Goal: Information Seeking & Learning: Check status

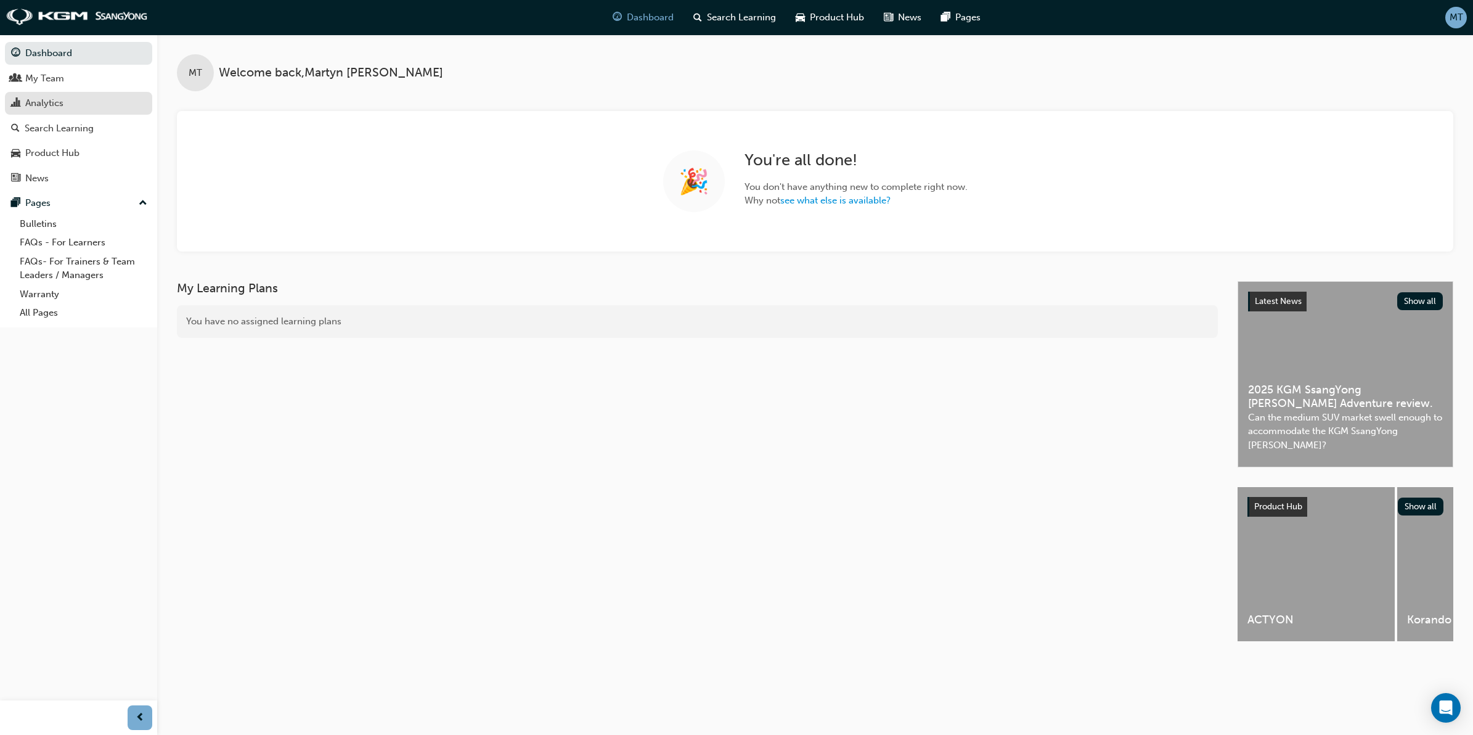
click at [56, 102] on div "Analytics" at bounding box center [44, 103] width 38 height 14
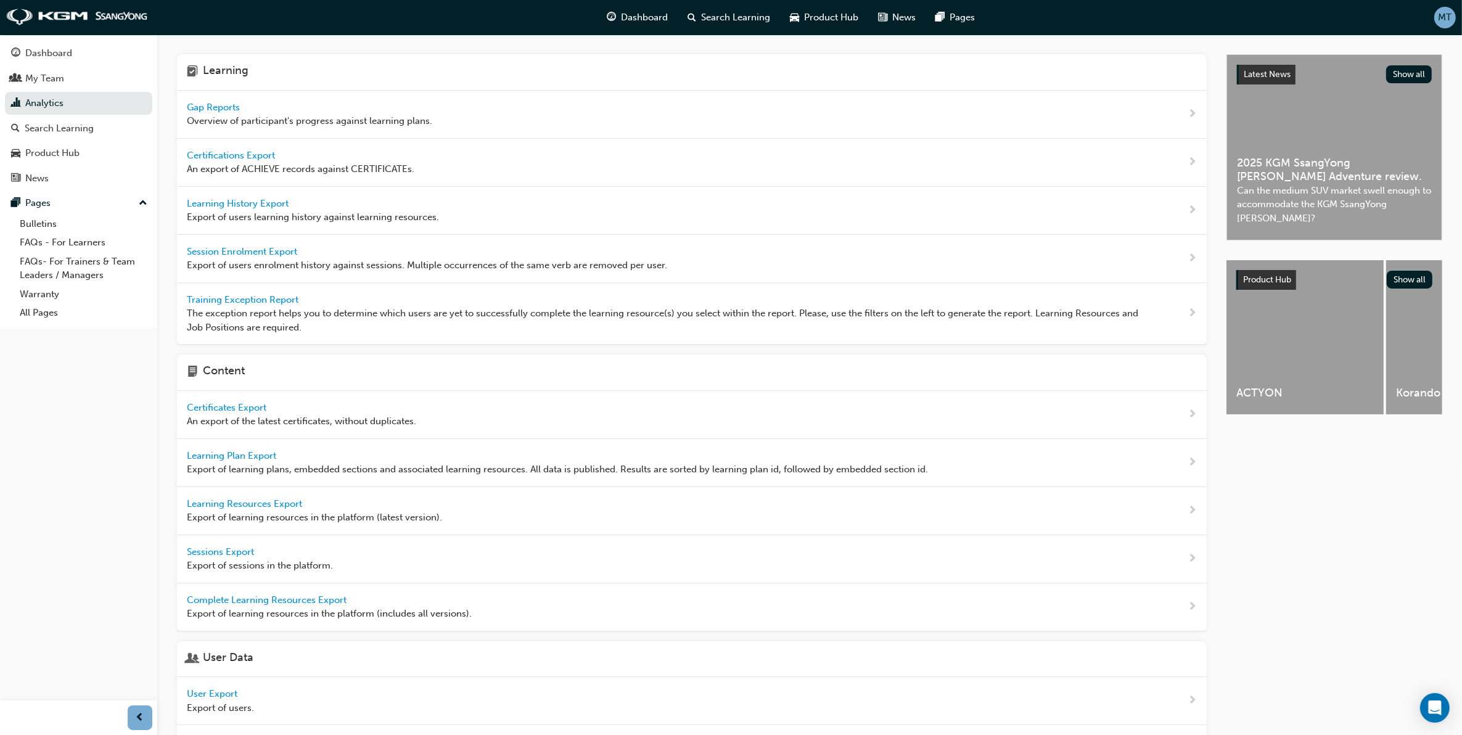
click at [219, 108] on span "Gap Reports" at bounding box center [214, 107] width 55 height 11
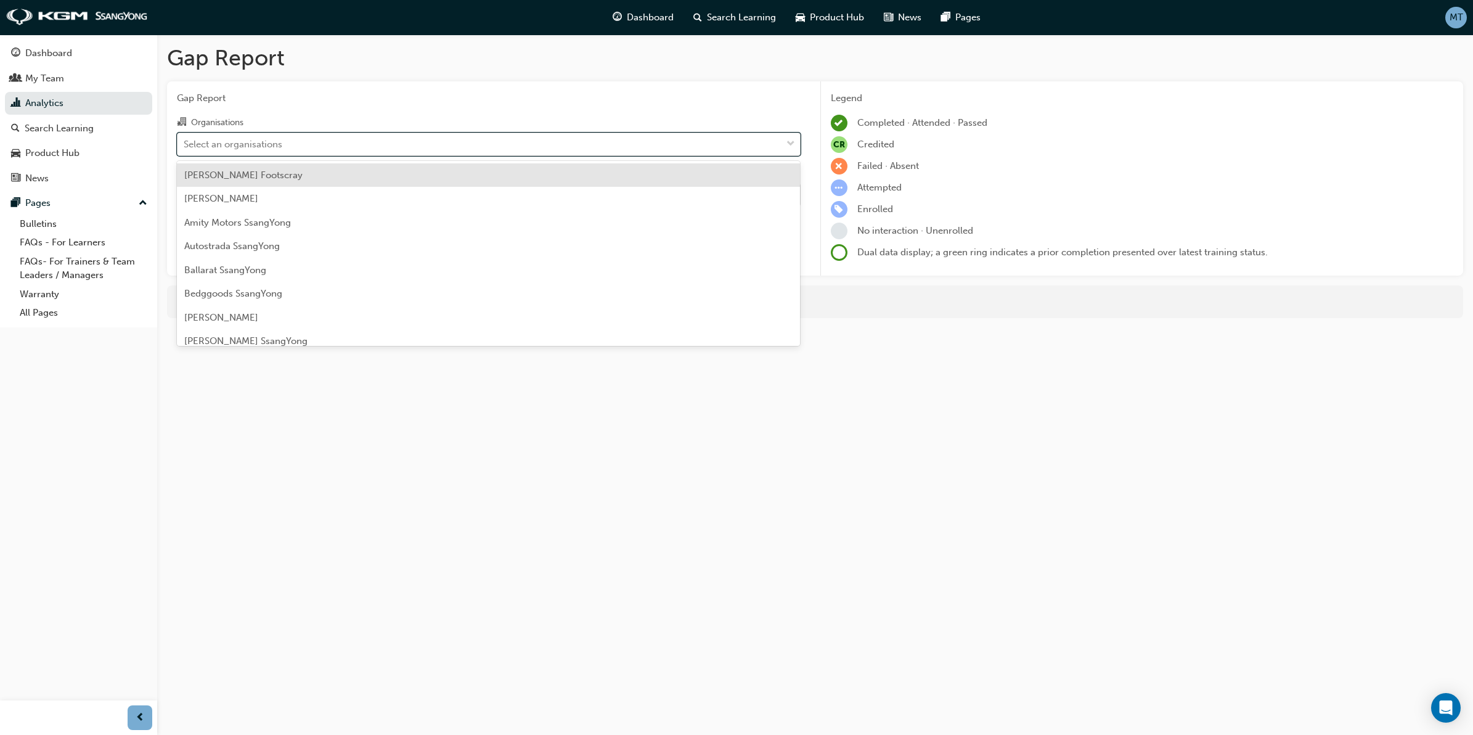
click at [428, 152] on div "Select an organisations" at bounding box center [480, 144] width 604 height 22
click at [185, 149] on input "Organisations option [PERSON_NAME] Footscray focused, 1 of 73. 73 results avail…" at bounding box center [184, 143] width 1 height 10
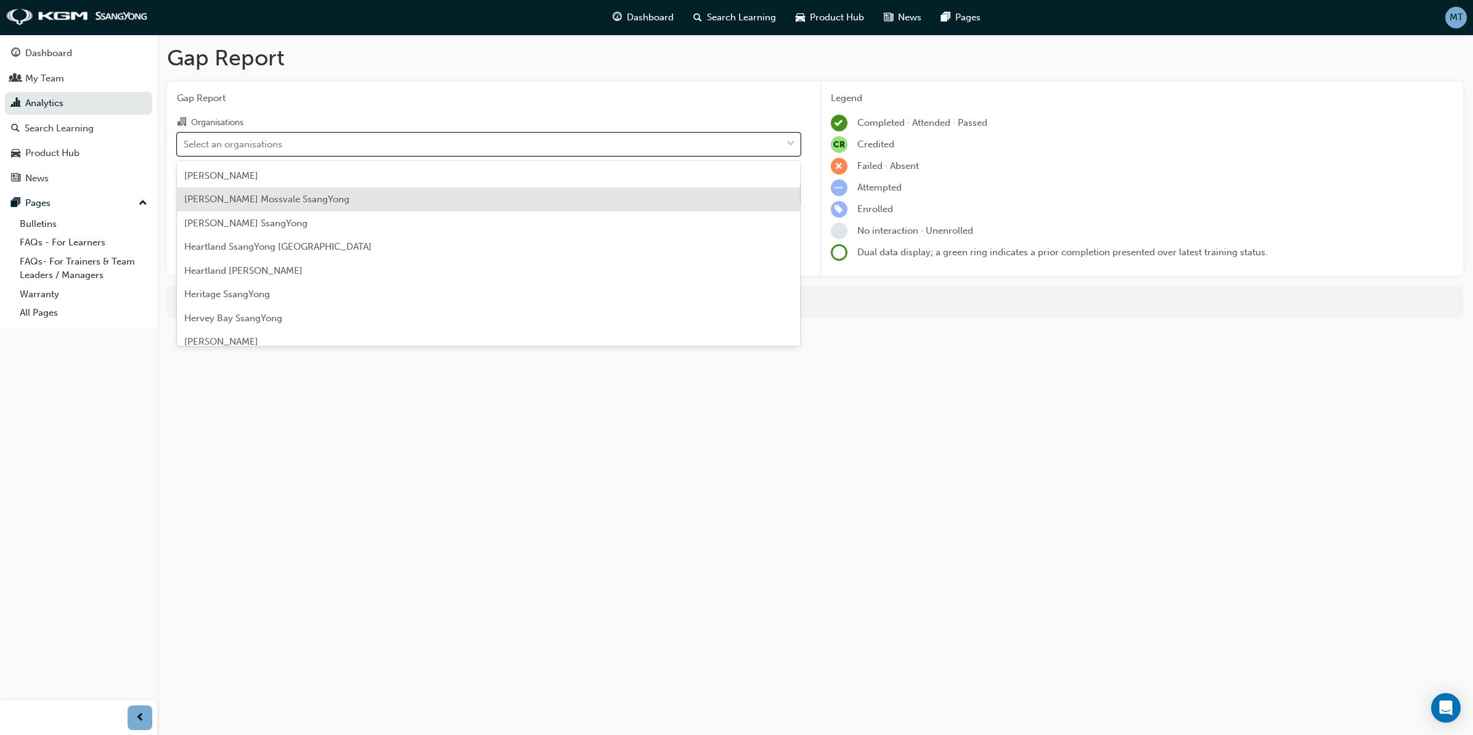
scroll to position [693, 0]
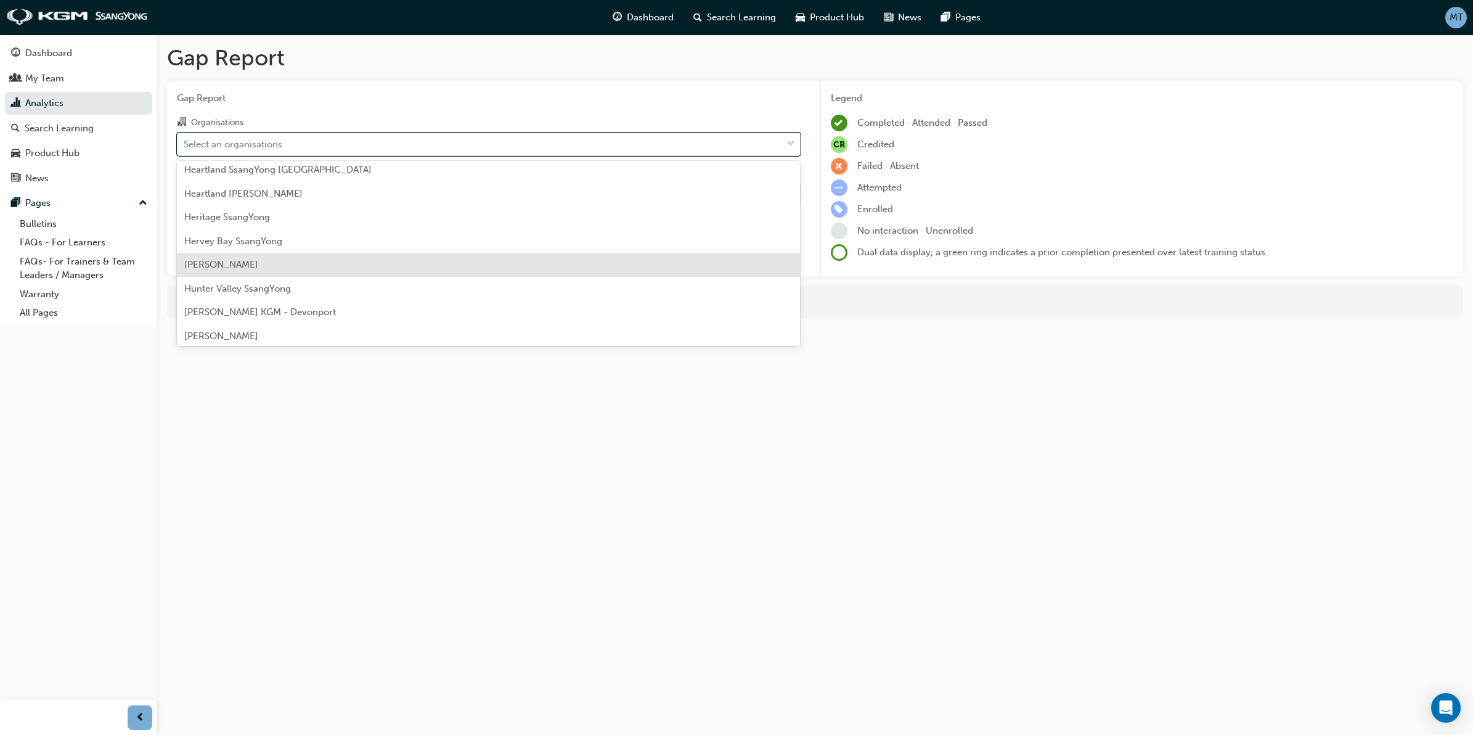
click at [250, 259] on span "[PERSON_NAME]" at bounding box center [221, 264] width 74 height 11
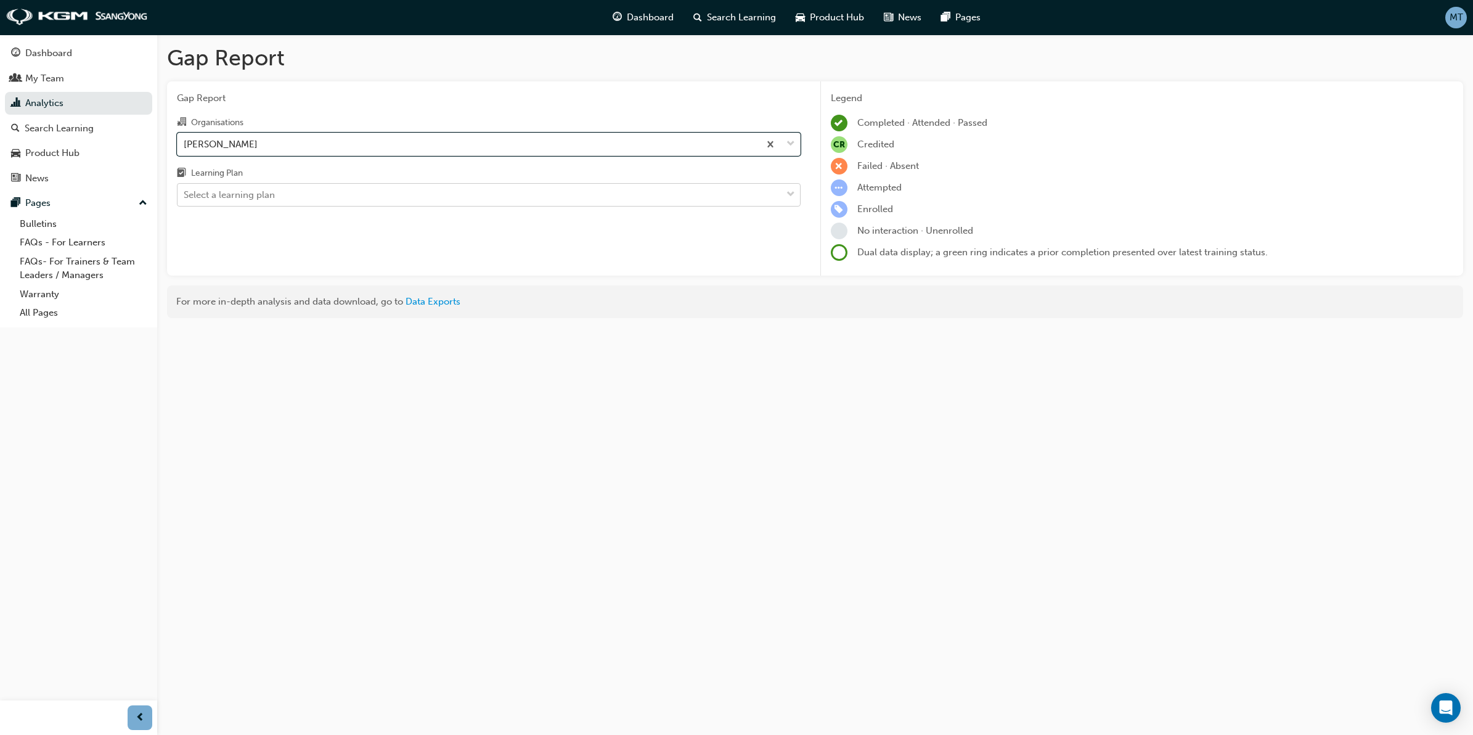
click at [683, 192] on div "Select a learning plan" at bounding box center [480, 195] width 604 height 22
click at [185, 192] on input "Learning Plan Select a learning plan" at bounding box center [184, 194] width 1 height 10
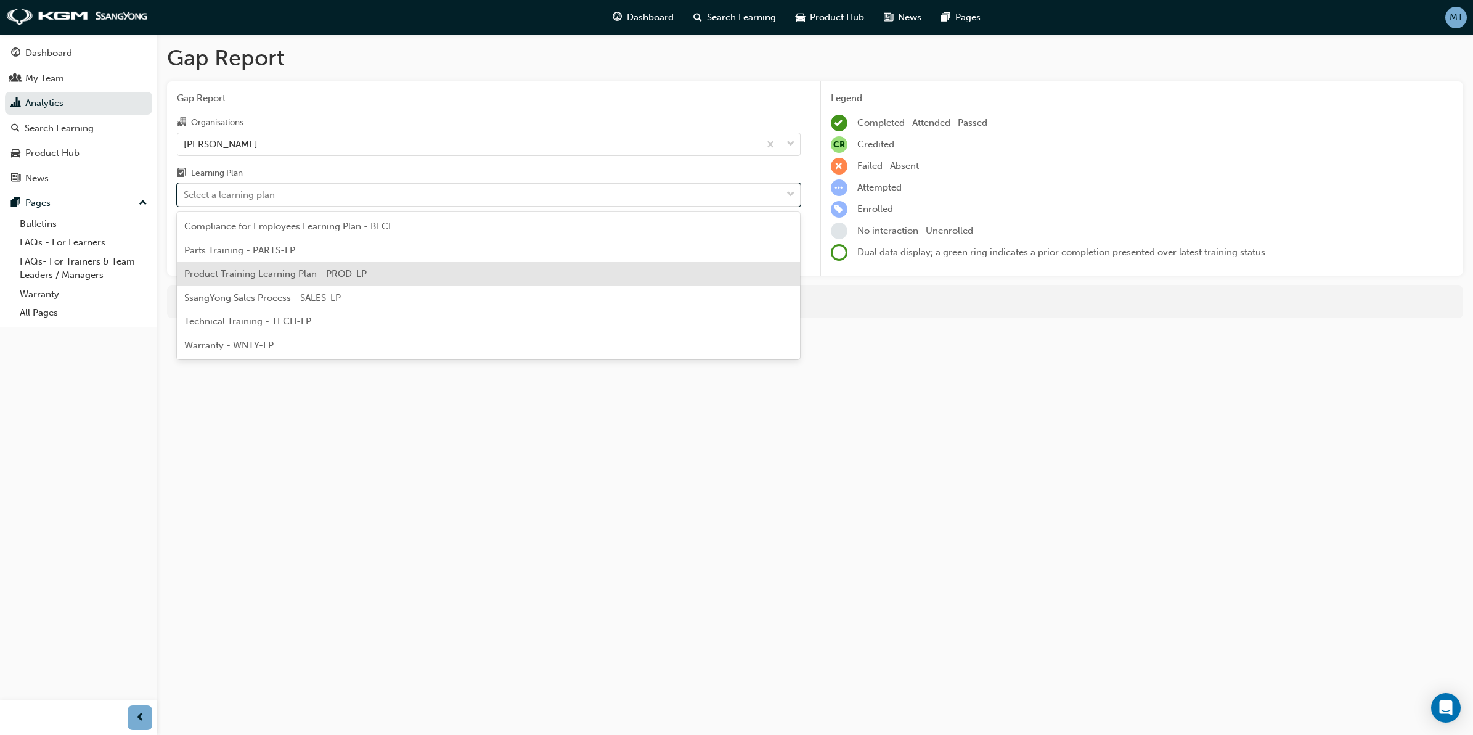
click at [279, 276] on span "Product Training Learning Plan - PROD-LP" at bounding box center [275, 273] width 182 height 11
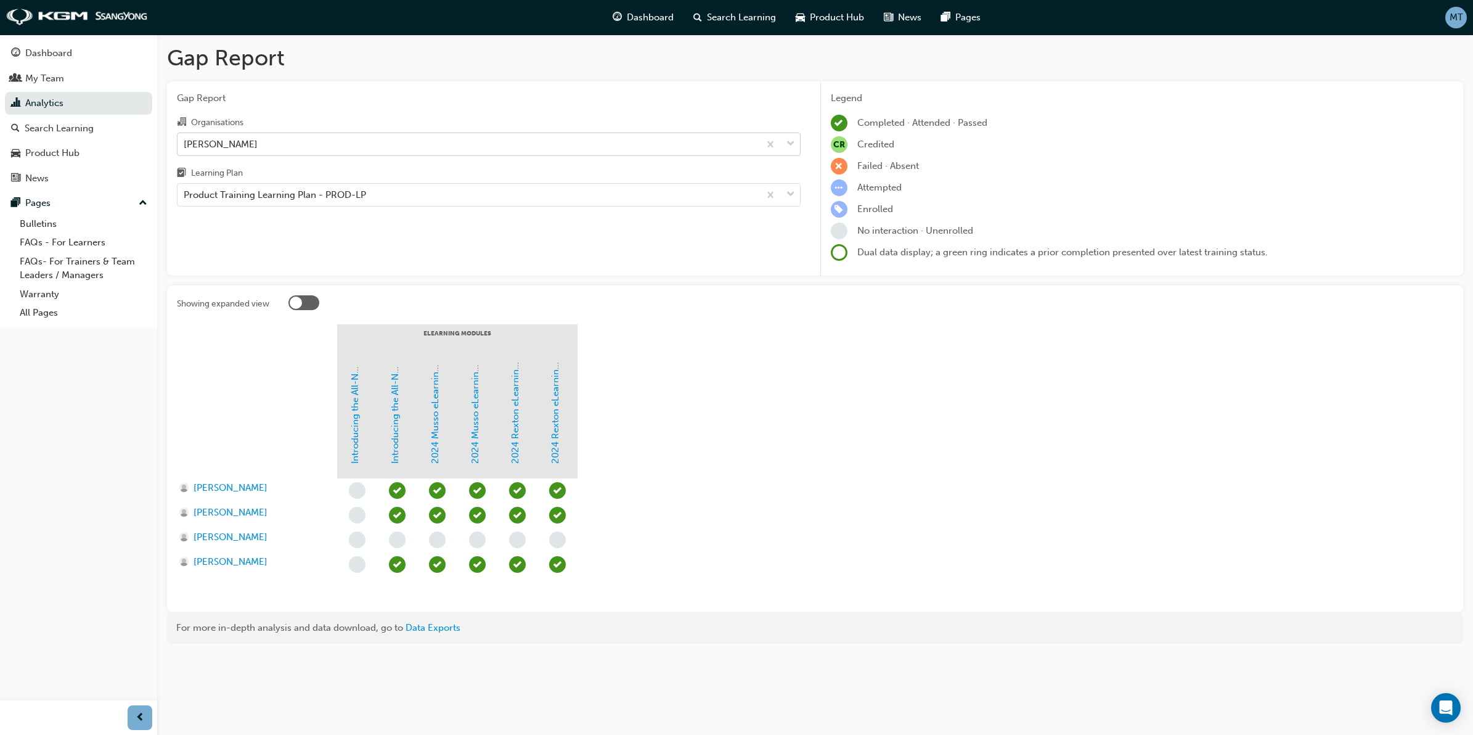
click at [790, 142] on span "down-icon" at bounding box center [791, 144] width 9 height 16
click at [185, 142] on input "Organisations [PERSON_NAME] SsangYong" at bounding box center [184, 143] width 1 height 10
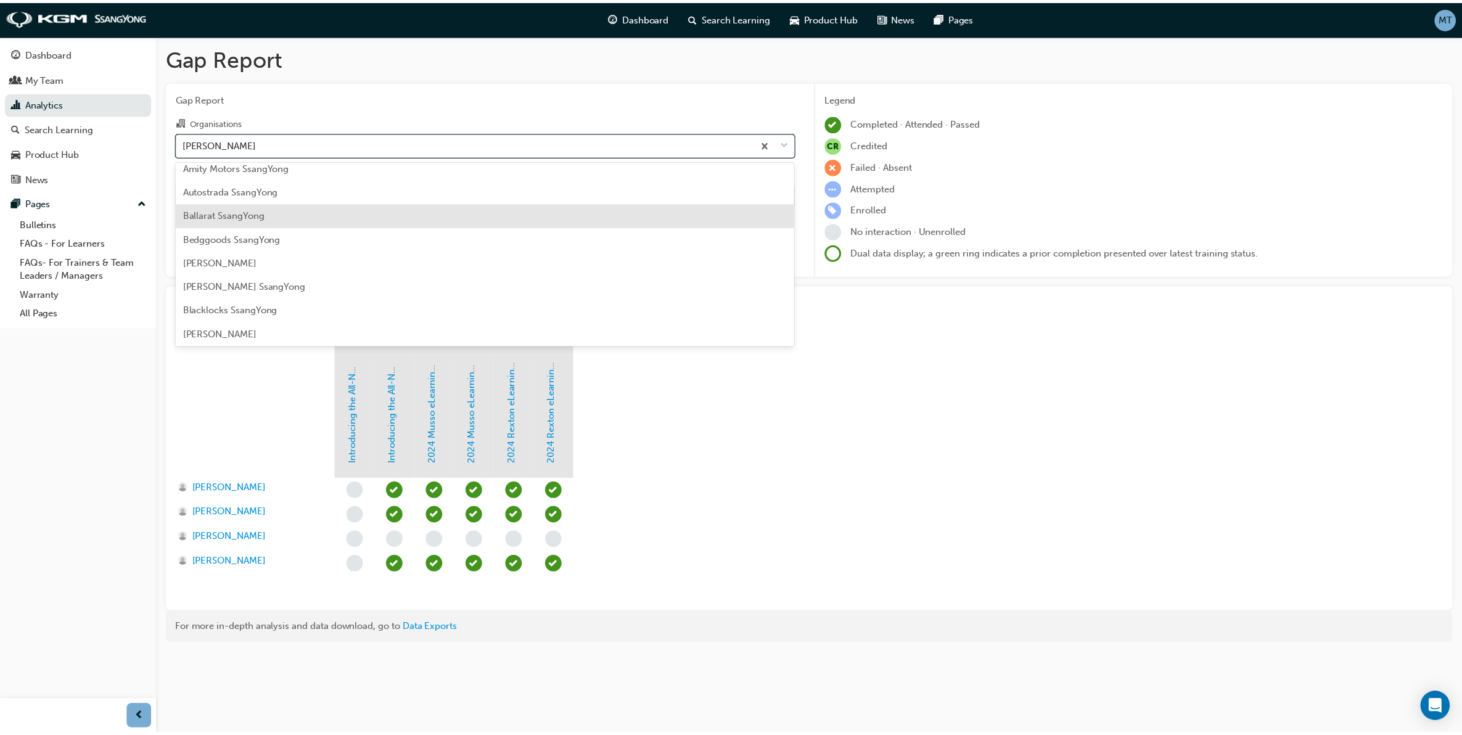
scroll to position [77, 0]
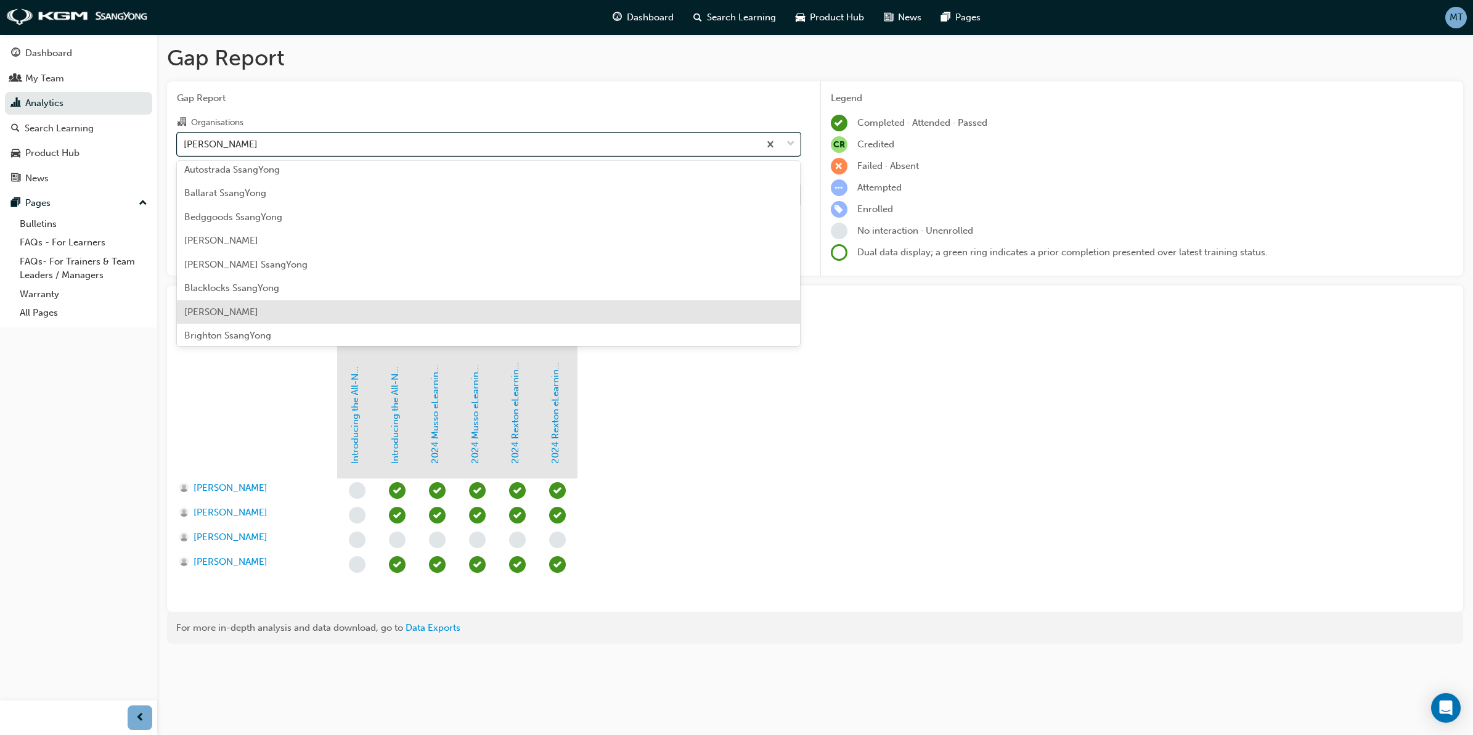
click at [245, 308] on span "[PERSON_NAME]" at bounding box center [221, 311] width 74 height 11
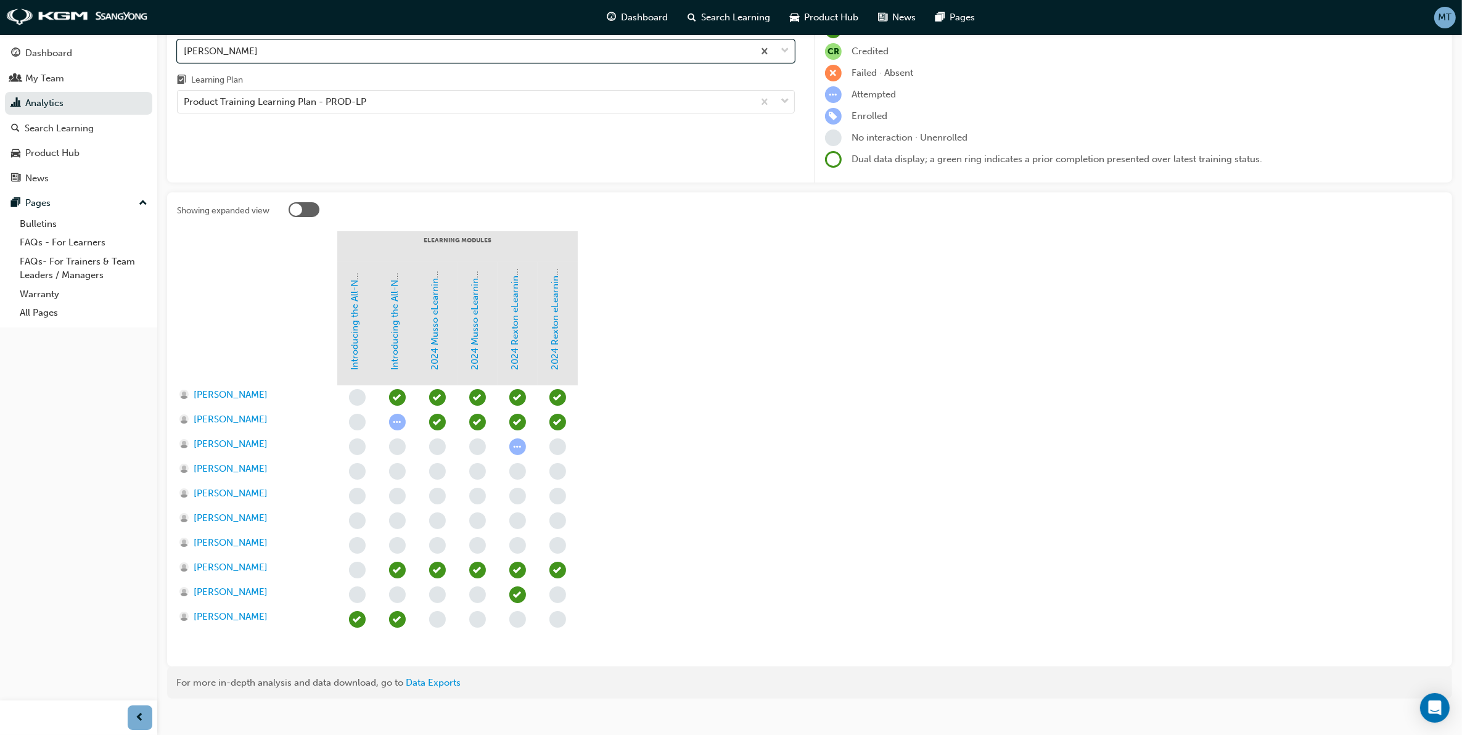
scroll to position [106, 0]
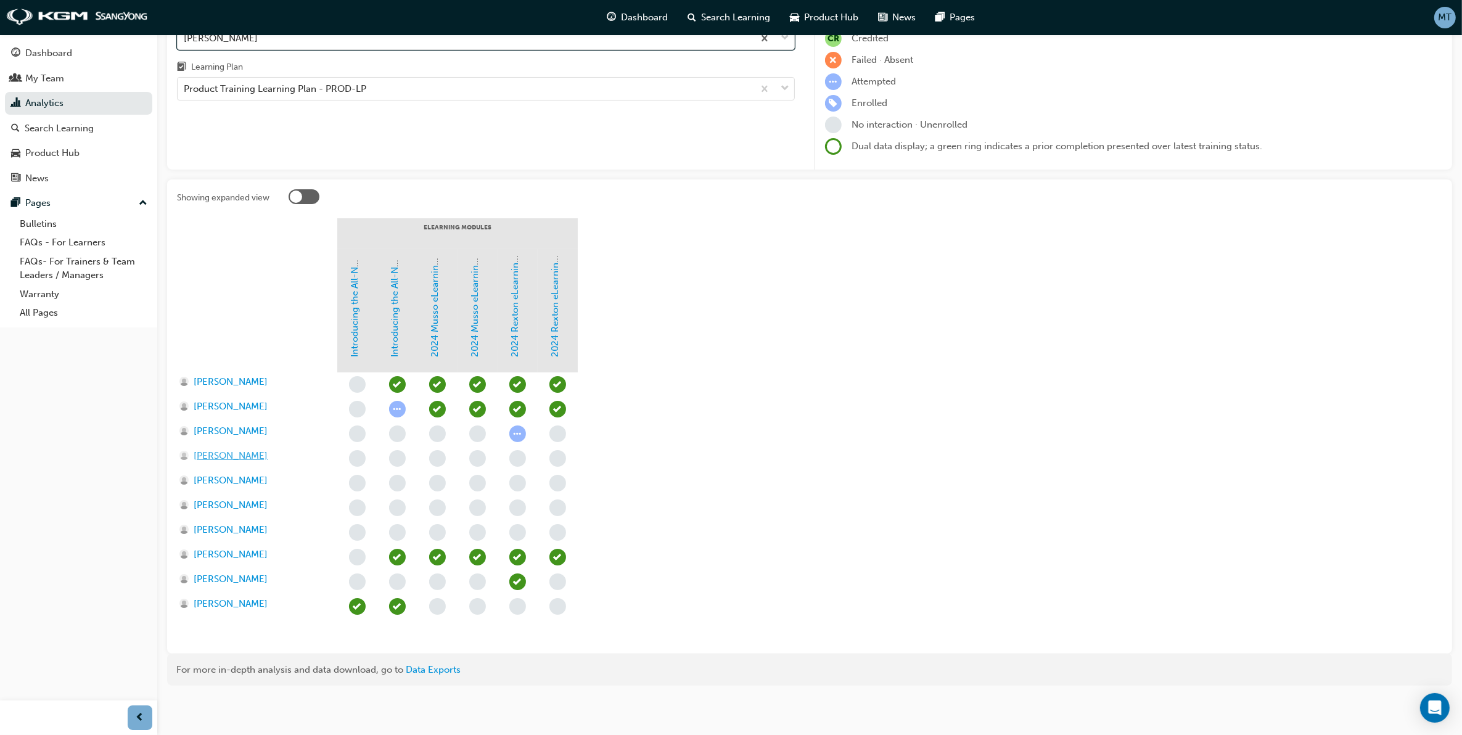
click at [224, 456] on span "[PERSON_NAME]" at bounding box center [231, 456] width 74 height 14
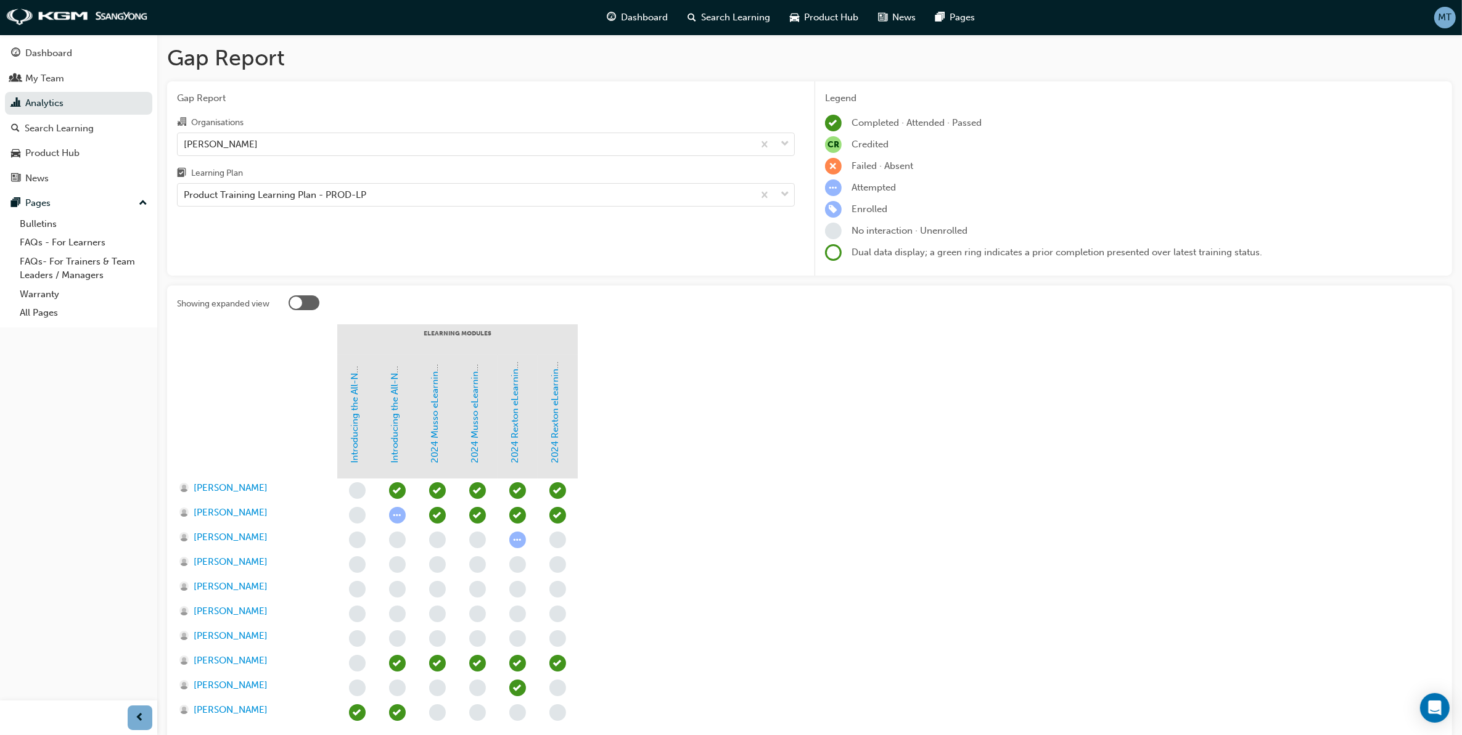
scroll to position [77, 0]
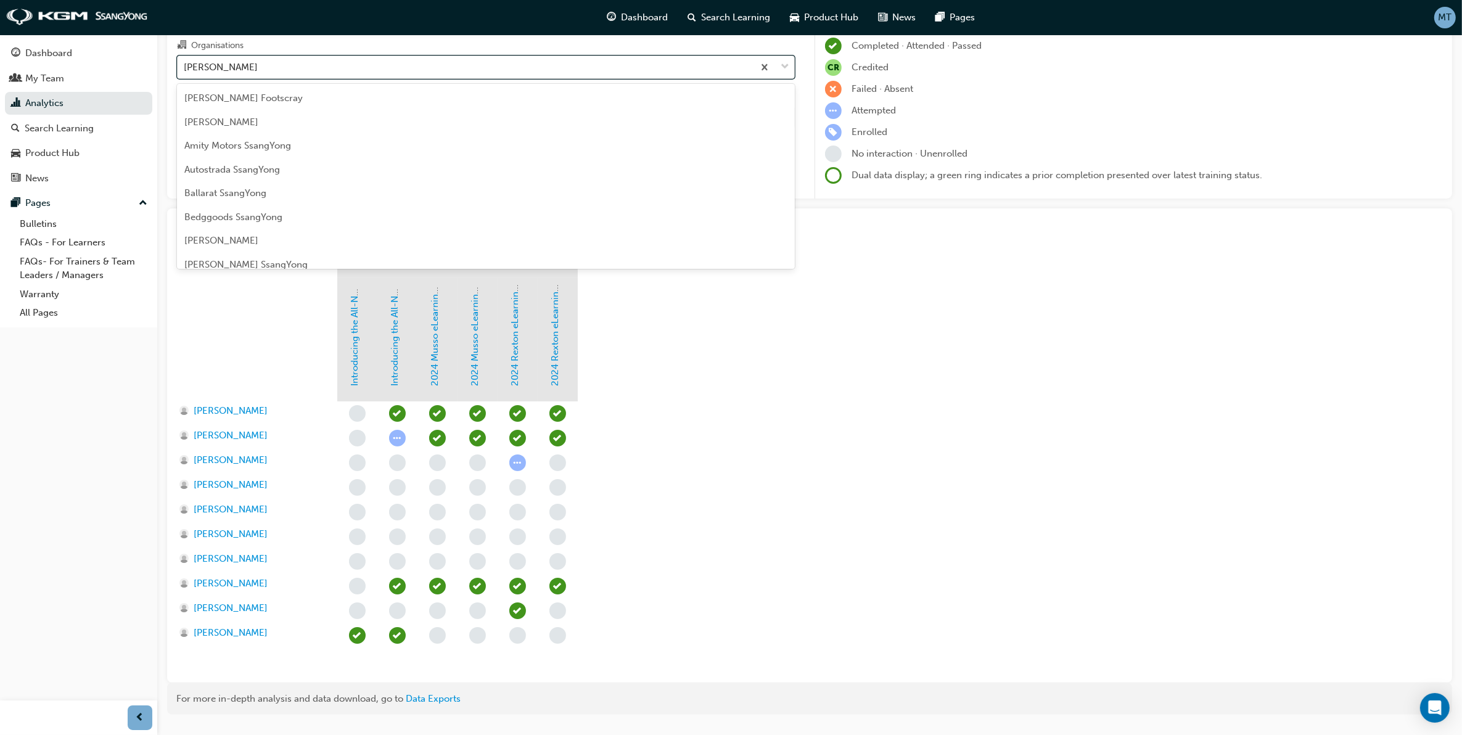
click at [780, 70] on div at bounding box center [773, 67] width 41 height 22
click at [185, 70] on input "Organisations option [PERSON_NAME] focused, 10 of 73. 73 results available. Use…" at bounding box center [184, 66] width 1 height 10
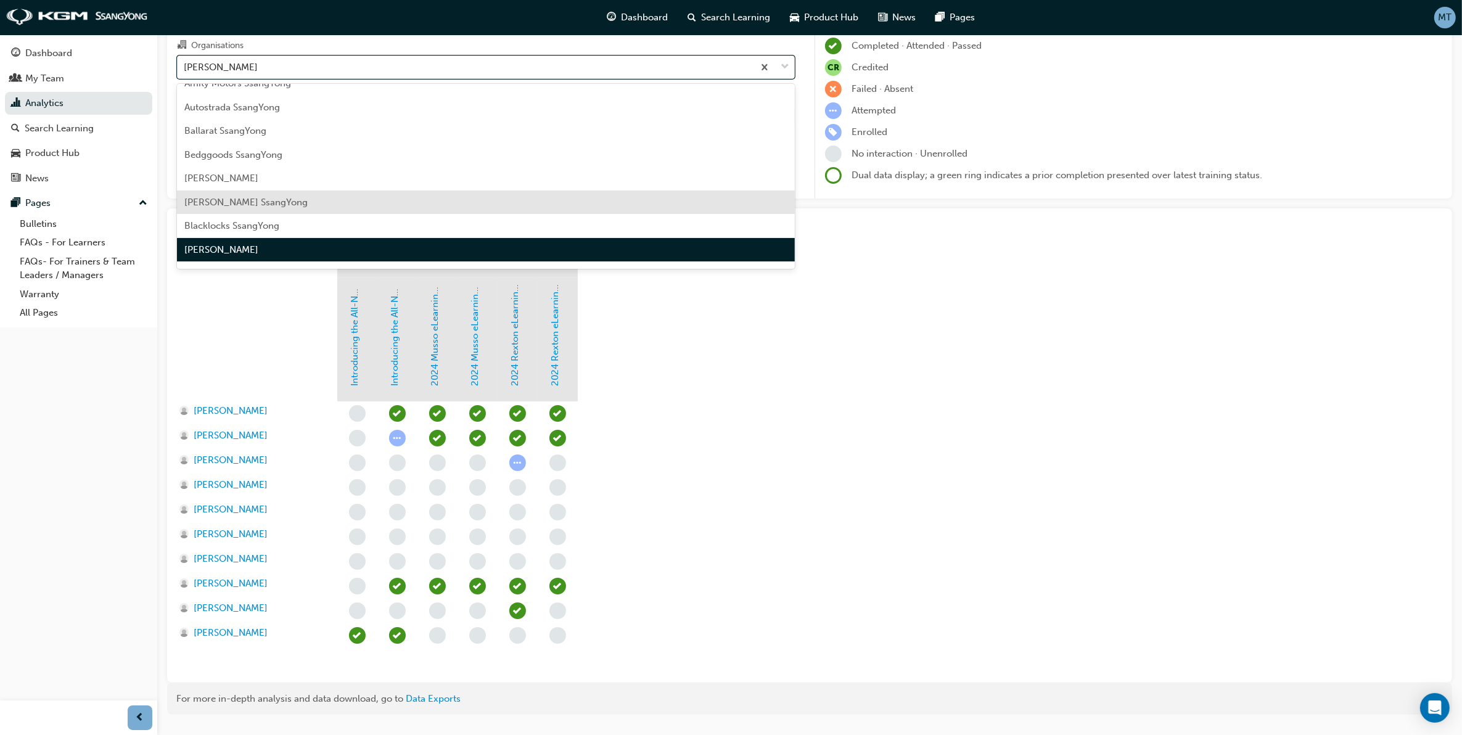
scroll to position [139, 0]
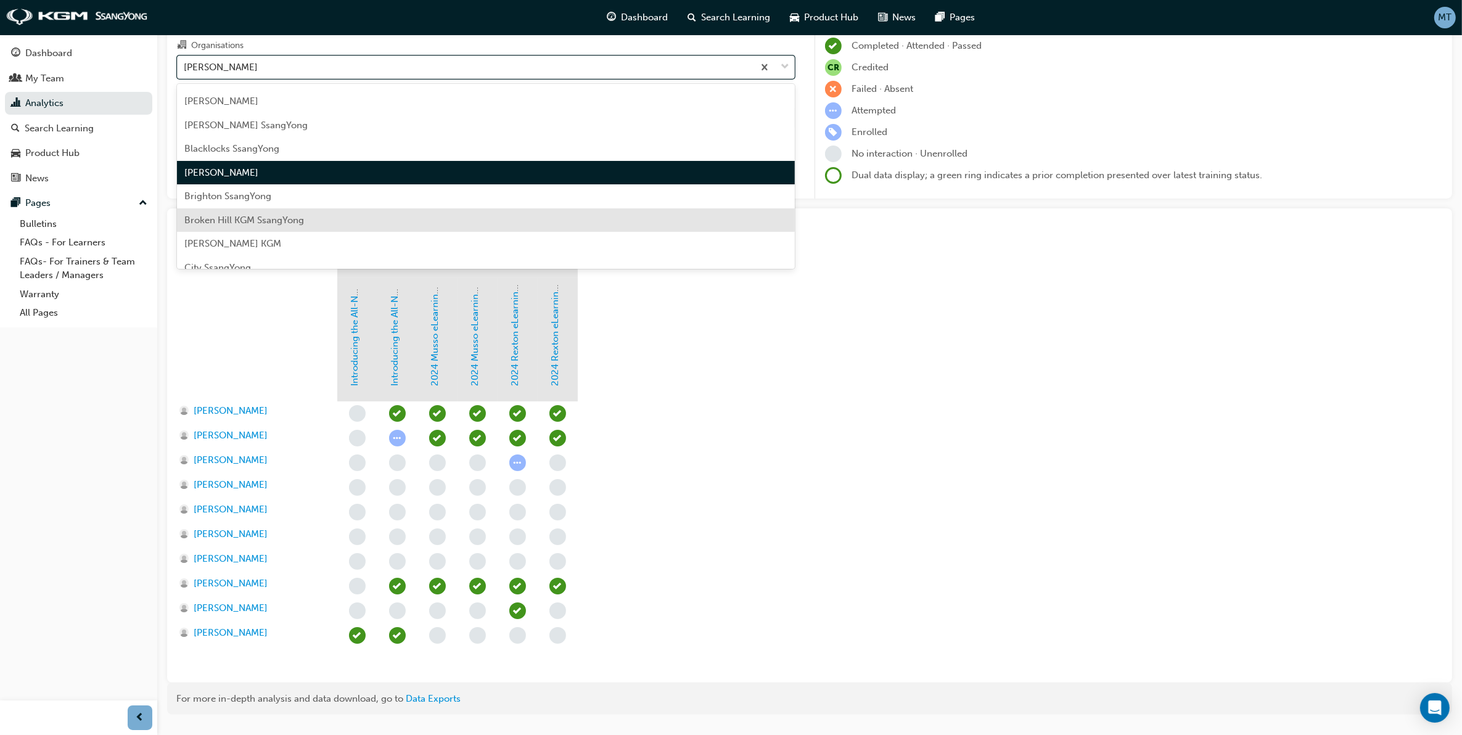
click at [290, 215] on span "Broken Hill KGM SsangYong" at bounding box center [244, 220] width 120 height 11
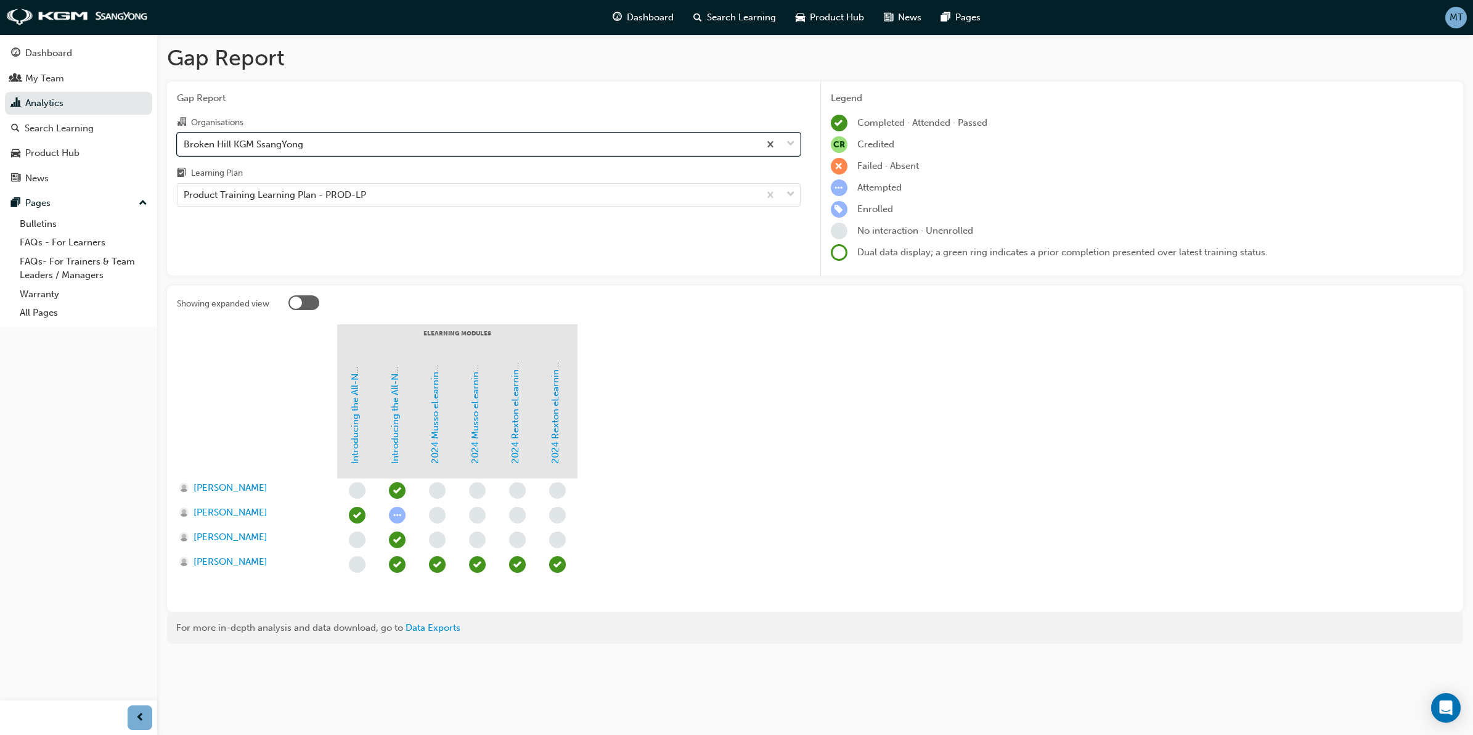
click at [787, 142] on span "down-icon" at bounding box center [791, 144] width 9 height 16
click at [185, 142] on input "Organisations option Broken Hill KGM SsangYong, selected. 0 results available. …" at bounding box center [184, 143] width 1 height 10
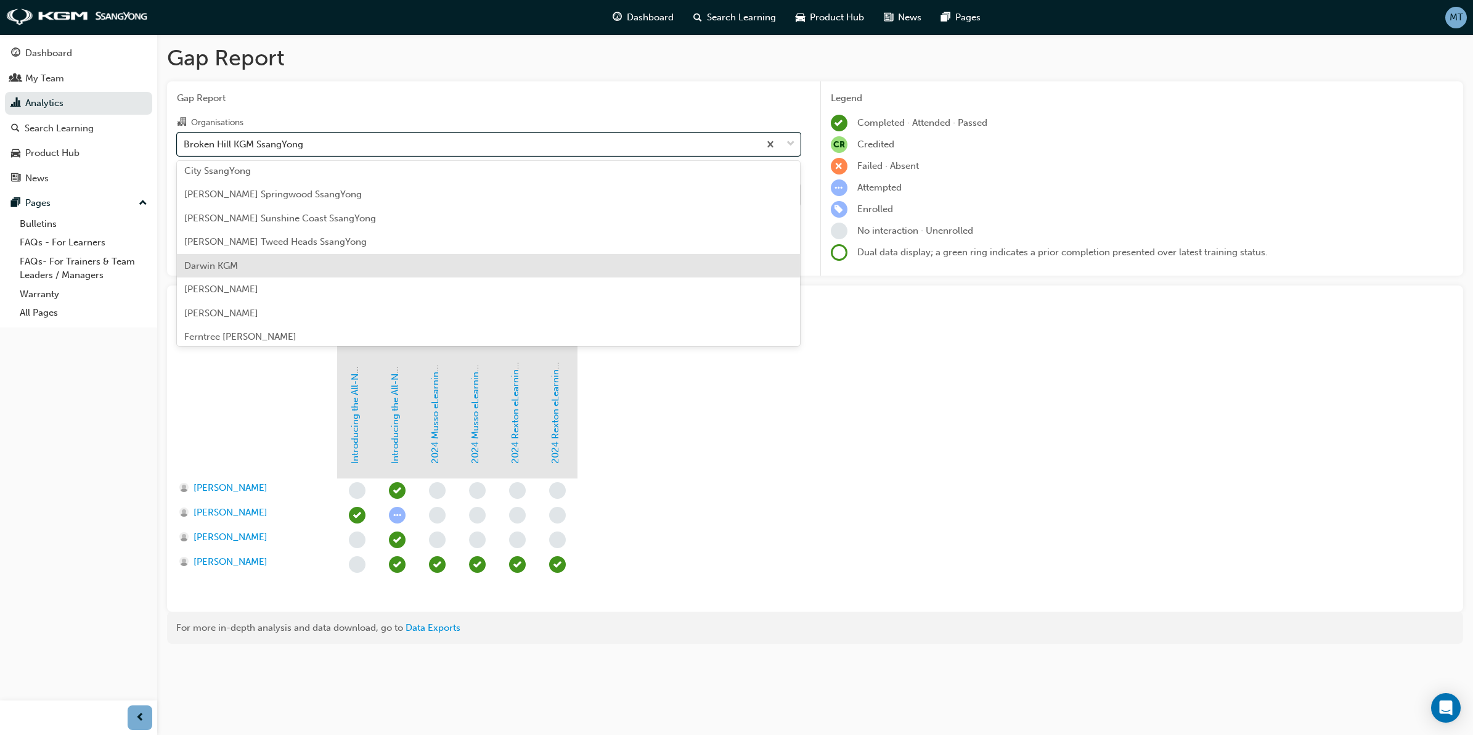
scroll to position [340, 0]
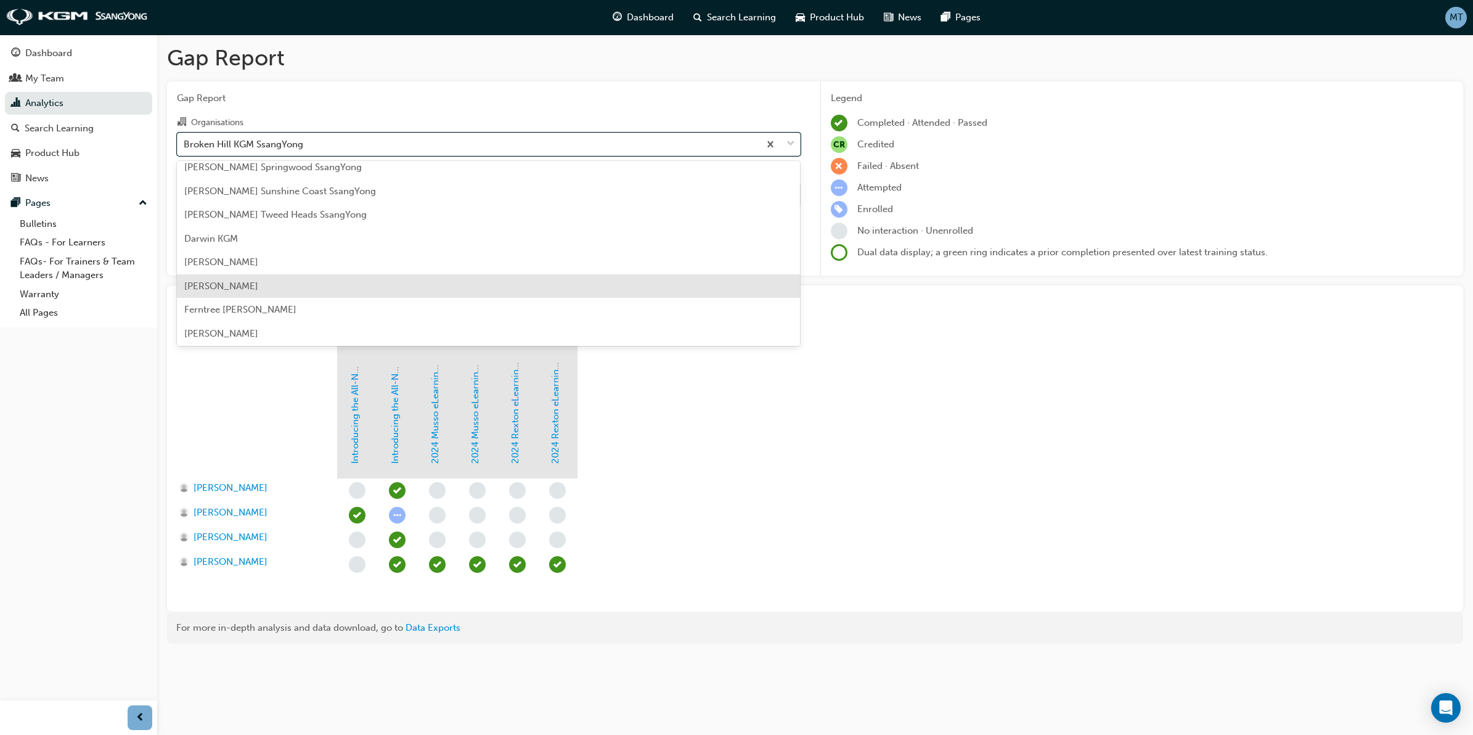
click at [244, 290] on span "[PERSON_NAME]" at bounding box center [221, 285] width 74 height 11
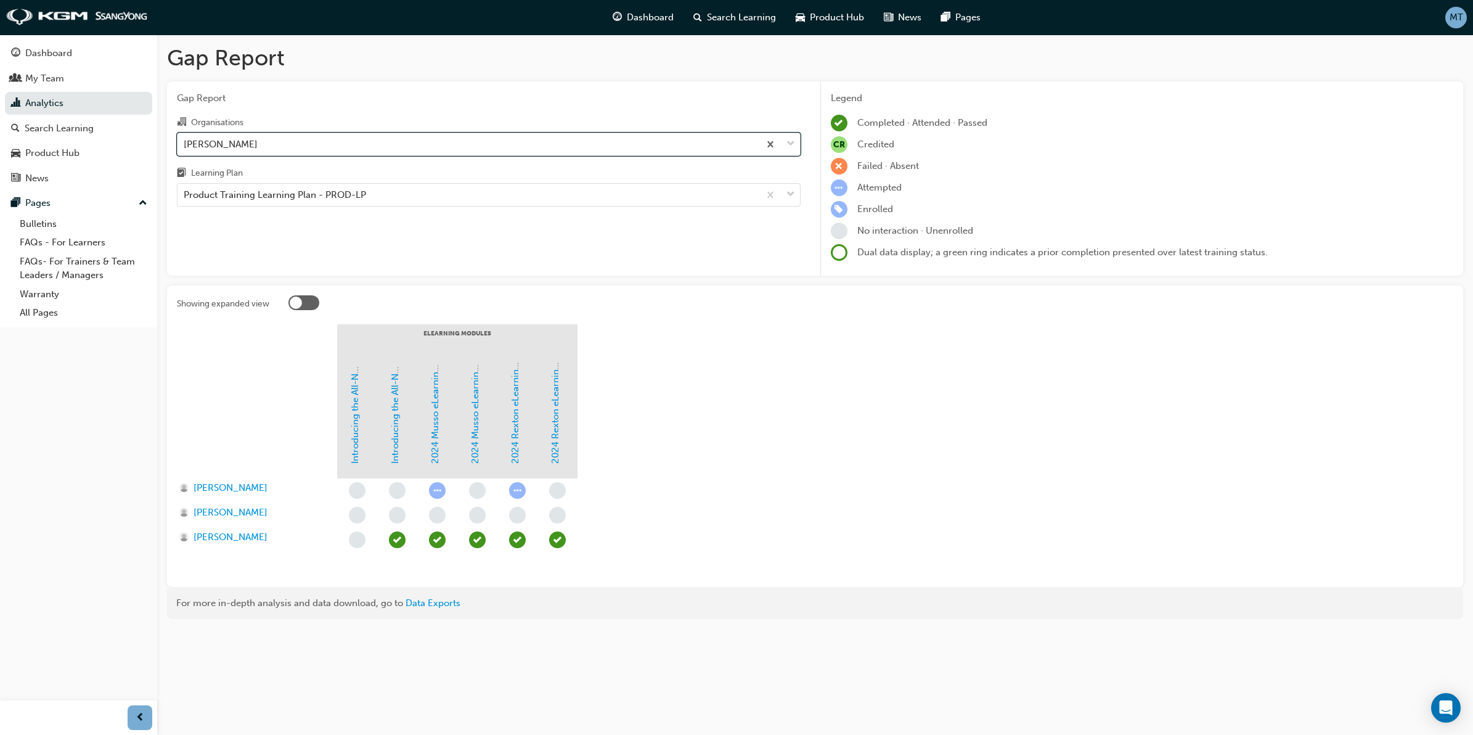
click at [789, 146] on span "down-icon" at bounding box center [791, 144] width 9 height 16
click at [185, 146] on input "Organisations option [PERSON_NAME], selected. 0 results available. Select is fo…" at bounding box center [184, 143] width 1 height 10
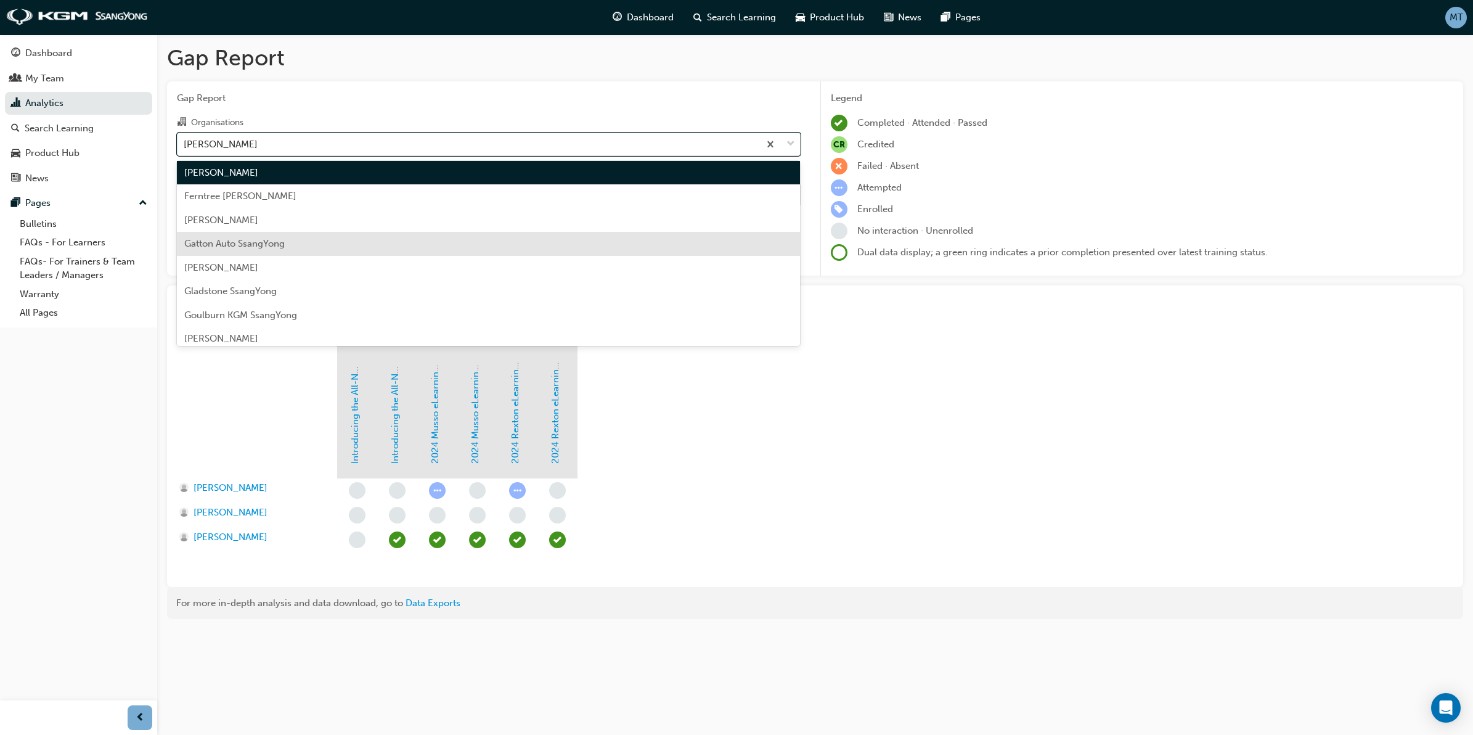
scroll to position [531, 0]
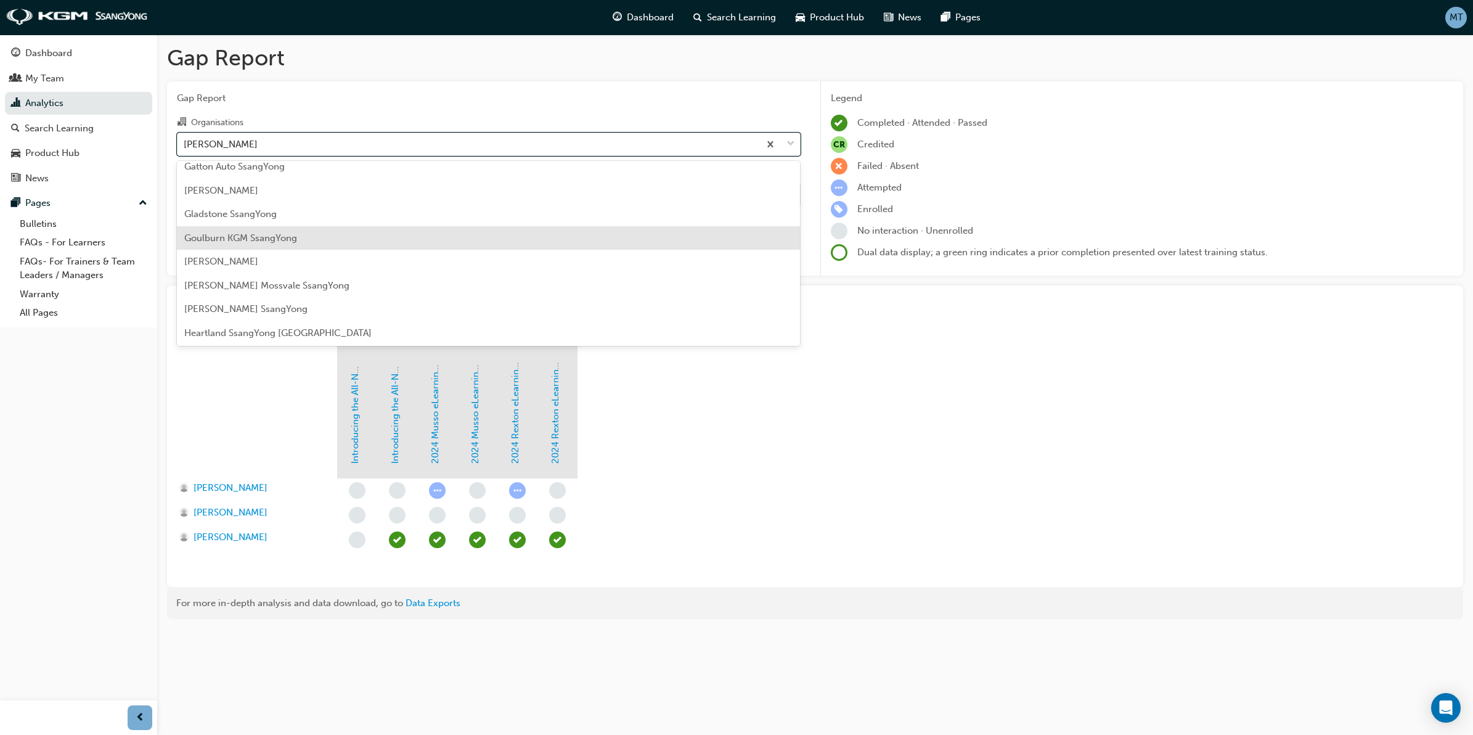
click at [274, 239] on span "Goulburn KGM SsangYong" at bounding box center [240, 237] width 113 height 11
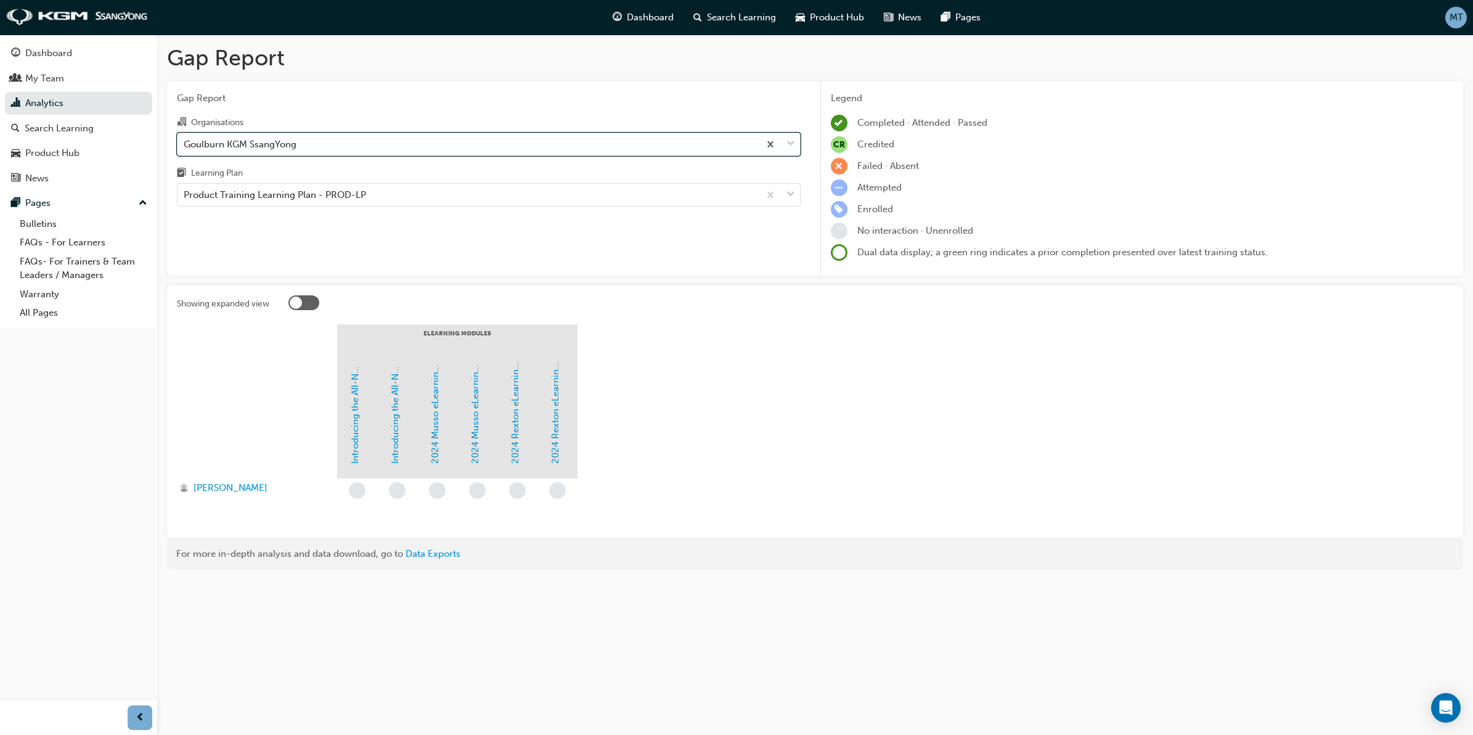
click at [795, 145] on div at bounding box center [779, 144] width 41 height 22
click at [185, 145] on input "Organisations option Goulburn KGM SsangYong, selected. 0 results available. Sel…" at bounding box center [184, 143] width 1 height 10
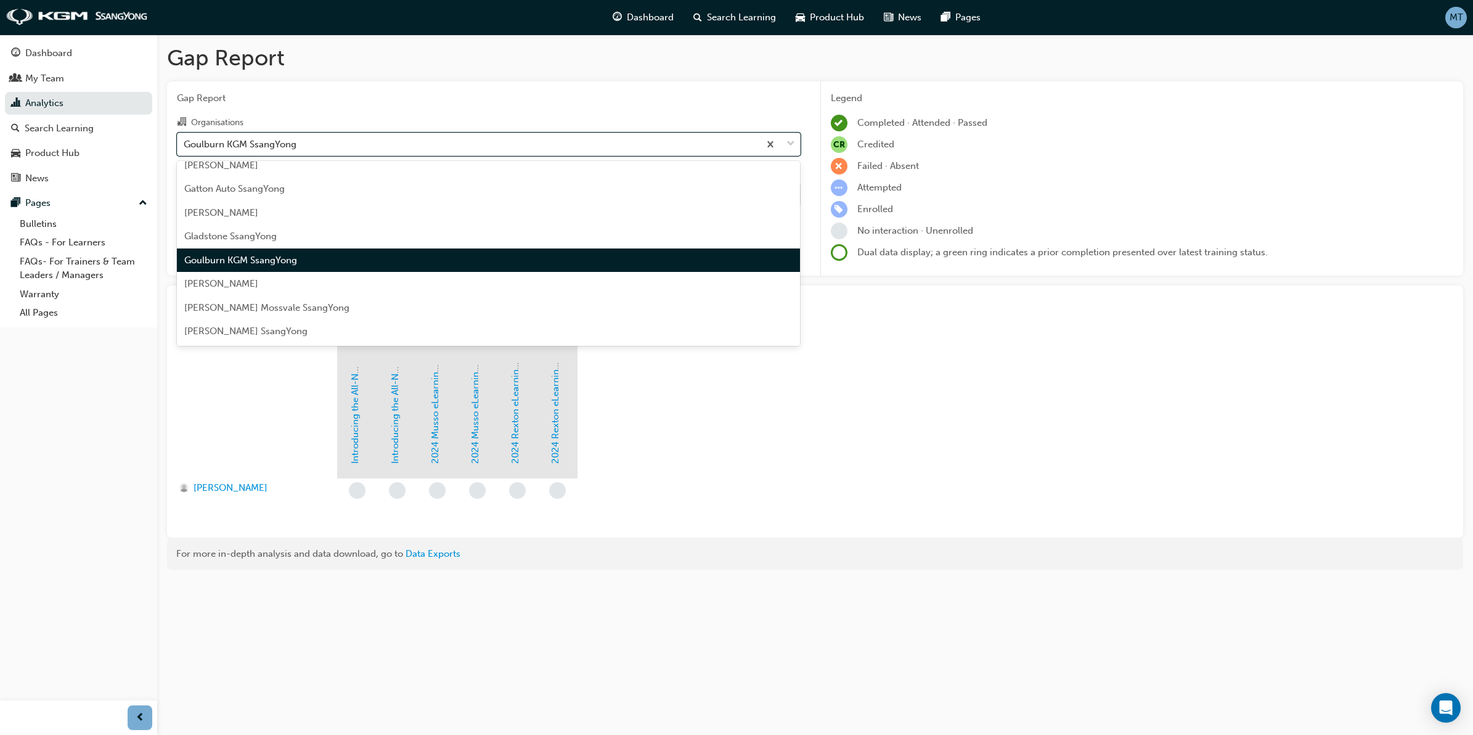
scroll to position [595, 0]
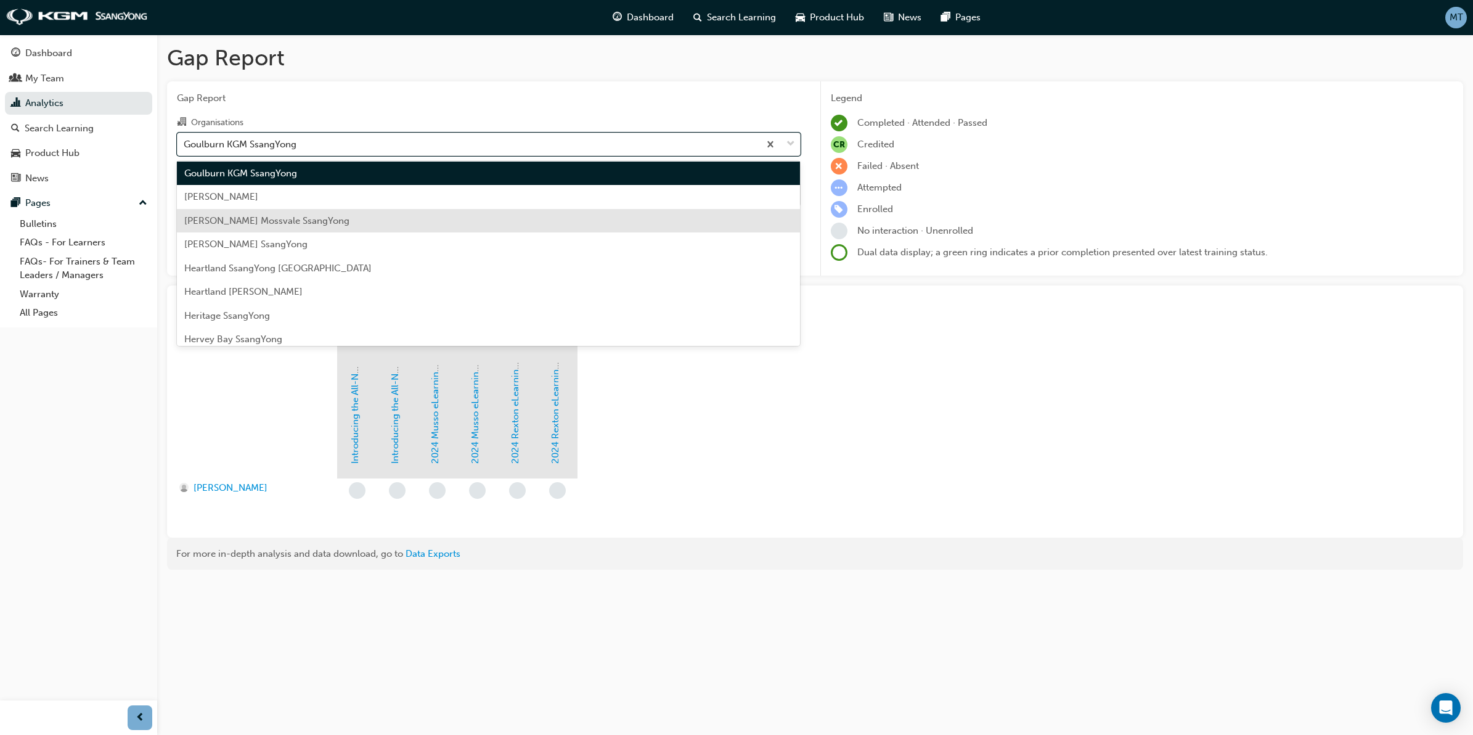
click at [256, 219] on span "[PERSON_NAME] Mossvale SsangYong" at bounding box center [266, 220] width 165 height 11
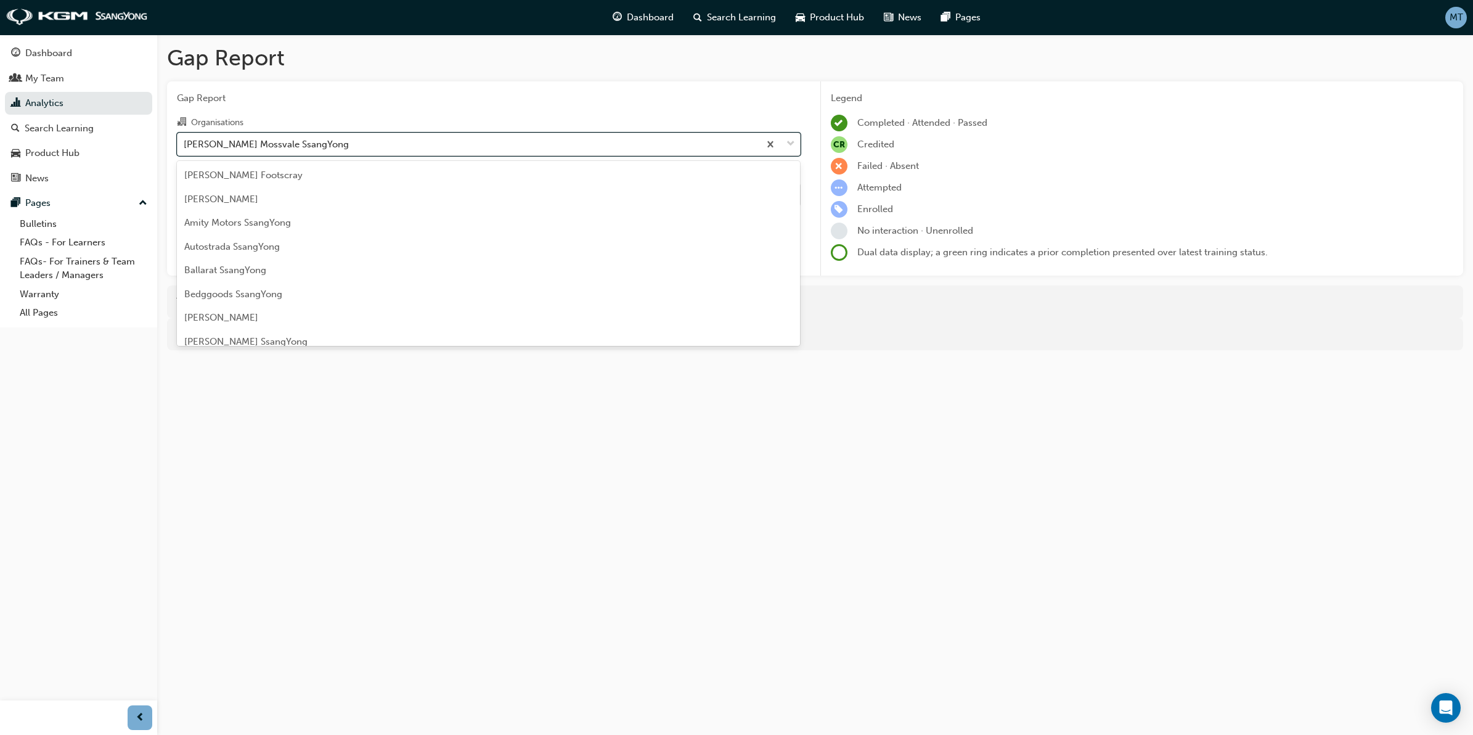
click at [790, 139] on span "down-icon" at bounding box center [791, 144] width 9 height 16
click at [185, 139] on input "Organisations option [PERSON_NAME] Mossvale SsangYong, selected. option [PERSON…" at bounding box center [184, 143] width 1 height 10
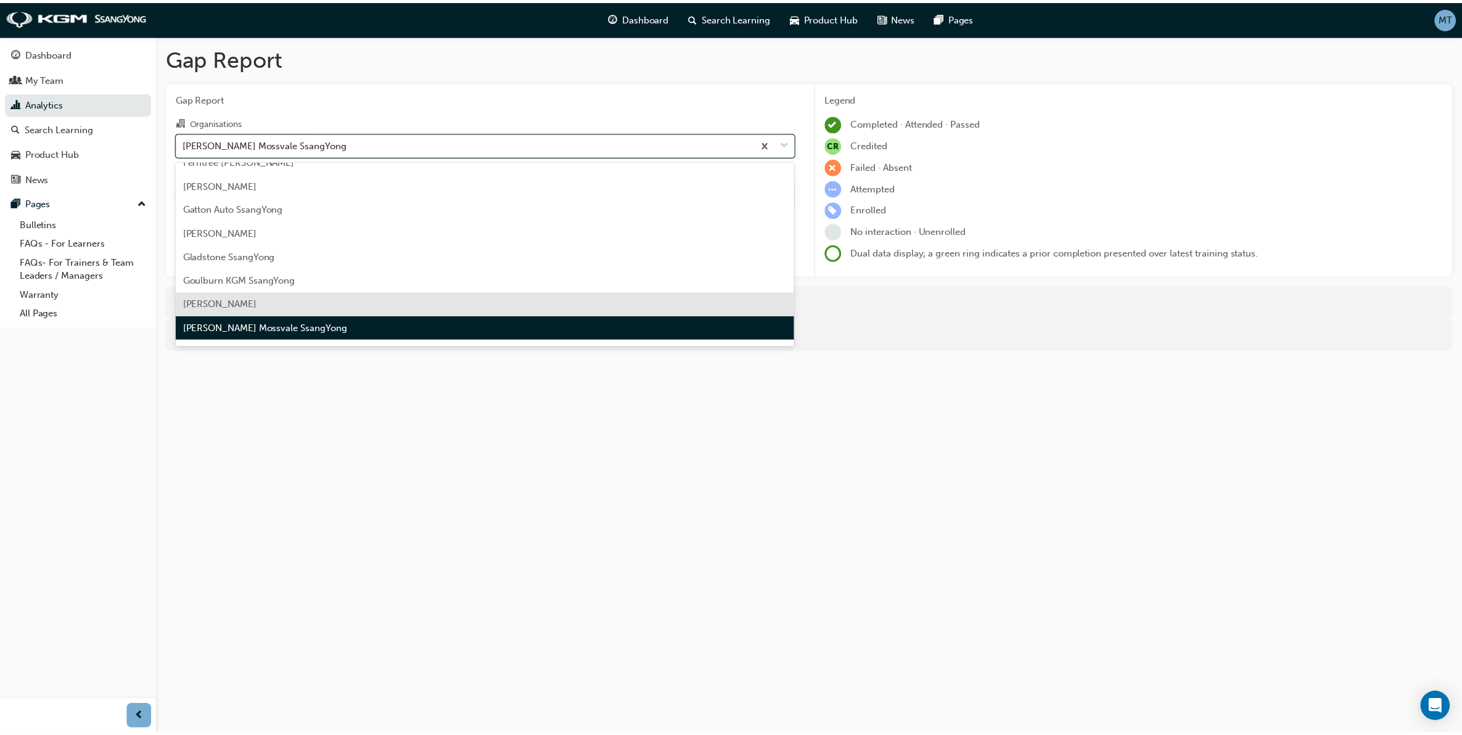
scroll to position [566, 0]
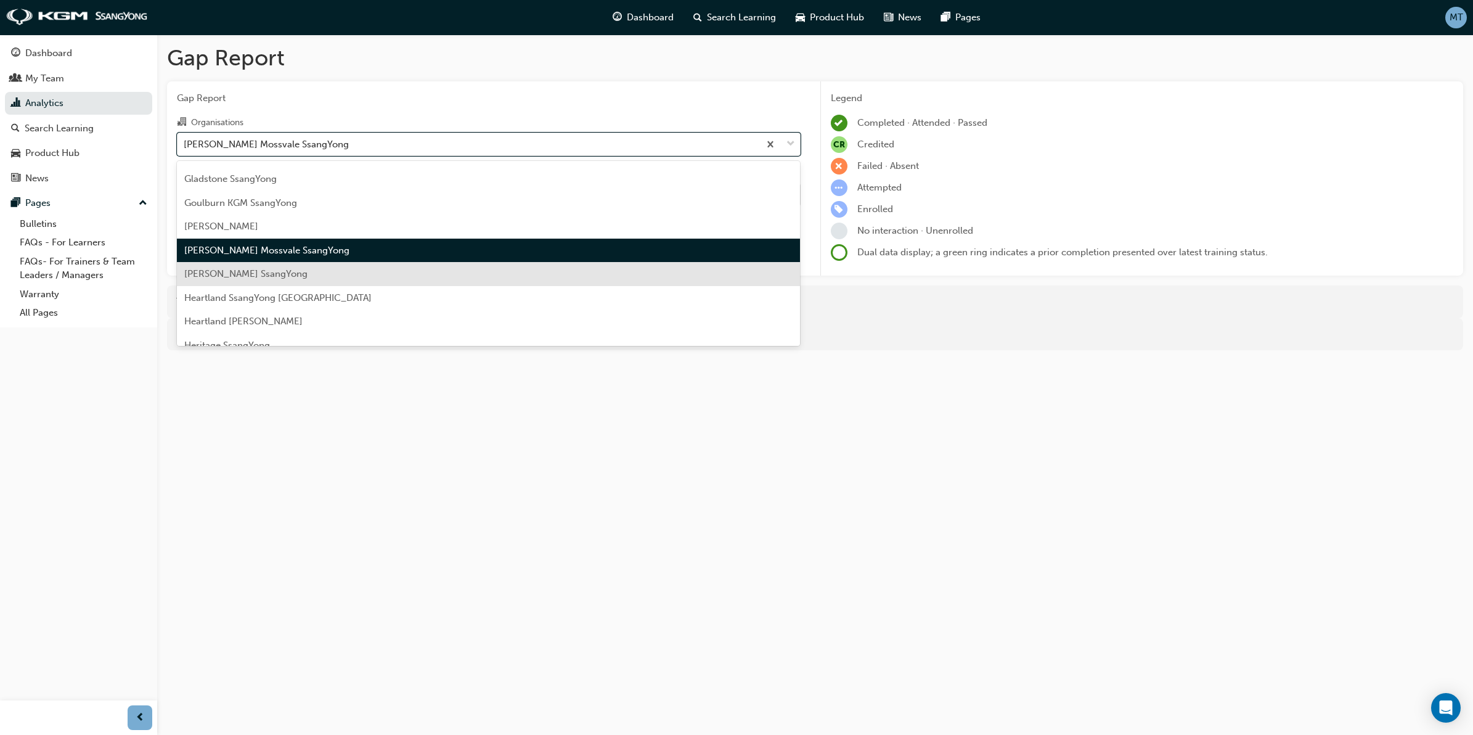
click at [284, 281] on div "[PERSON_NAME] SsangYong" at bounding box center [489, 274] width 624 height 24
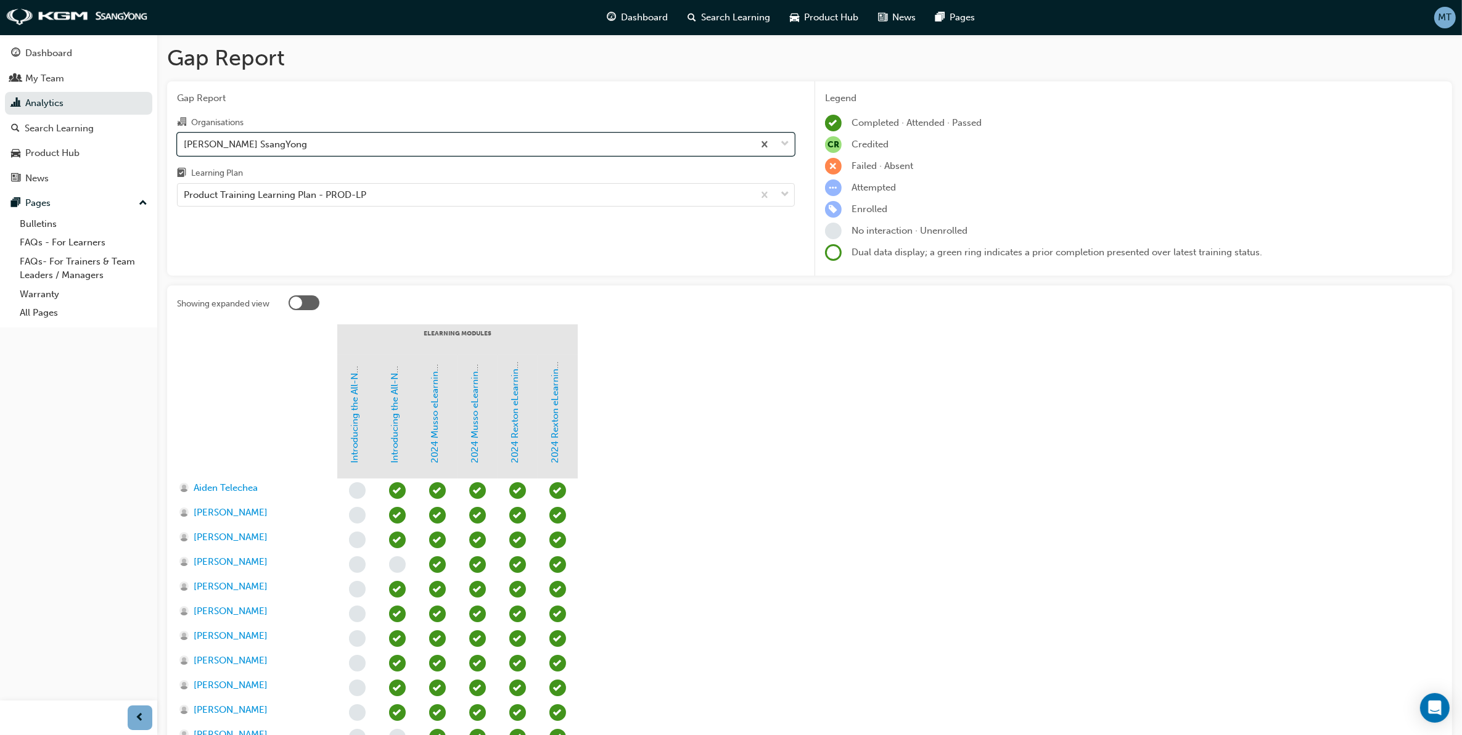
click at [783, 141] on span "down-icon" at bounding box center [784, 144] width 9 height 16
click at [185, 141] on input "Organisations option [PERSON_NAME] SsangYong, selected. 0 results available. Se…" at bounding box center [184, 143] width 1 height 10
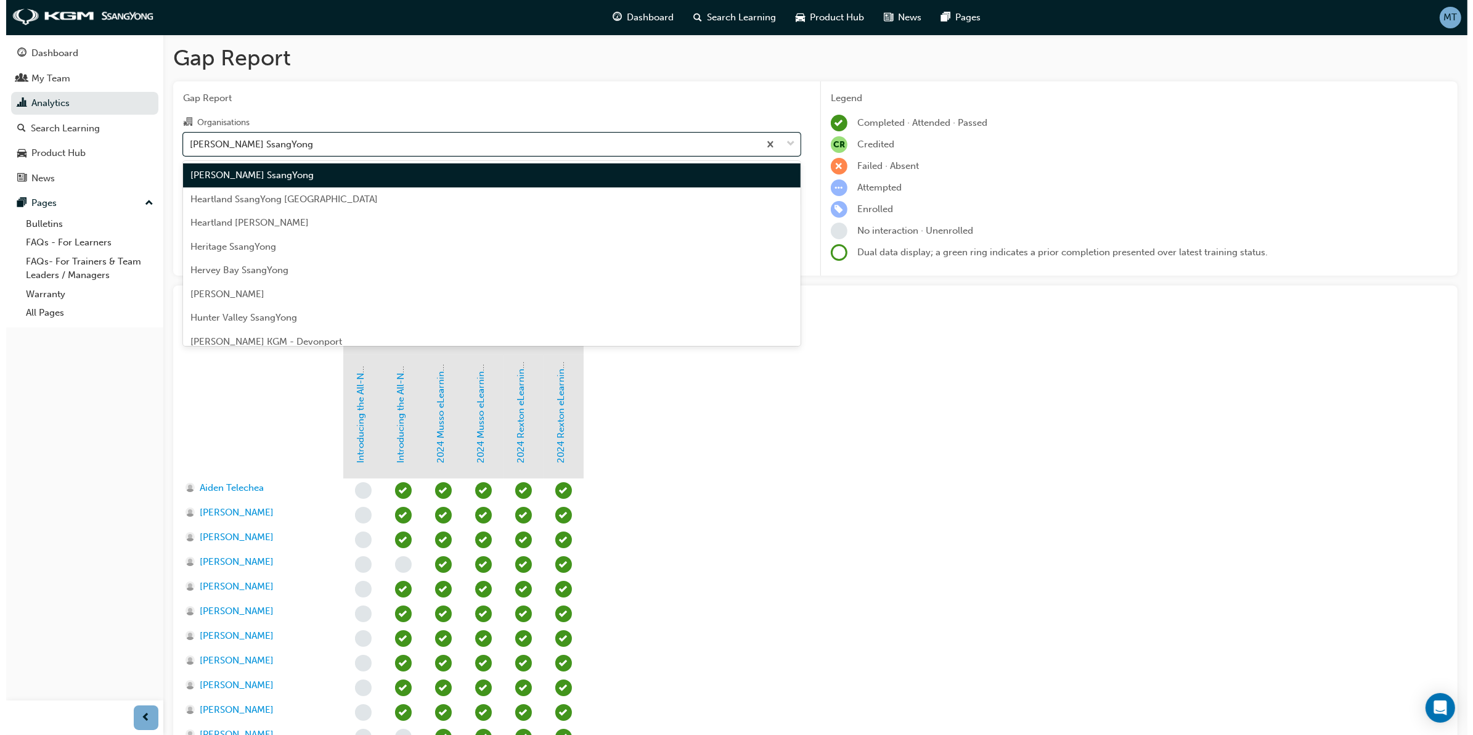
scroll to position [666, 0]
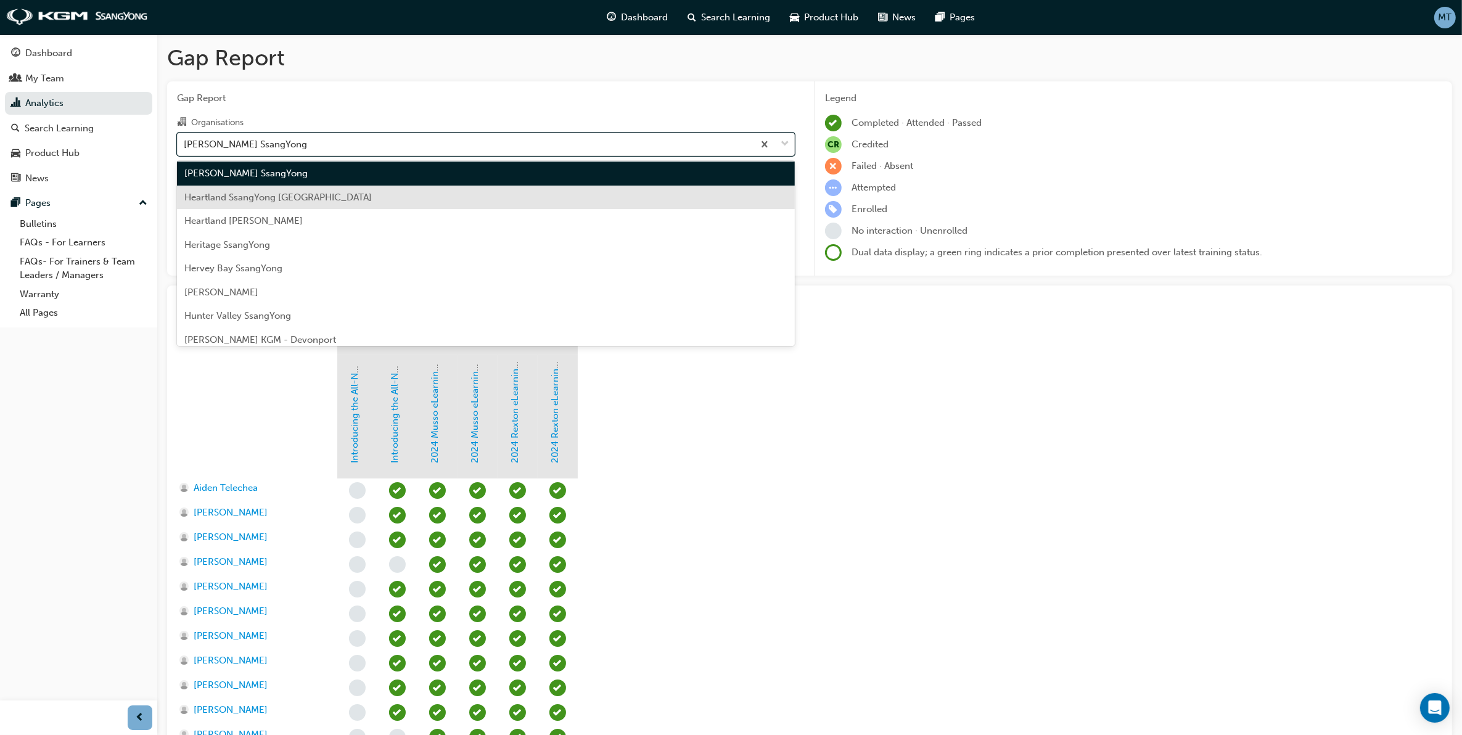
click at [305, 200] on span "Heartland SsangYong [GEOGRAPHIC_DATA]" at bounding box center [277, 197] width 187 height 11
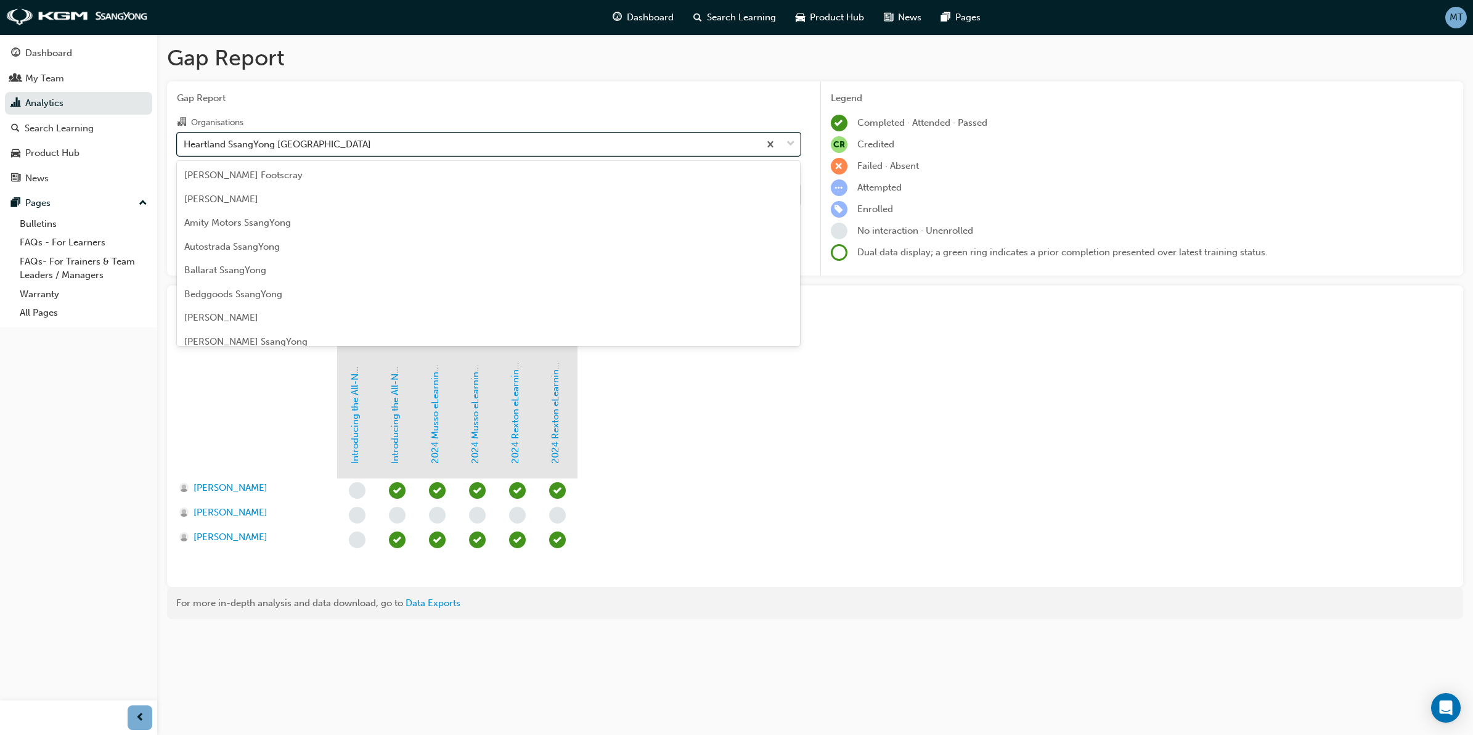
click at [790, 139] on span "down-icon" at bounding box center [791, 144] width 9 height 16
click at [185, 139] on input "Organisations option Heartland SsangYong Blacktown, selected. option Heartland …" at bounding box center [184, 143] width 1 height 10
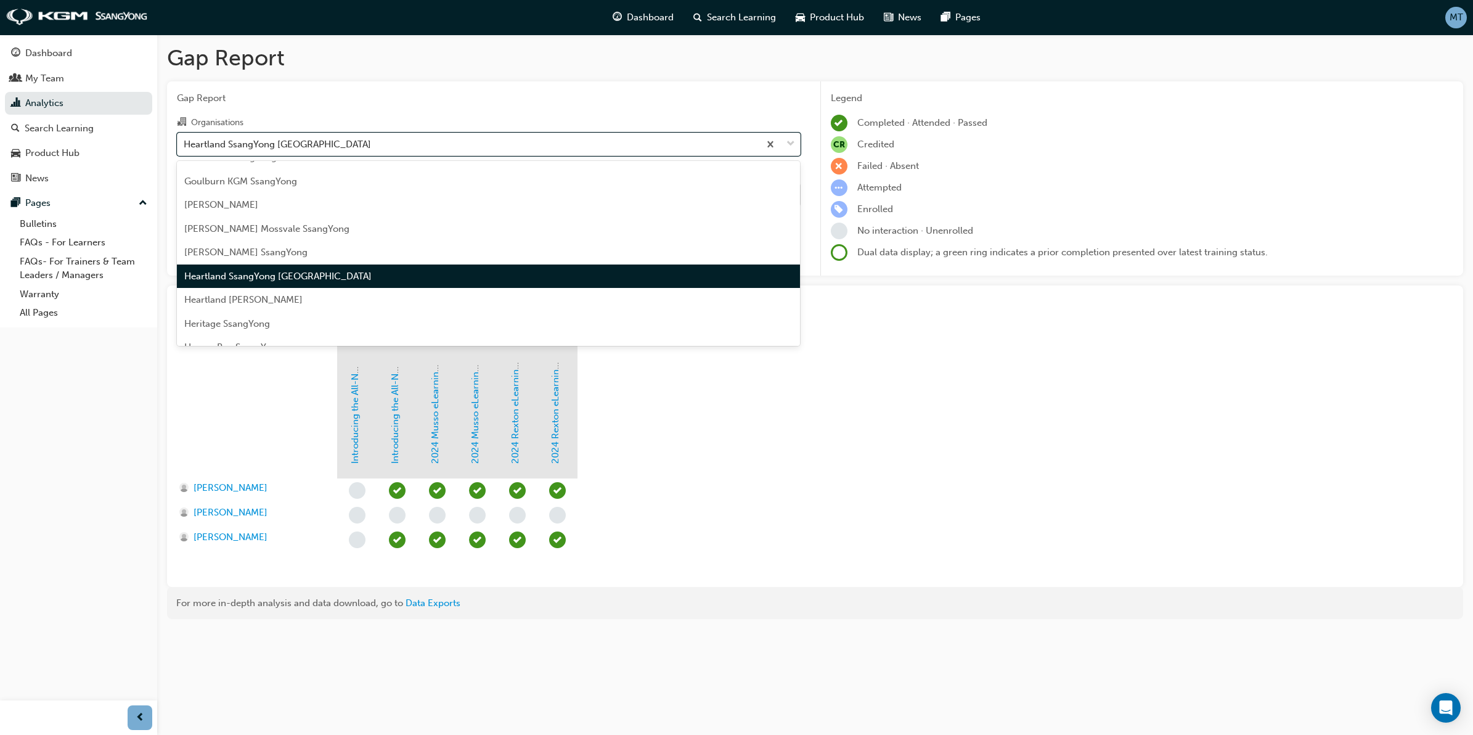
scroll to position [614, 0]
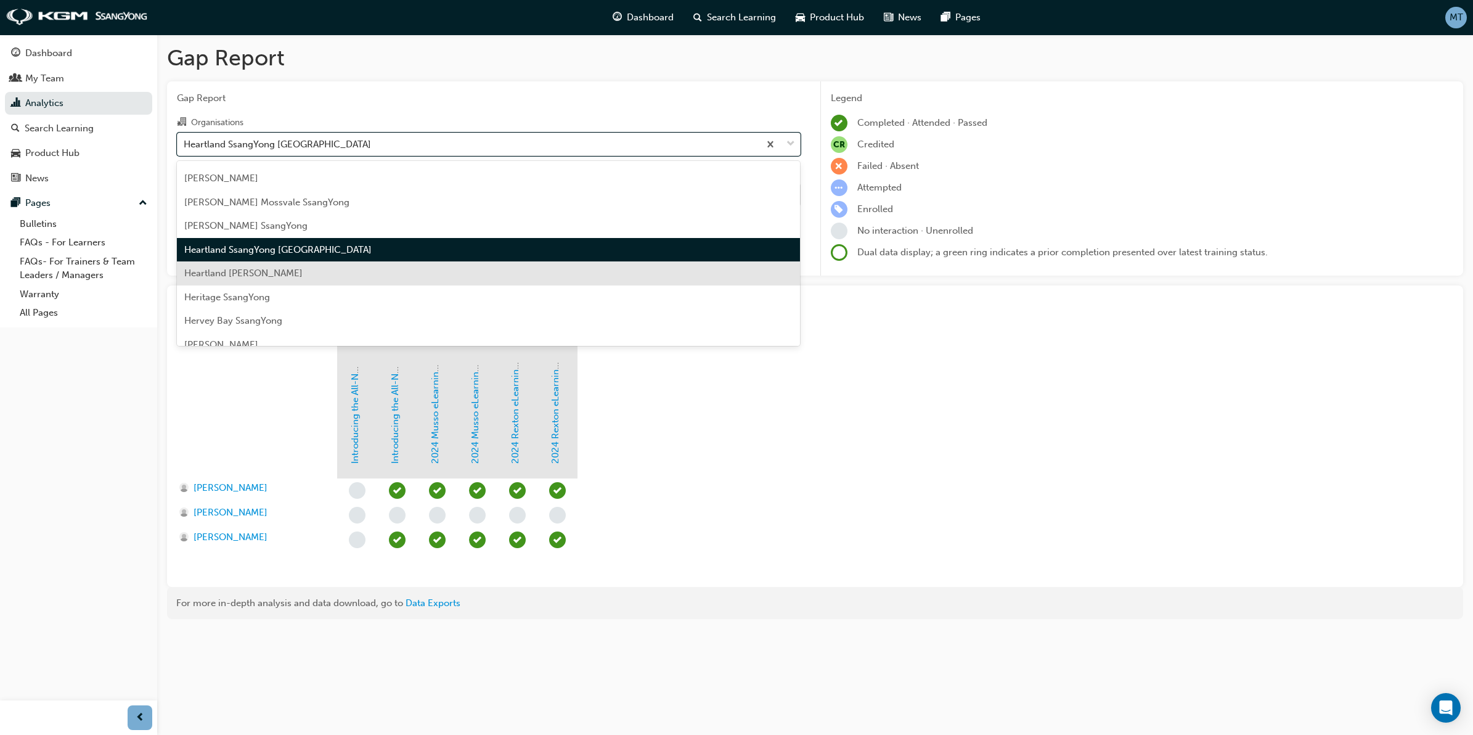
click at [324, 266] on div "Heartland [PERSON_NAME]" at bounding box center [489, 273] width 624 height 24
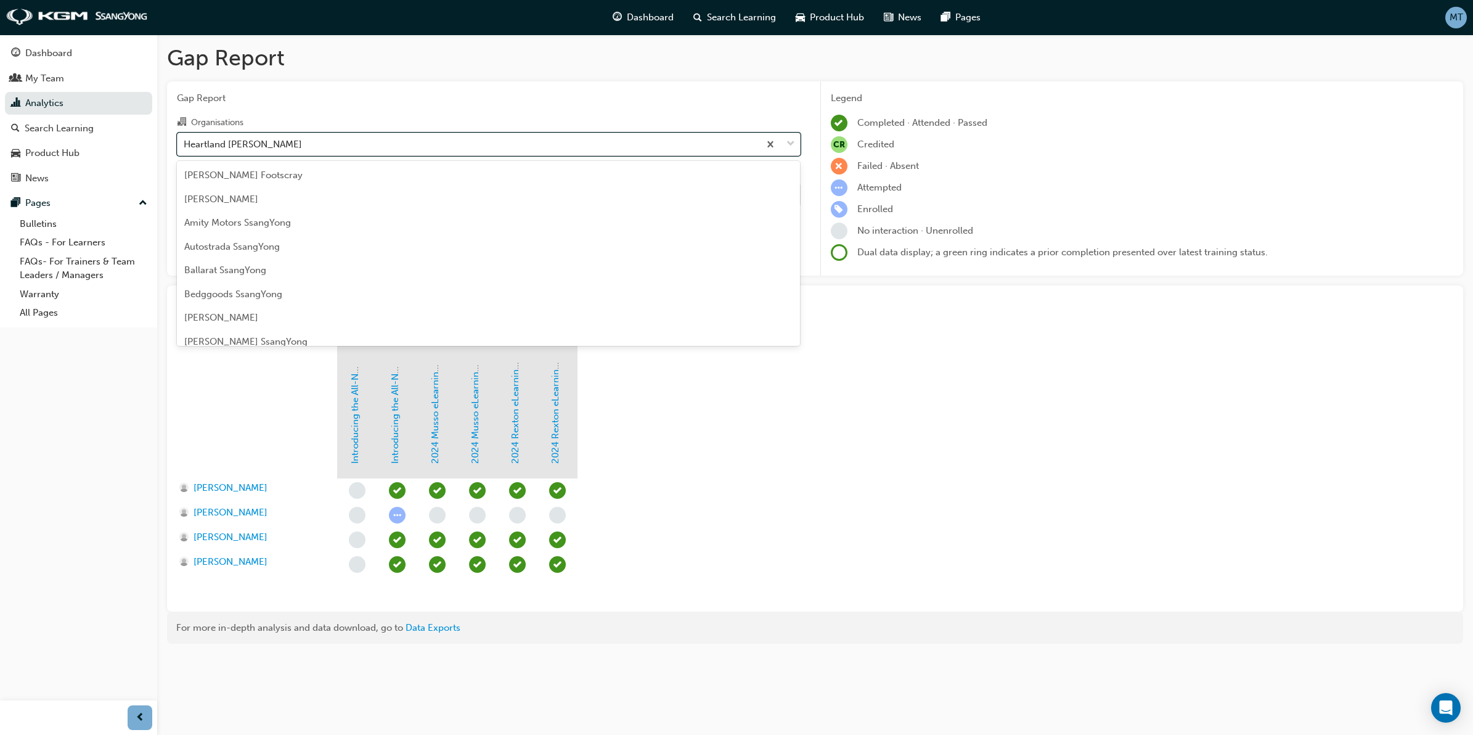
click at [792, 149] on span "down-icon" at bounding box center [791, 144] width 9 height 16
click at [185, 149] on input "Organisations option Heartland [PERSON_NAME], selected. option Heartland [PERSO…" at bounding box center [184, 143] width 1 height 10
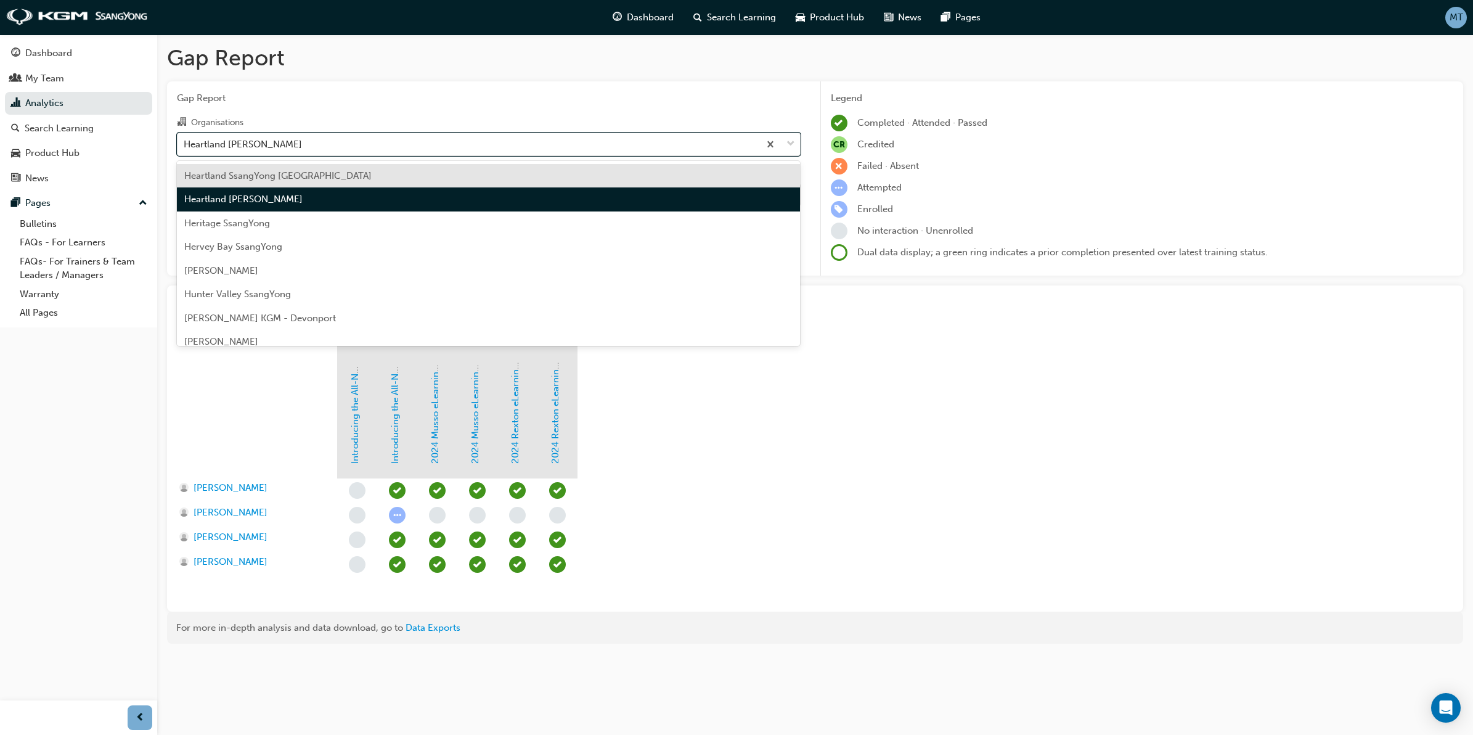
scroll to position [714, 0]
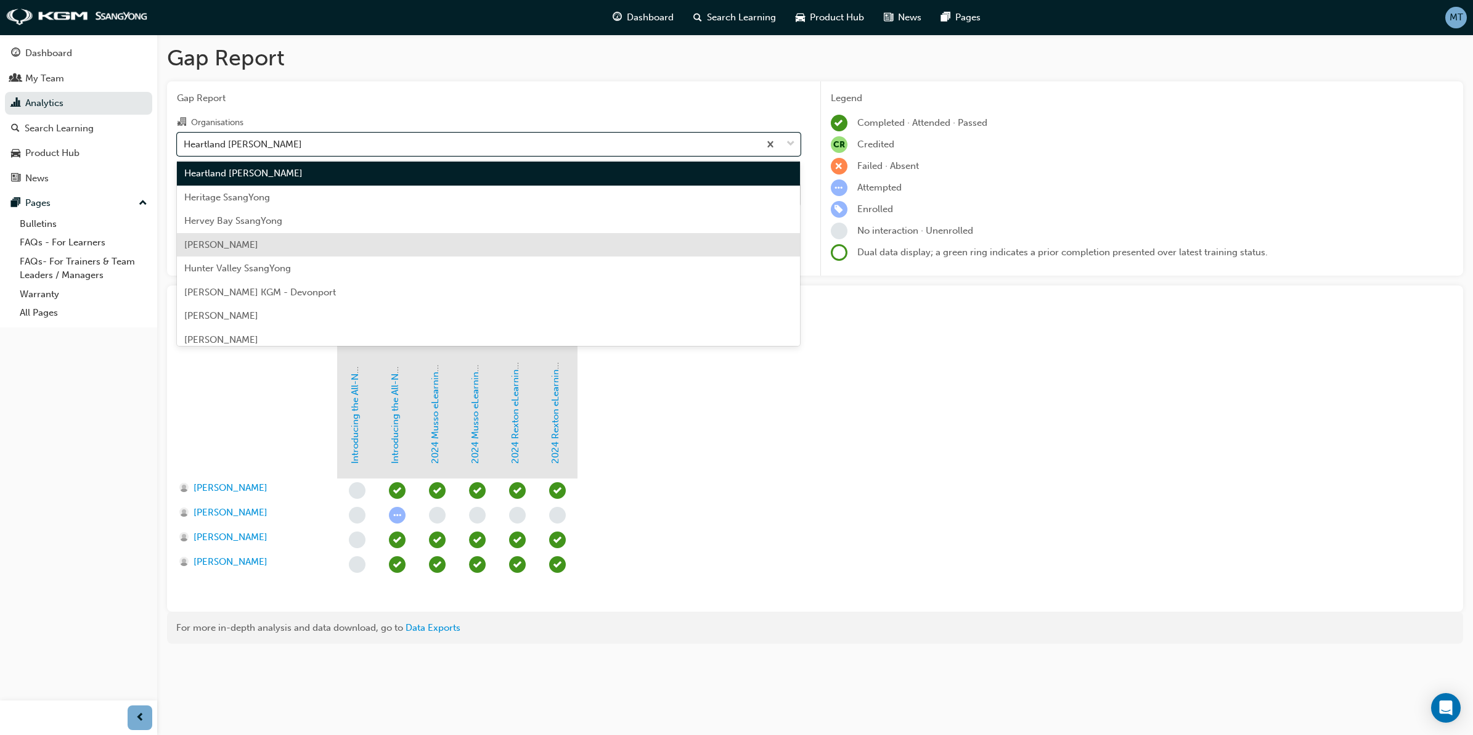
click at [250, 236] on div "[PERSON_NAME]" at bounding box center [489, 245] width 624 height 24
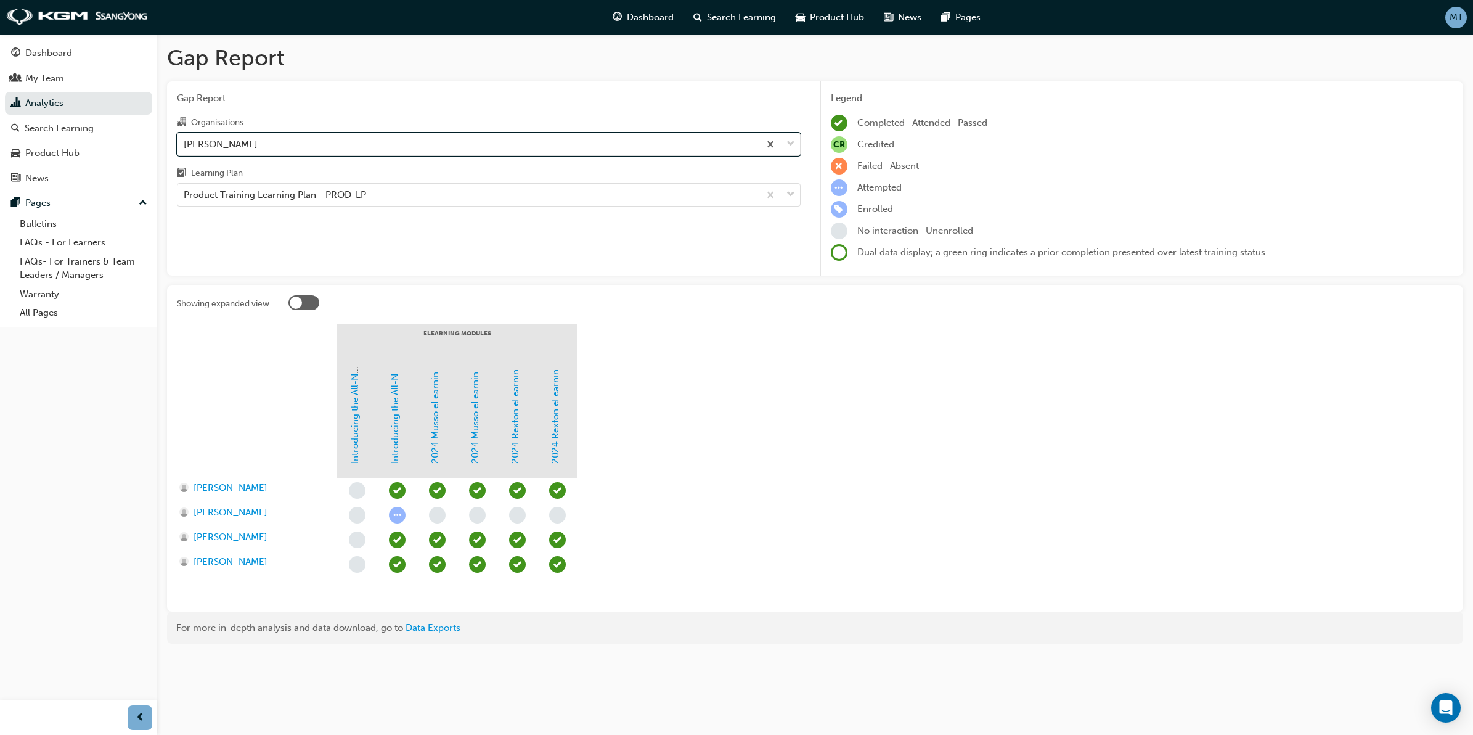
click at [857, 382] on section "eLearning Modules Introducing the All-New KGM Actyon Introducing the All-New KG…" at bounding box center [815, 462] width 1277 height 277
click at [799, 155] on div "[PERSON_NAME]" at bounding box center [489, 144] width 624 height 23
click at [185, 149] on input "Organisations [PERSON_NAME] SsangYong" at bounding box center [184, 143] width 1 height 10
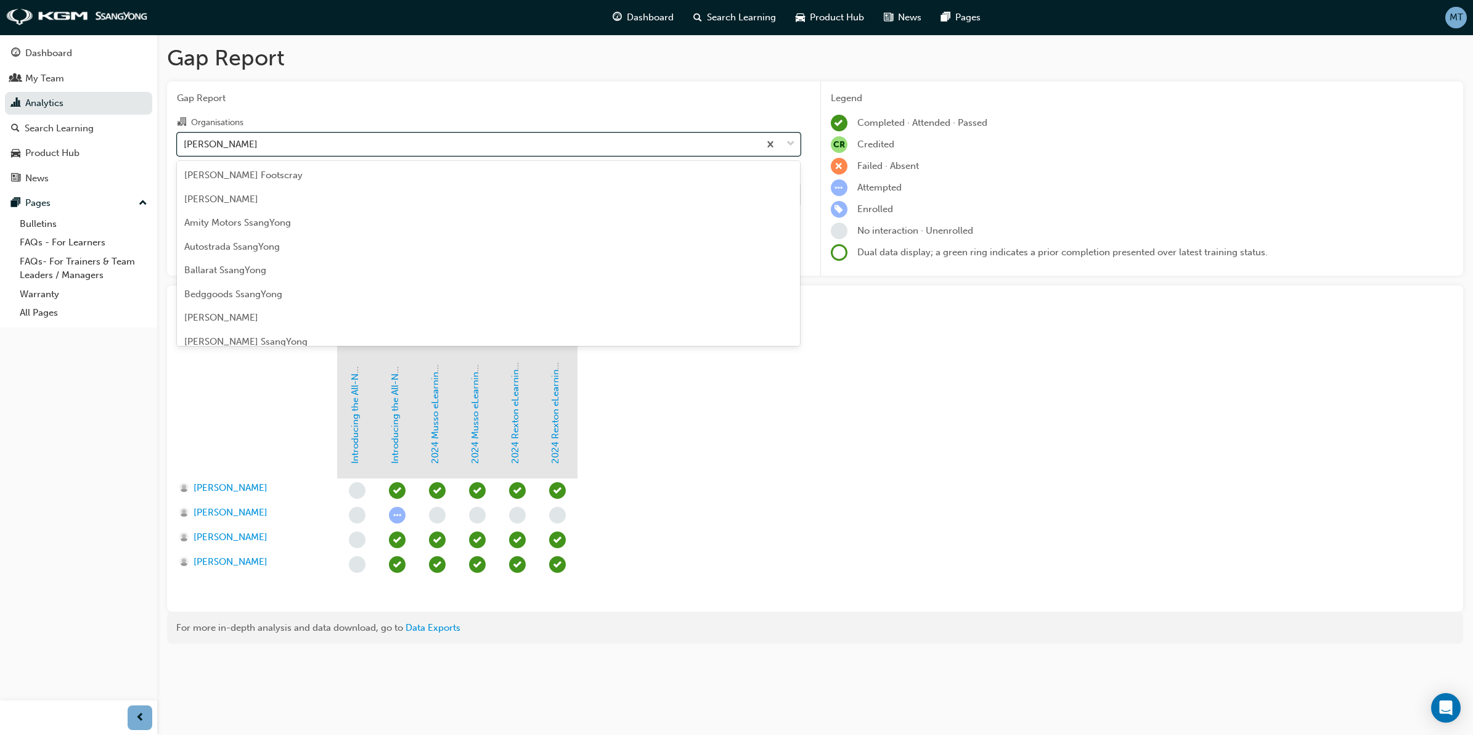
scroll to position [632, 0]
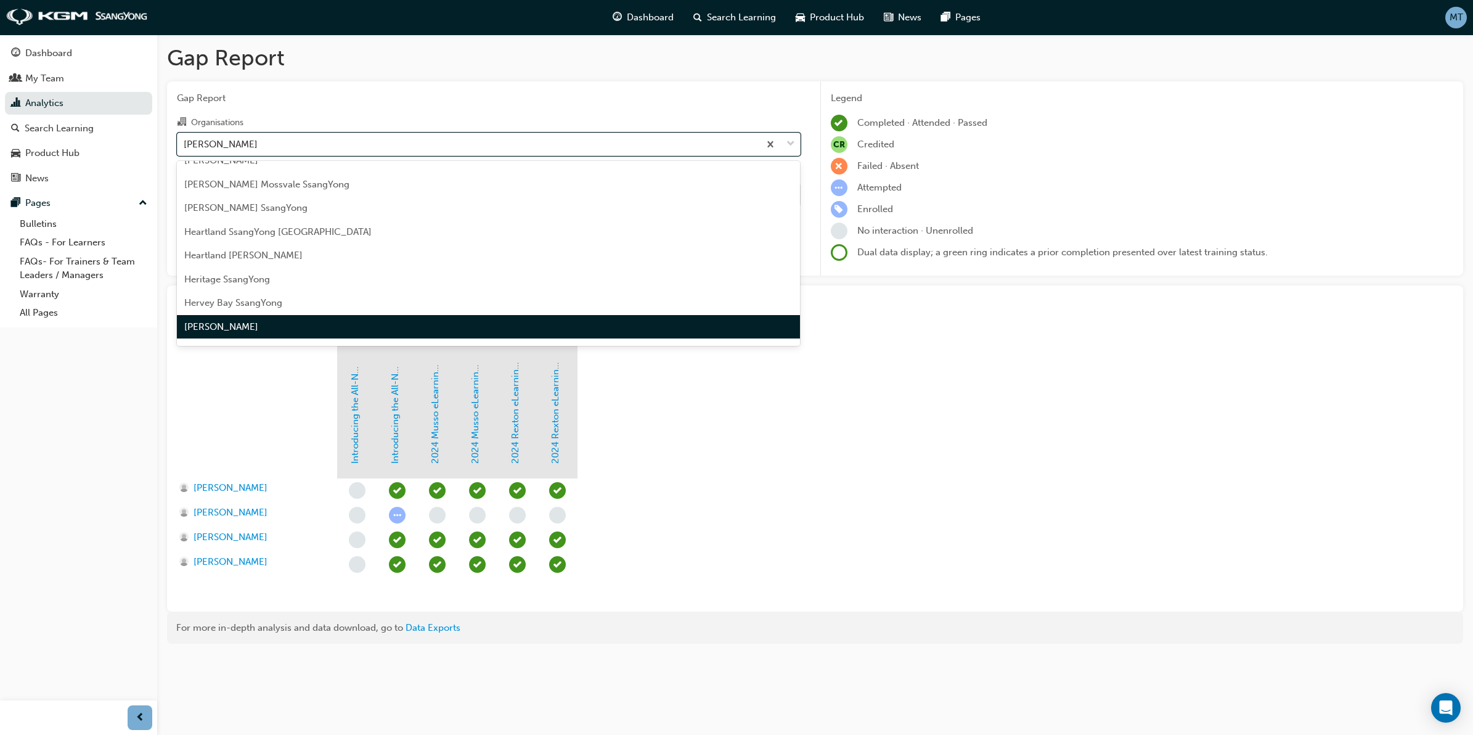
click at [244, 322] on span "[PERSON_NAME]" at bounding box center [221, 326] width 74 height 11
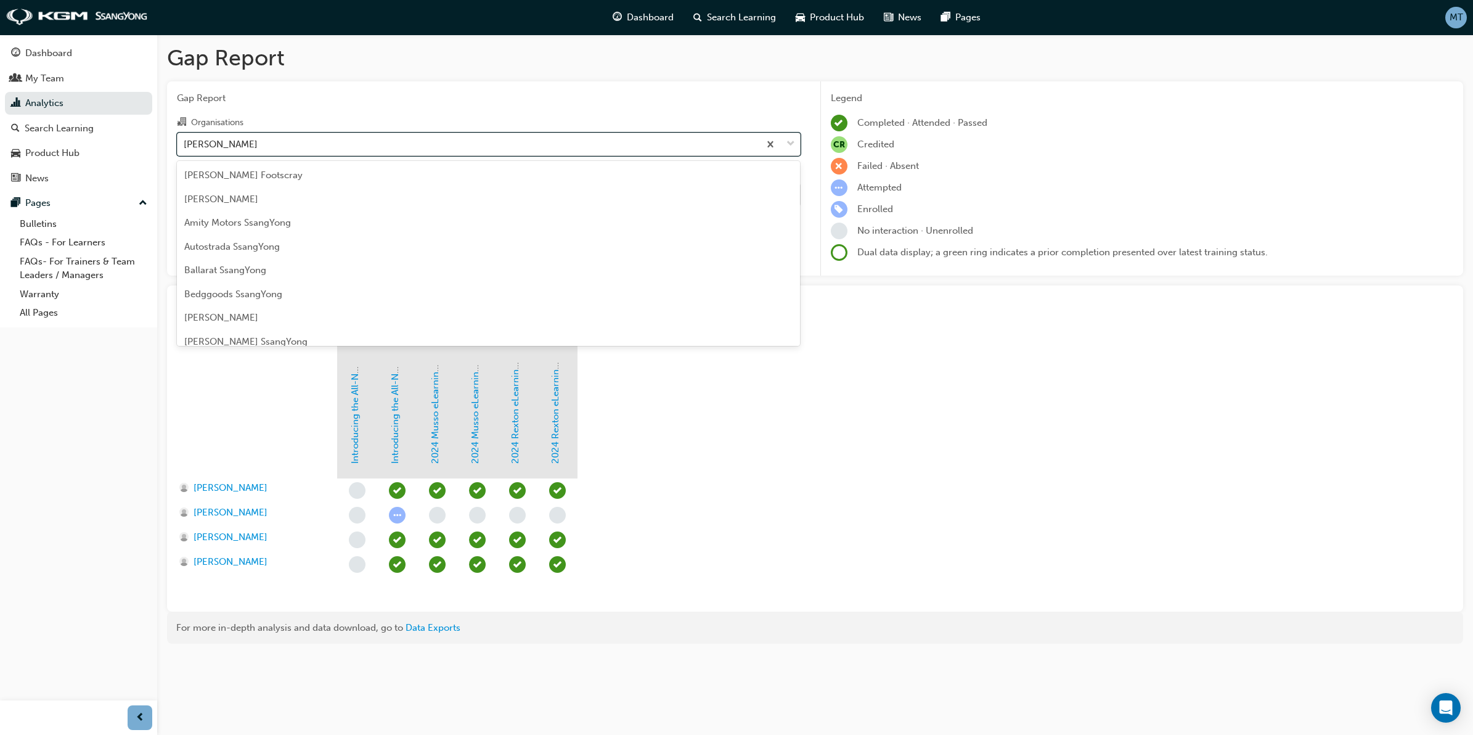
click at [788, 139] on span "down-icon" at bounding box center [791, 144] width 9 height 16
click at [185, 139] on input "Organisations option [PERSON_NAME], selected. option [PERSON_NAME] focused, 34 …" at bounding box center [184, 143] width 1 height 10
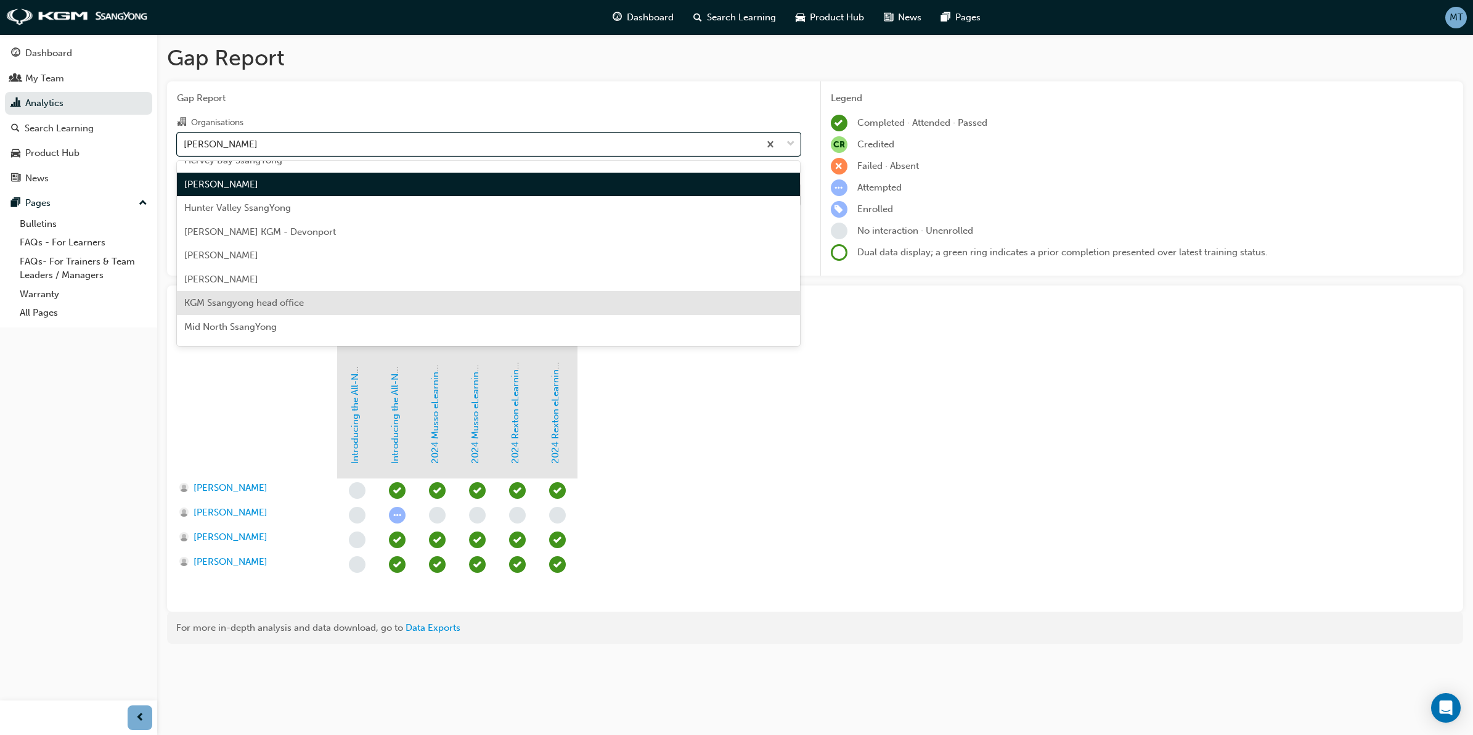
scroll to position [786, 0]
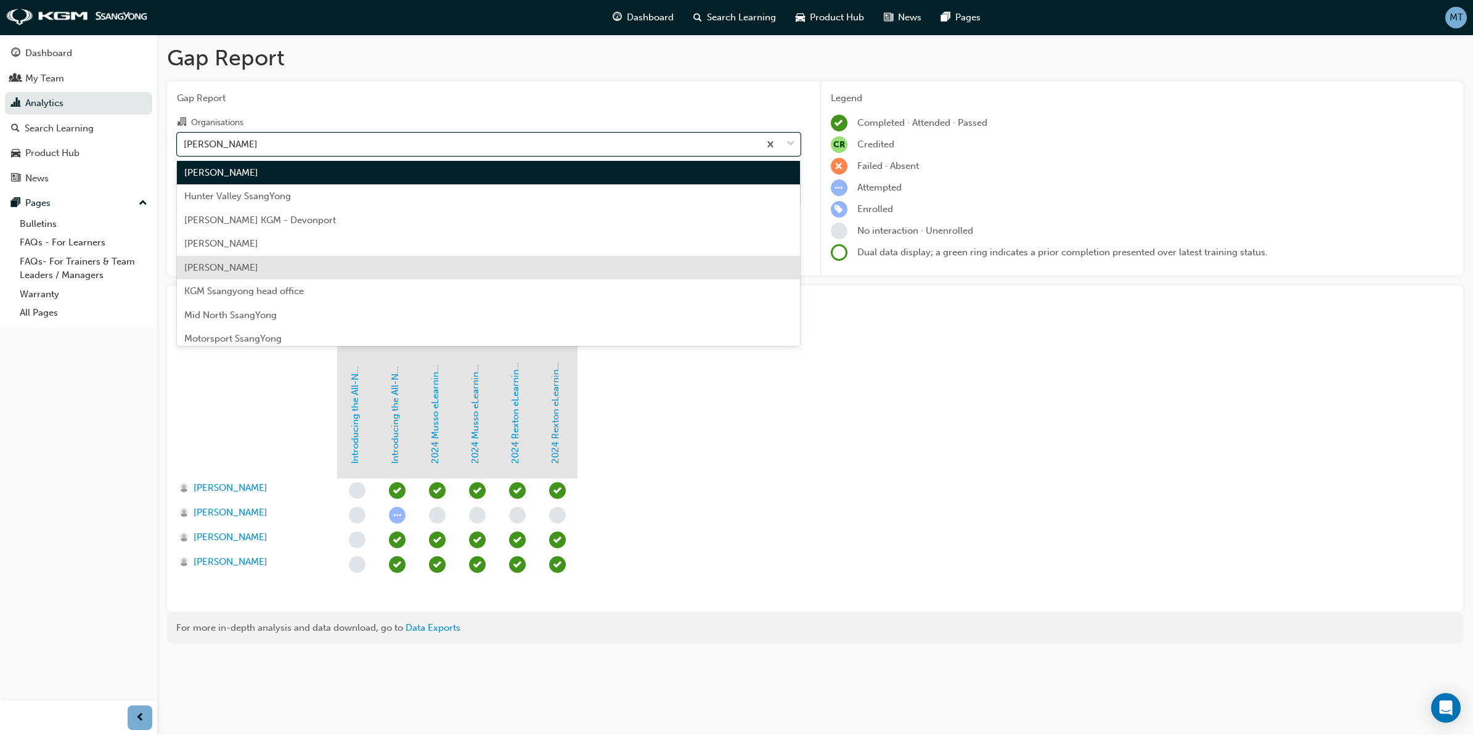
click at [255, 262] on span "[PERSON_NAME]" at bounding box center [221, 267] width 74 height 11
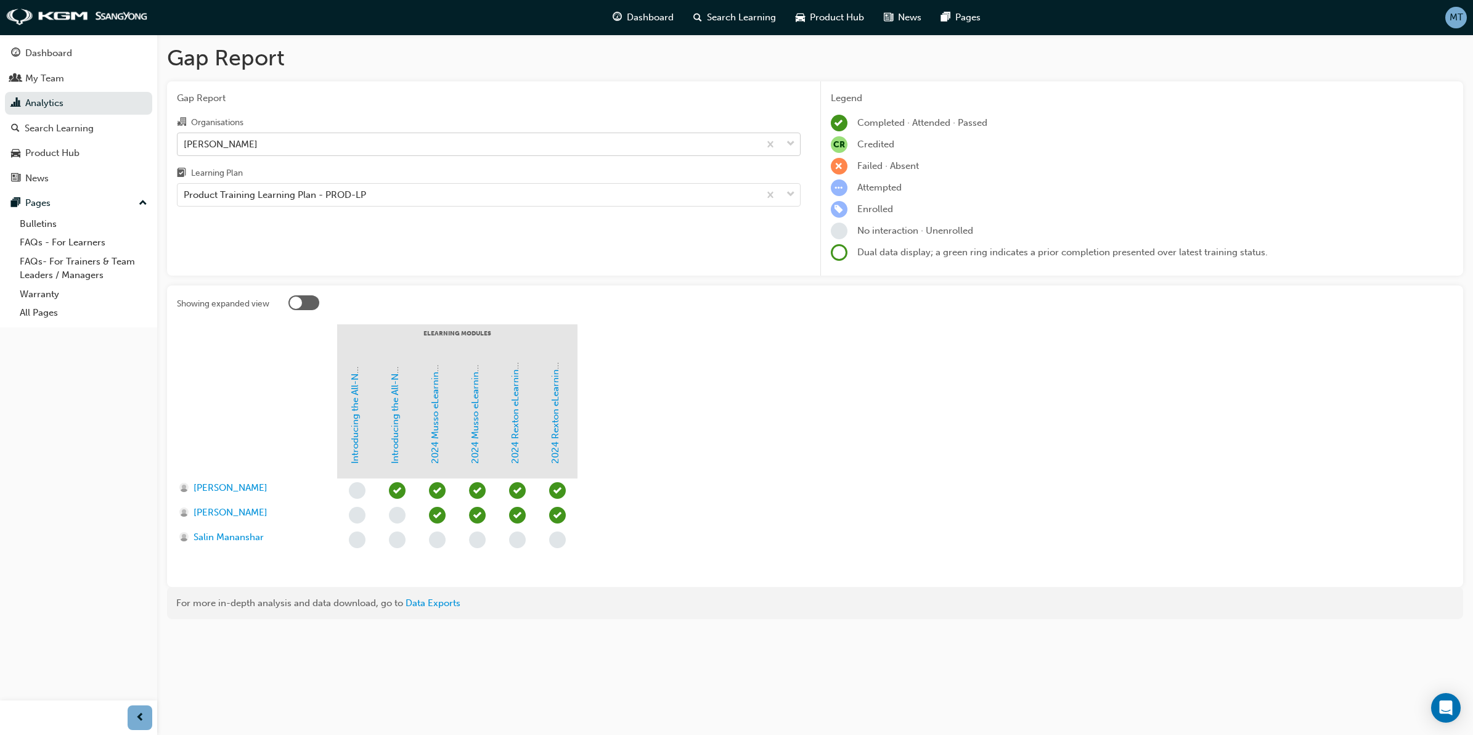
click at [790, 143] on span "down-icon" at bounding box center [791, 144] width 9 height 16
click at [185, 143] on input "Organisations [PERSON_NAME]" at bounding box center [184, 143] width 1 height 10
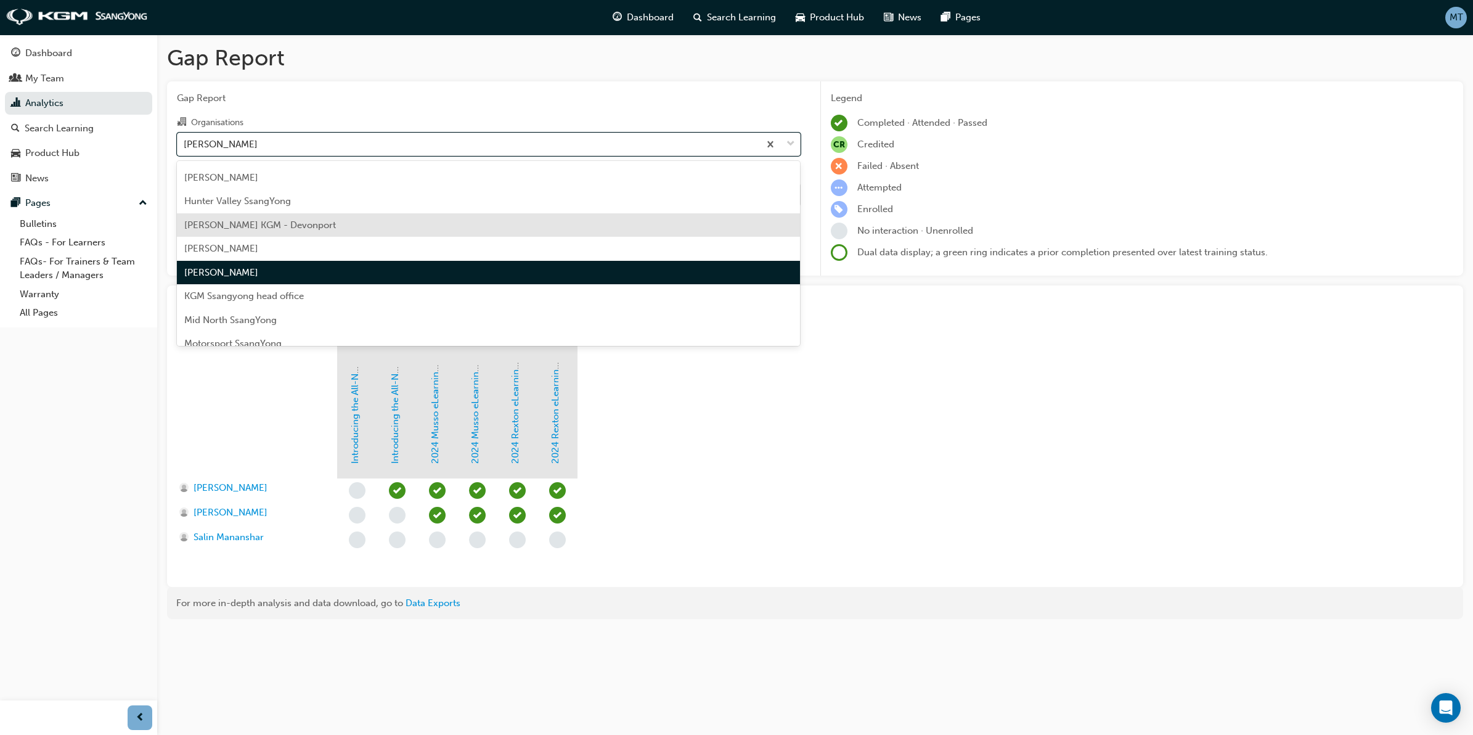
scroll to position [880, 0]
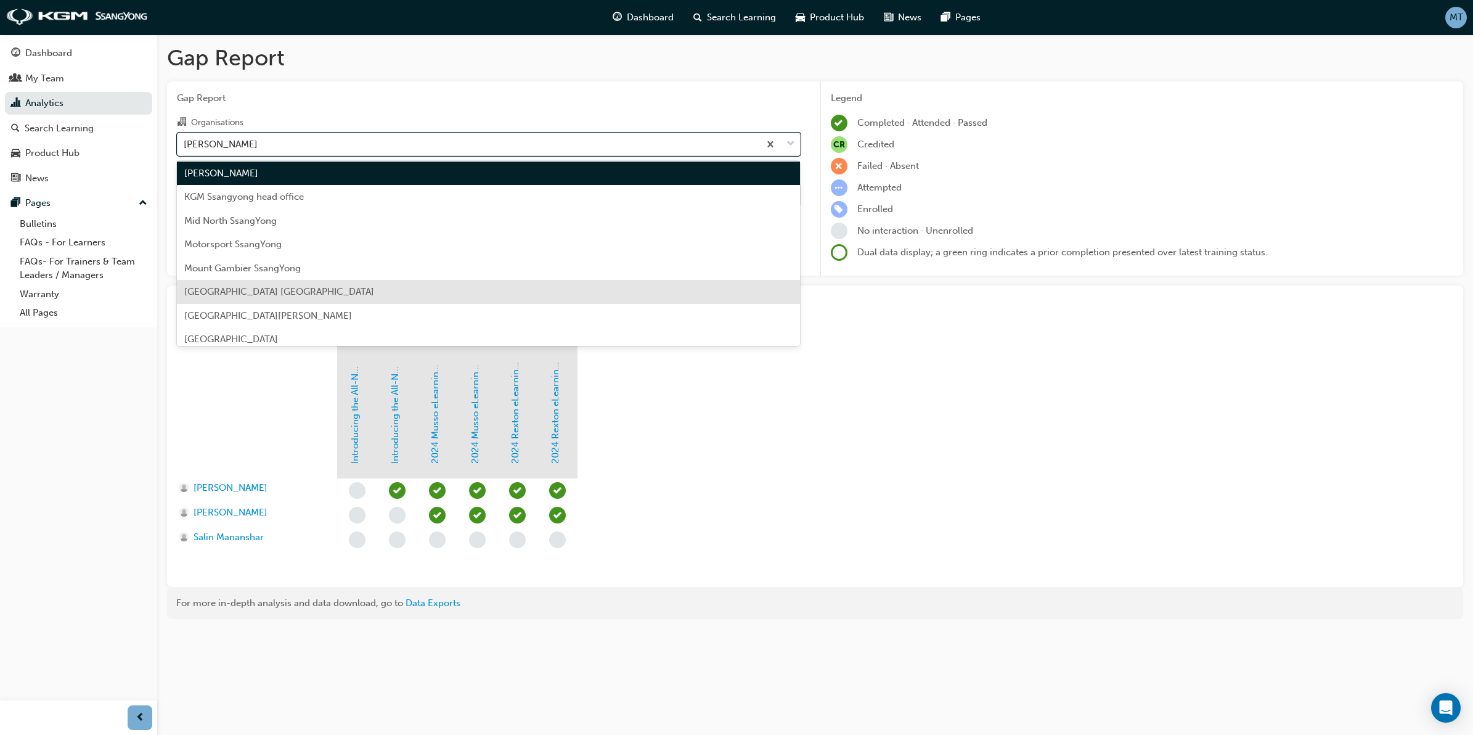
click at [276, 287] on span "[GEOGRAPHIC_DATA] [GEOGRAPHIC_DATA]" at bounding box center [279, 291] width 190 height 11
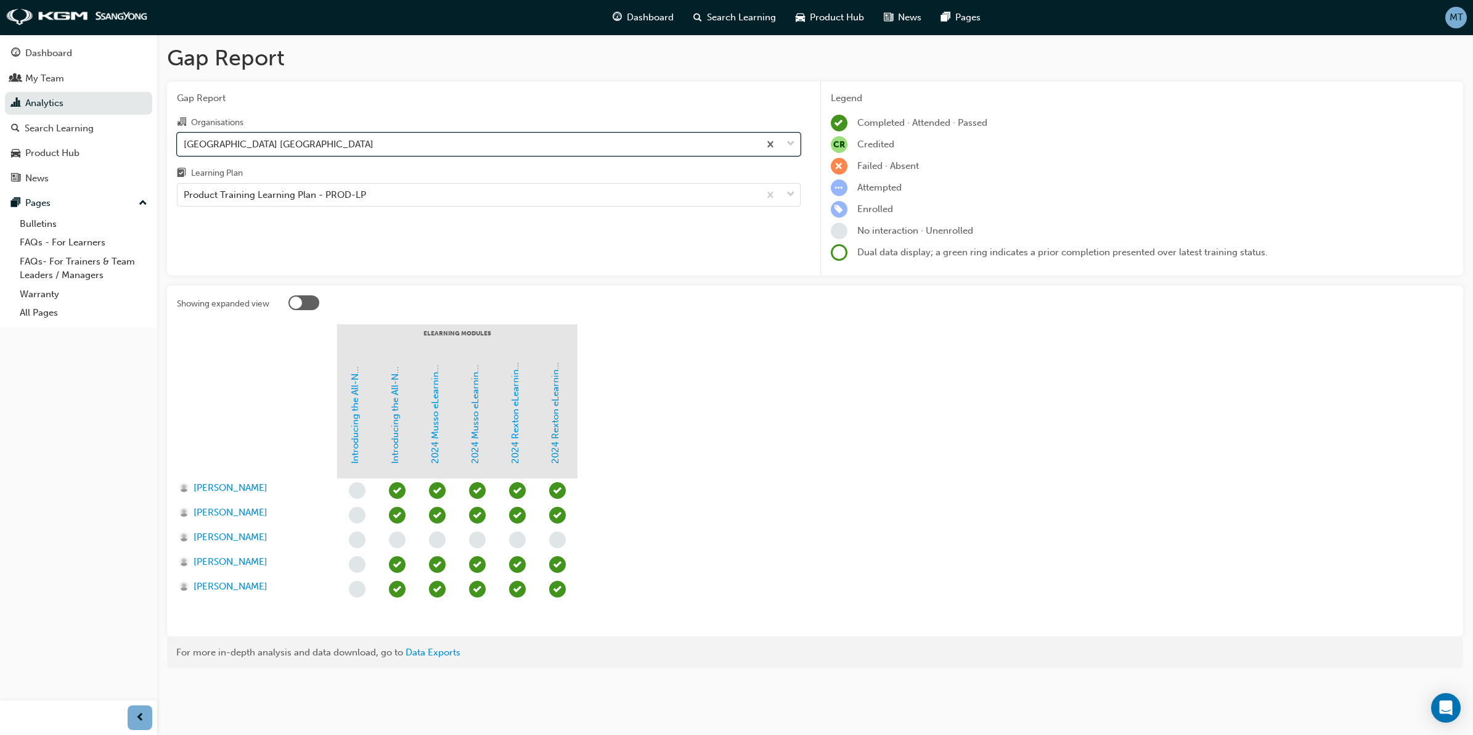
click at [787, 139] on span "down-icon" at bounding box center [791, 144] width 9 height 16
click at [185, 139] on input "Organisations option Newcastle City [GEOGRAPHIC_DATA], selected. 0 results avai…" at bounding box center [184, 143] width 1 height 10
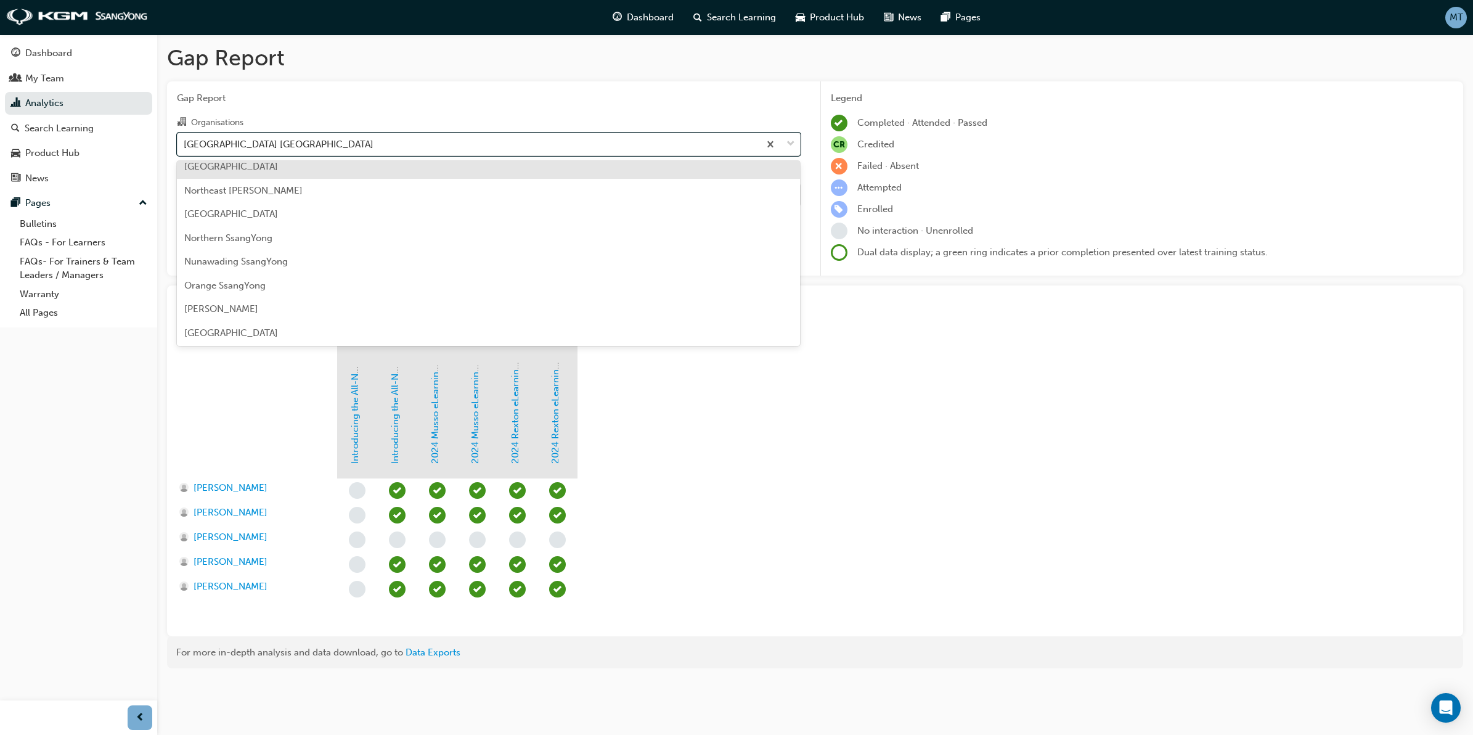
scroll to position [1076, 0]
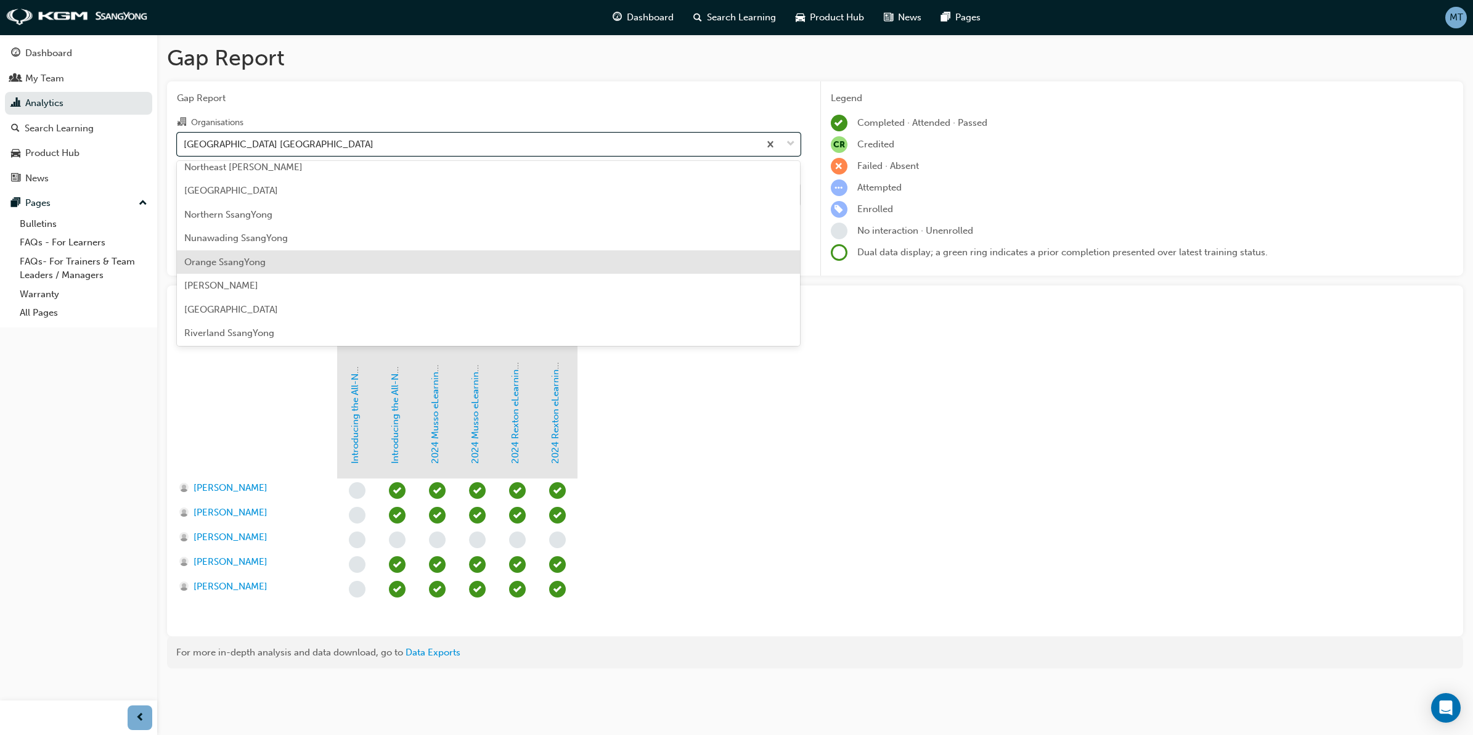
click at [269, 260] on div "Orange SsangYong" at bounding box center [489, 262] width 624 height 24
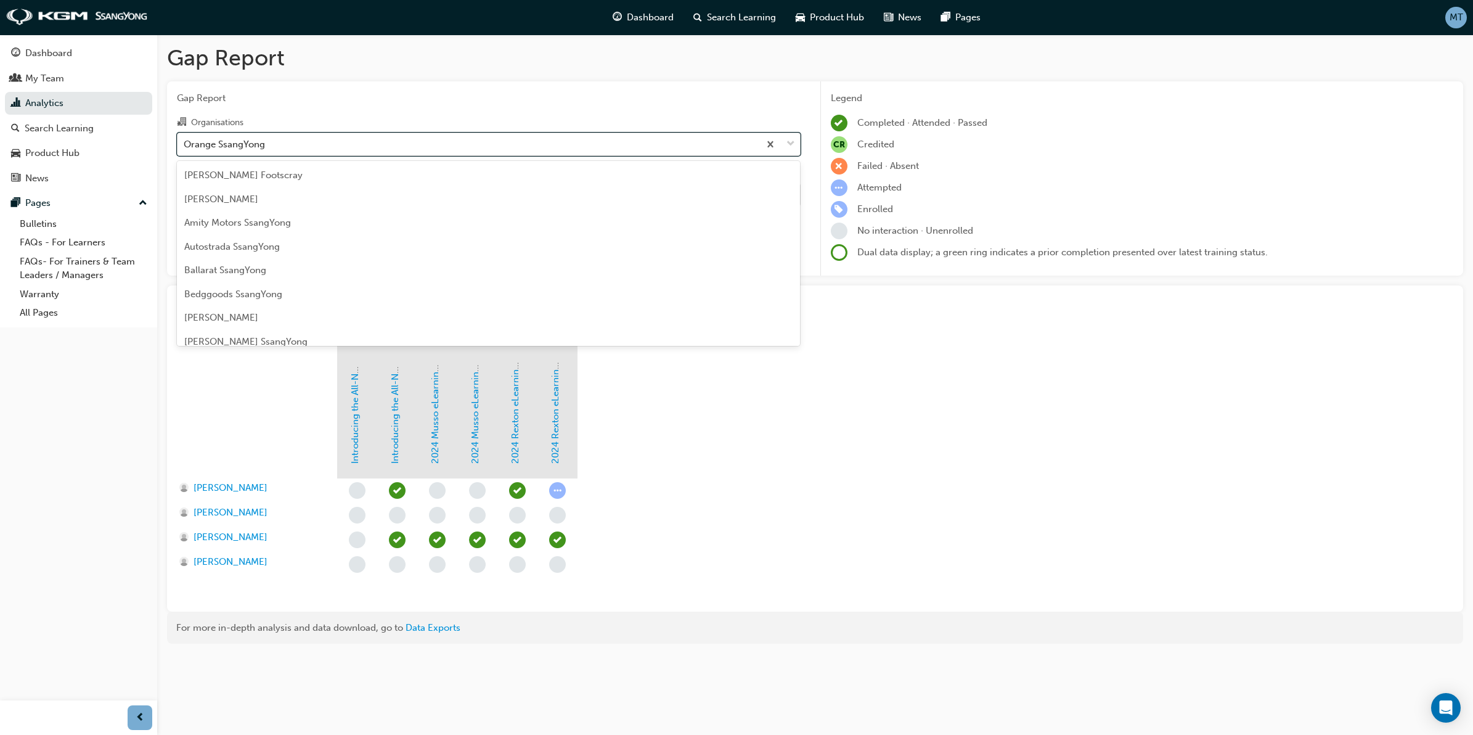
click at [794, 134] on div at bounding box center [779, 144] width 41 height 22
click at [185, 138] on input "Organisations option Orange SsangYong, selected. option Orange SsangYong focuse…" at bounding box center [184, 143] width 1 height 10
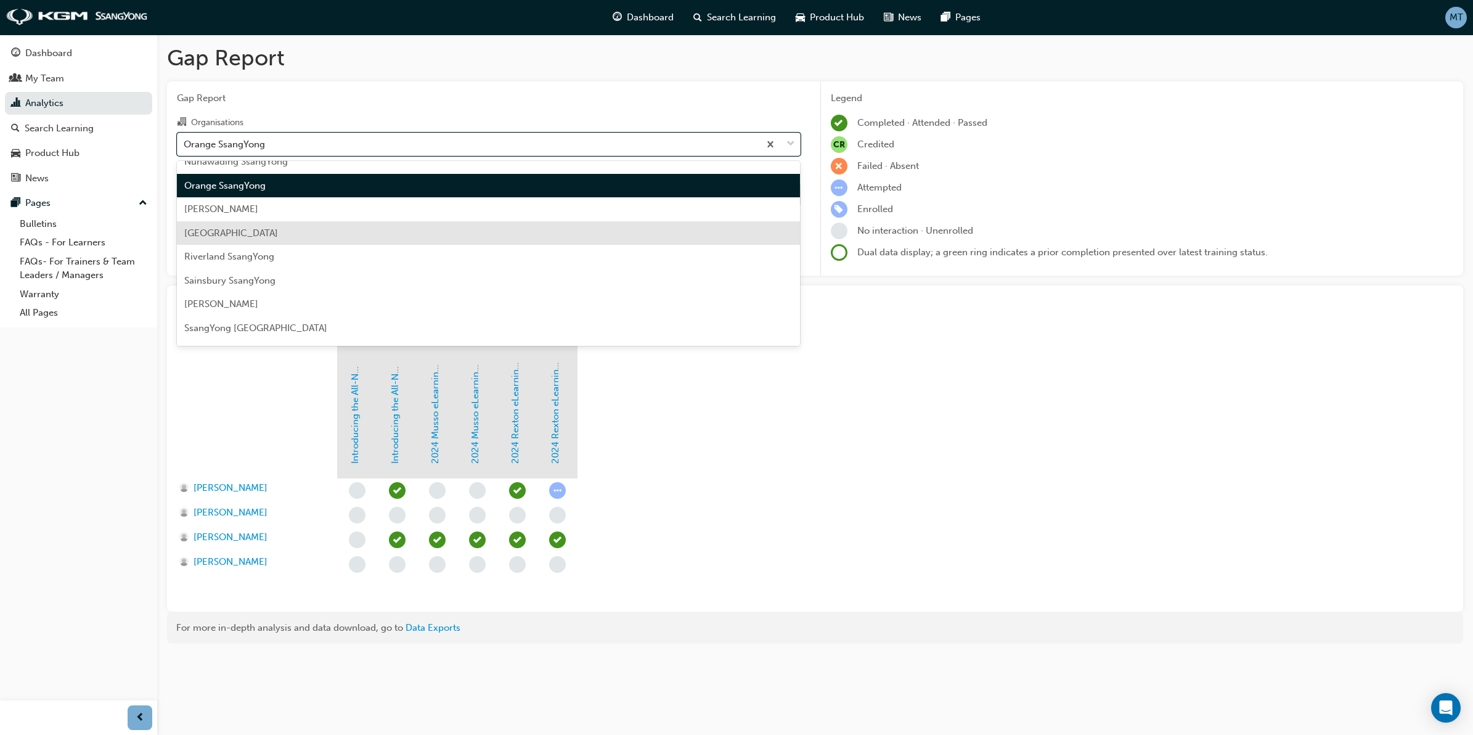
scroll to position [1165, 0]
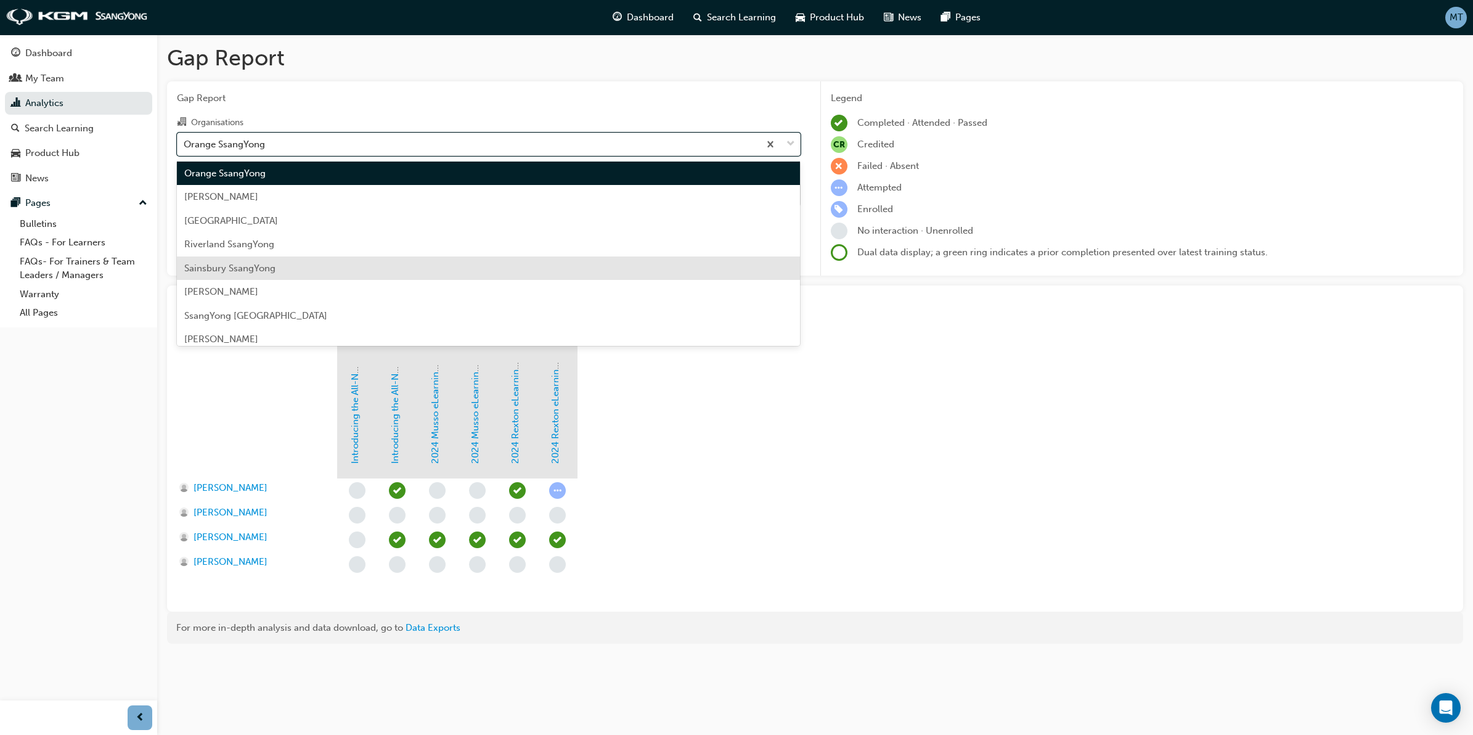
click at [260, 263] on span "Sainsbury SsangYong" at bounding box center [229, 268] width 91 height 11
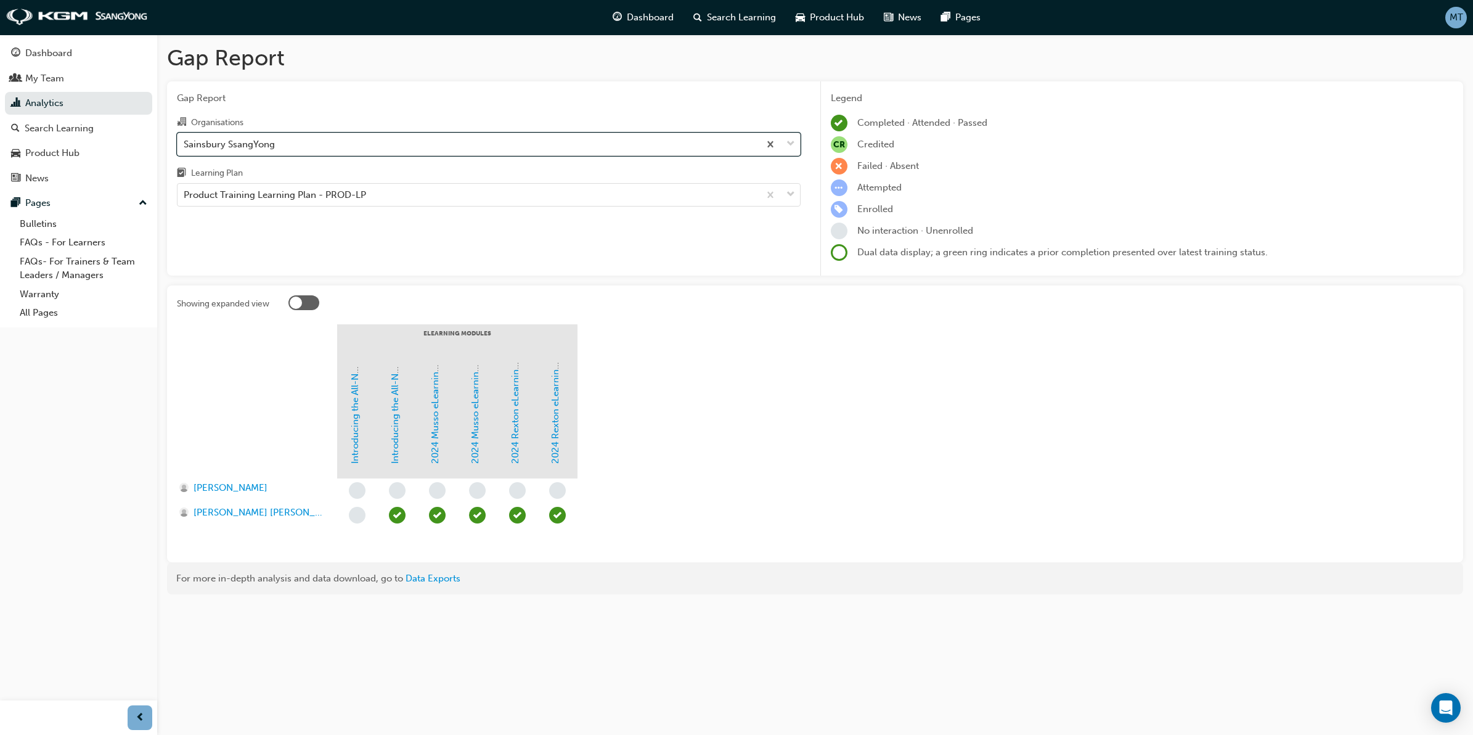
click at [790, 137] on span "down-icon" at bounding box center [791, 144] width 9 height 16
click at [185, 138] on input "Organisations option Sainsbury SsangYong, selected. 0 results available. Select…" at bounding box center [184, 143] width 1 height 10
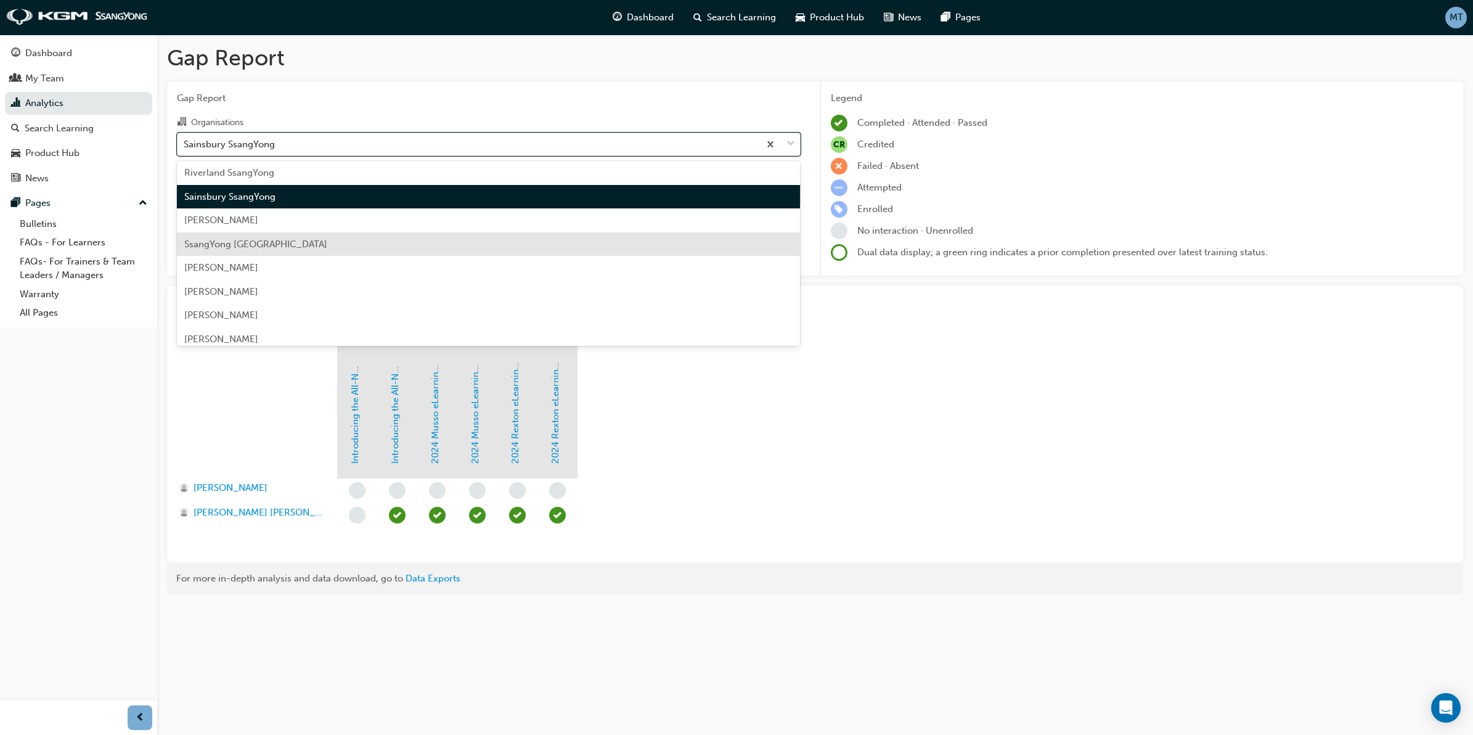
scroll to position [1259, 0]
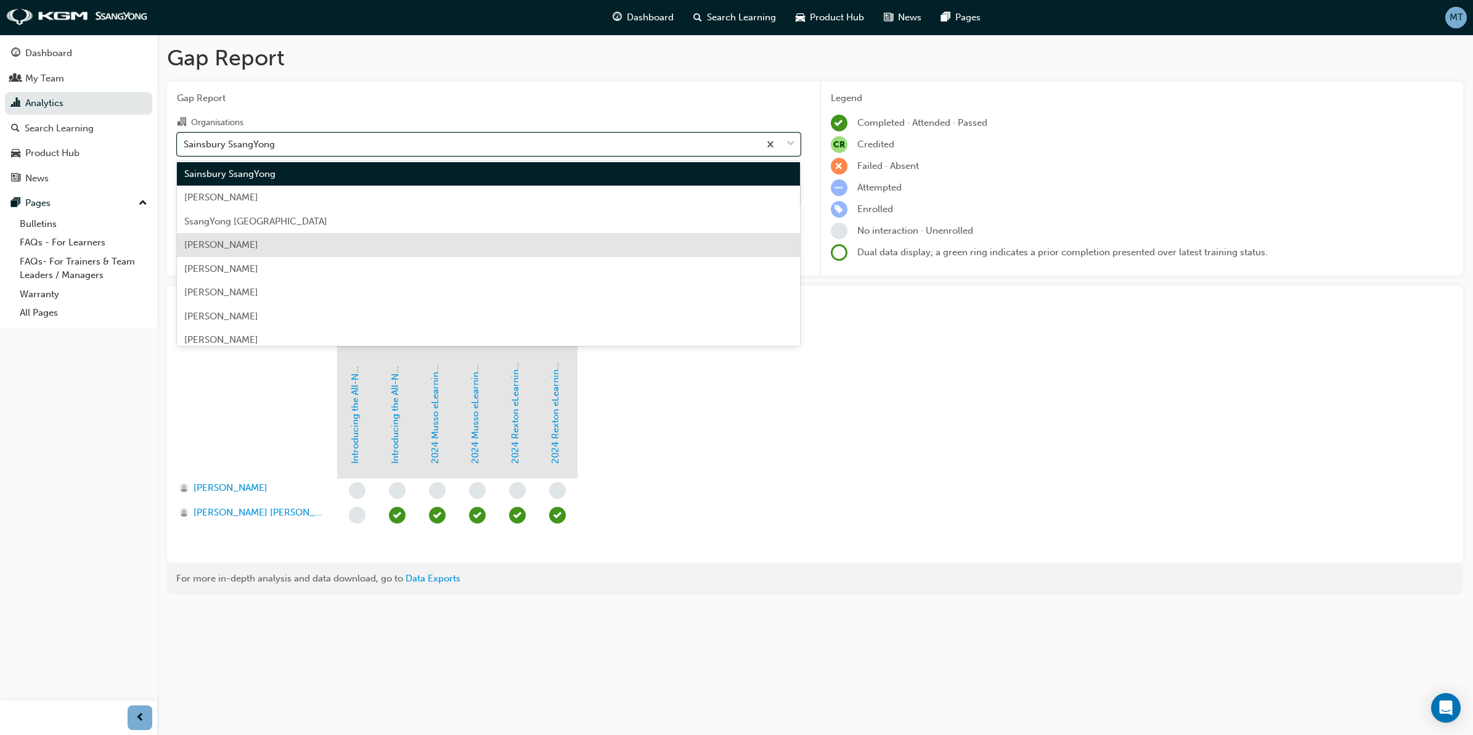
click at [258, 245] on span "[PERSON_NAME]" at bounding box center [221, 244] width 74 height 11
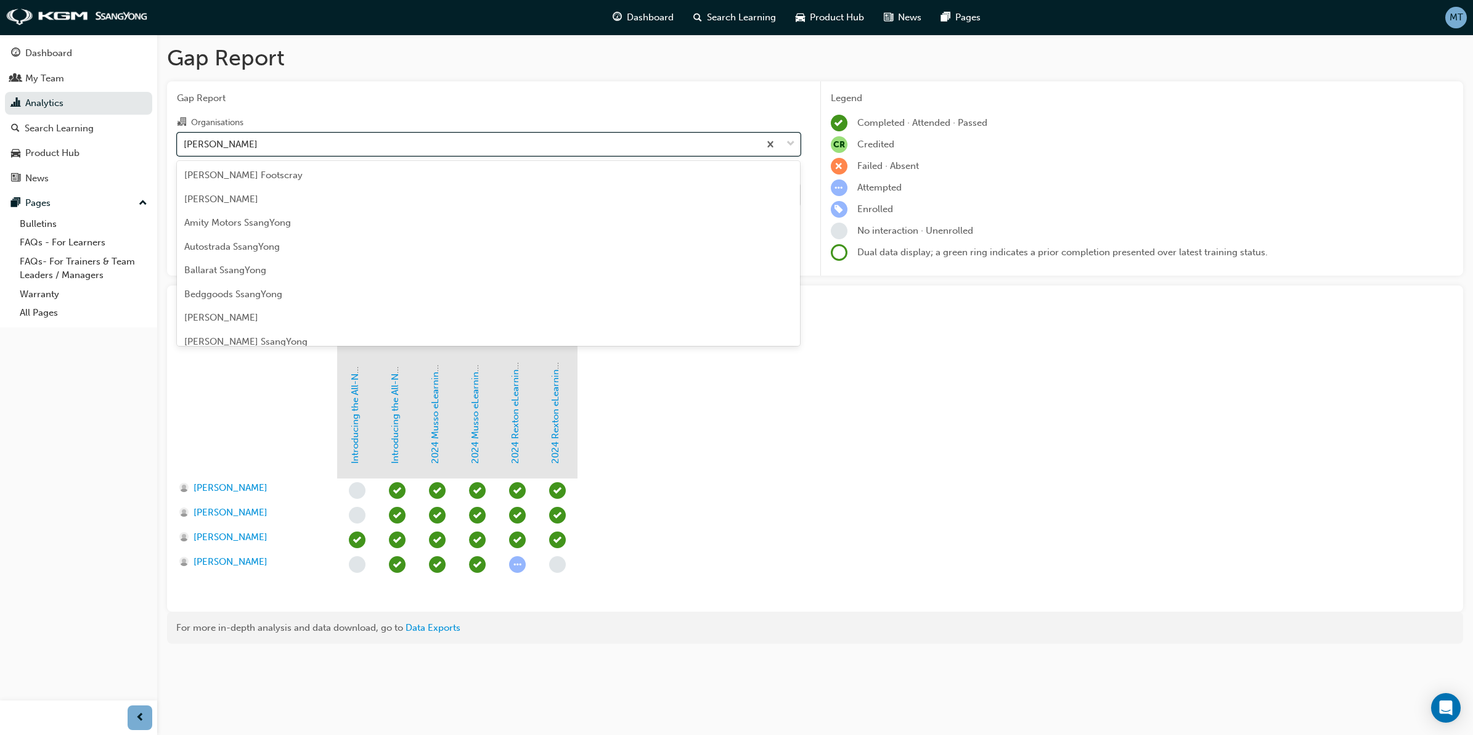
click at [788, 142] on span "down-icon" at bounding box center [791, 144] width 9 height 16
click at [185, 142] on input "Organisations option [PERSON_NAME], selected. option [PERSON_NAME] focused, 57 …" at bounding box center [184, 143] width 1 height 10
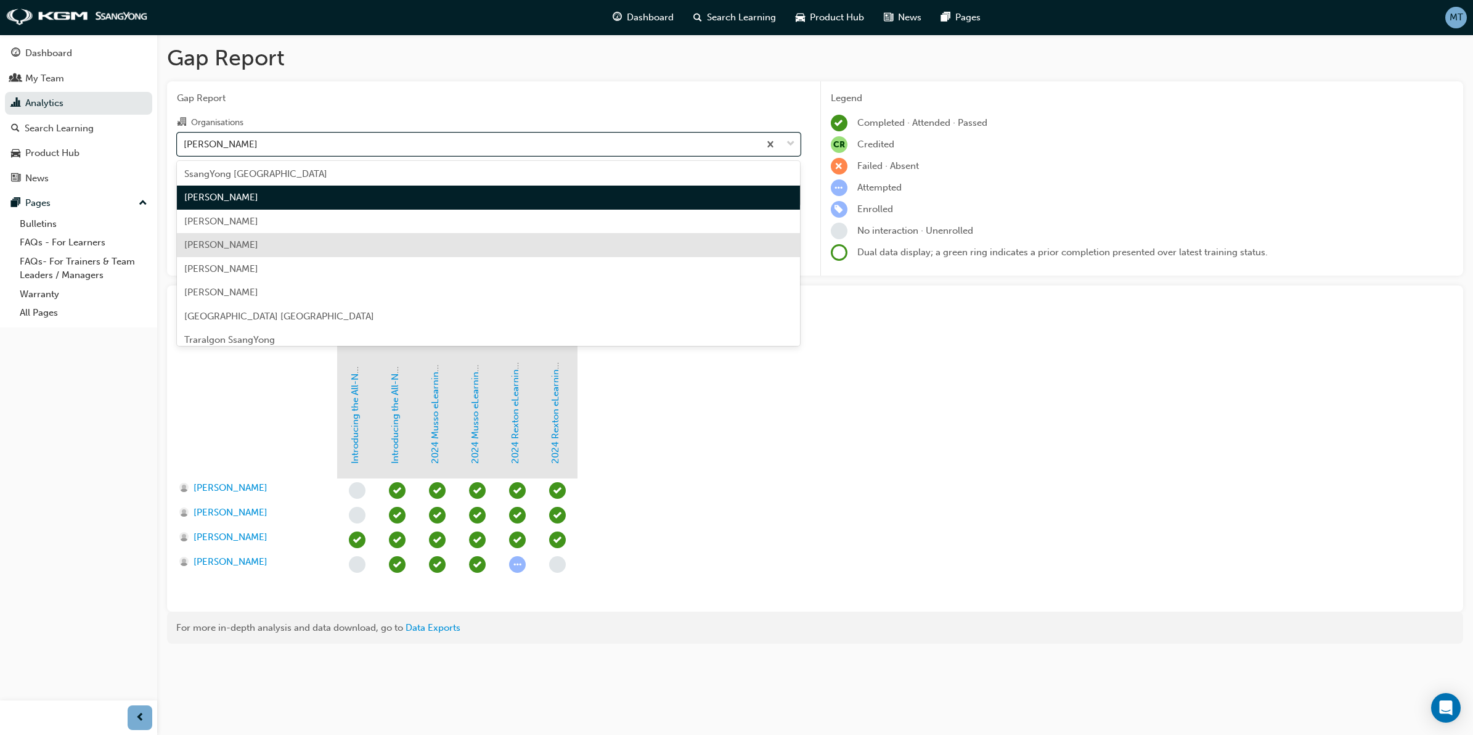
scroll to position [1331, 0]
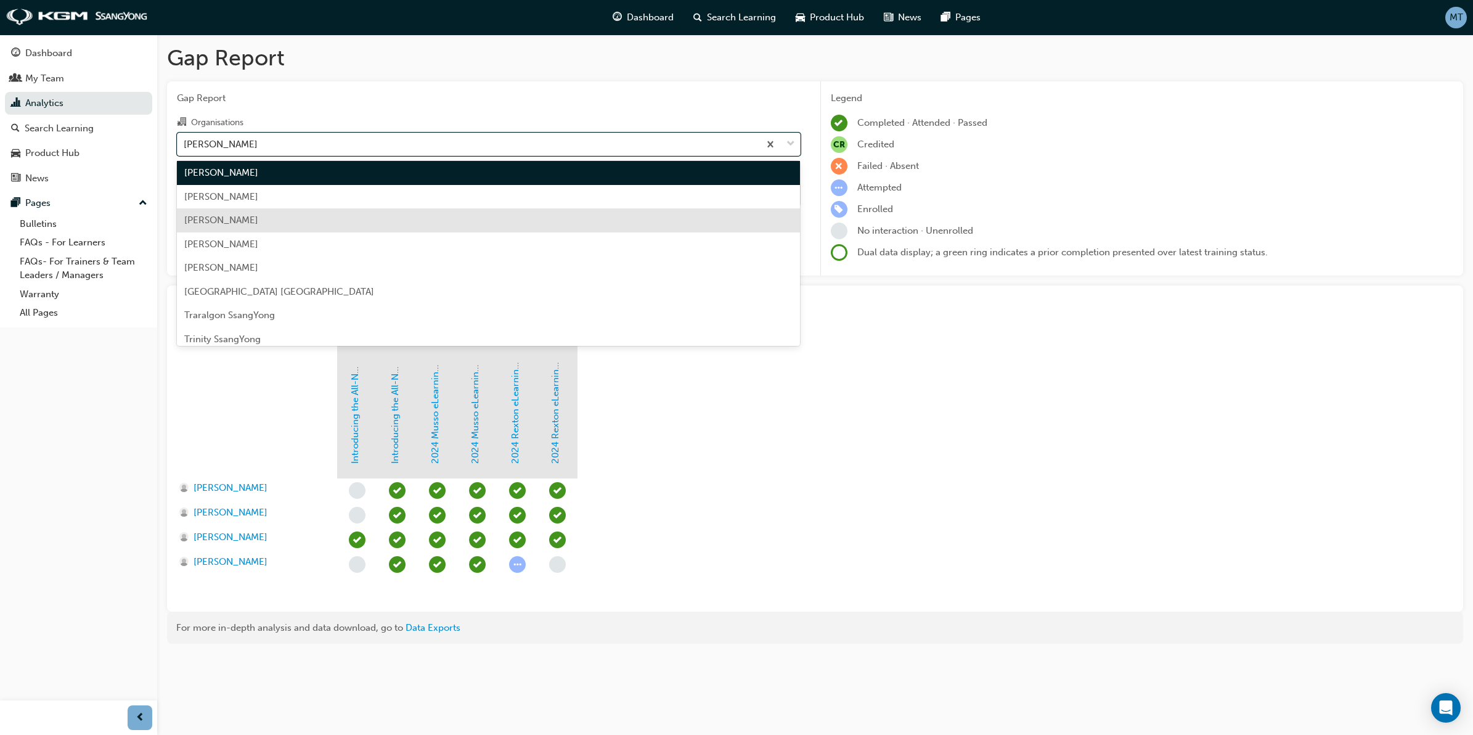
click at [244, 227] on div "[PERSON_NAME]" at bounding box center [489, 220] width 624 height 24
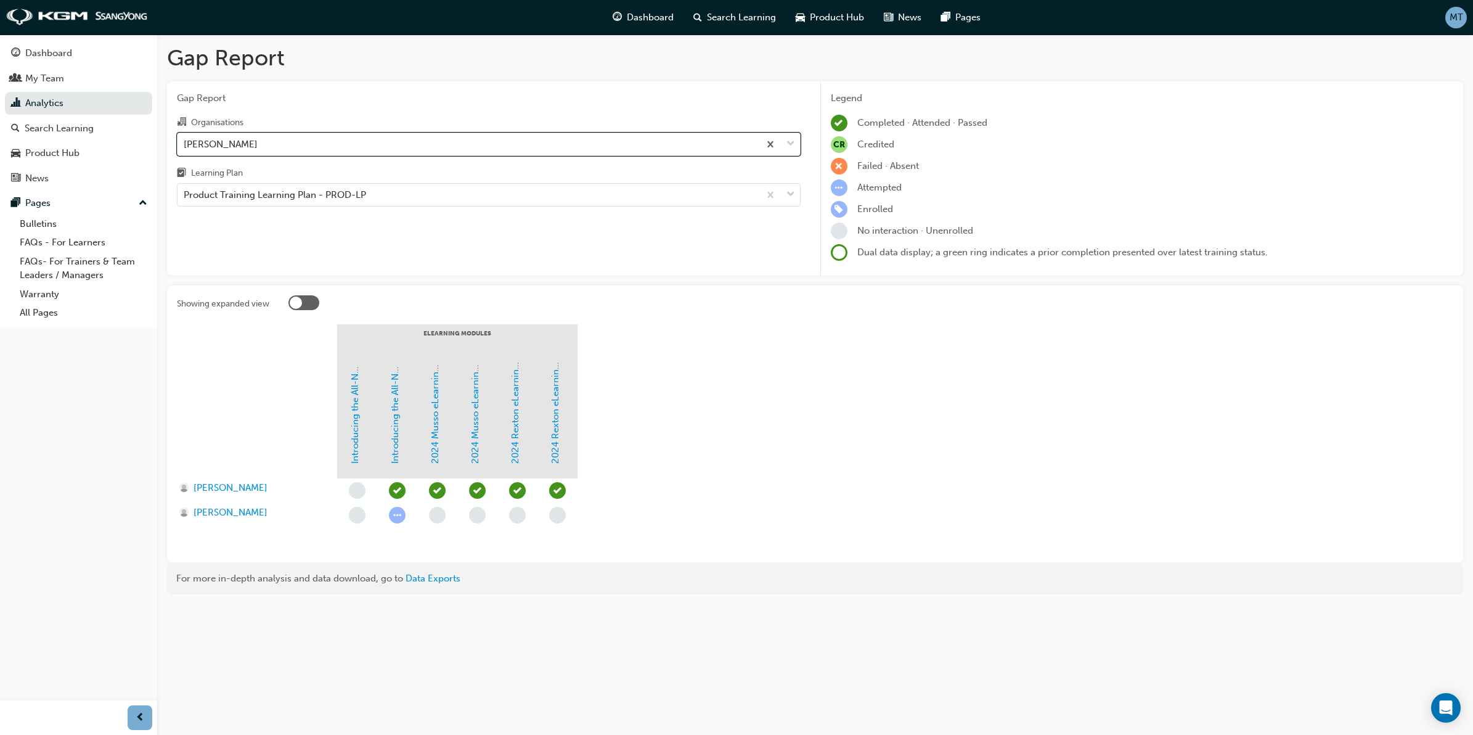
click at [793, 140] on span "down-icon" at bounding box center [791, 144] width 9 height 16
click at [185, 140] on input "Organisations option [PERSON_NAME], selected. 0 results available. Select is fo…" at bounding box center [184, 143] width 1 height 10
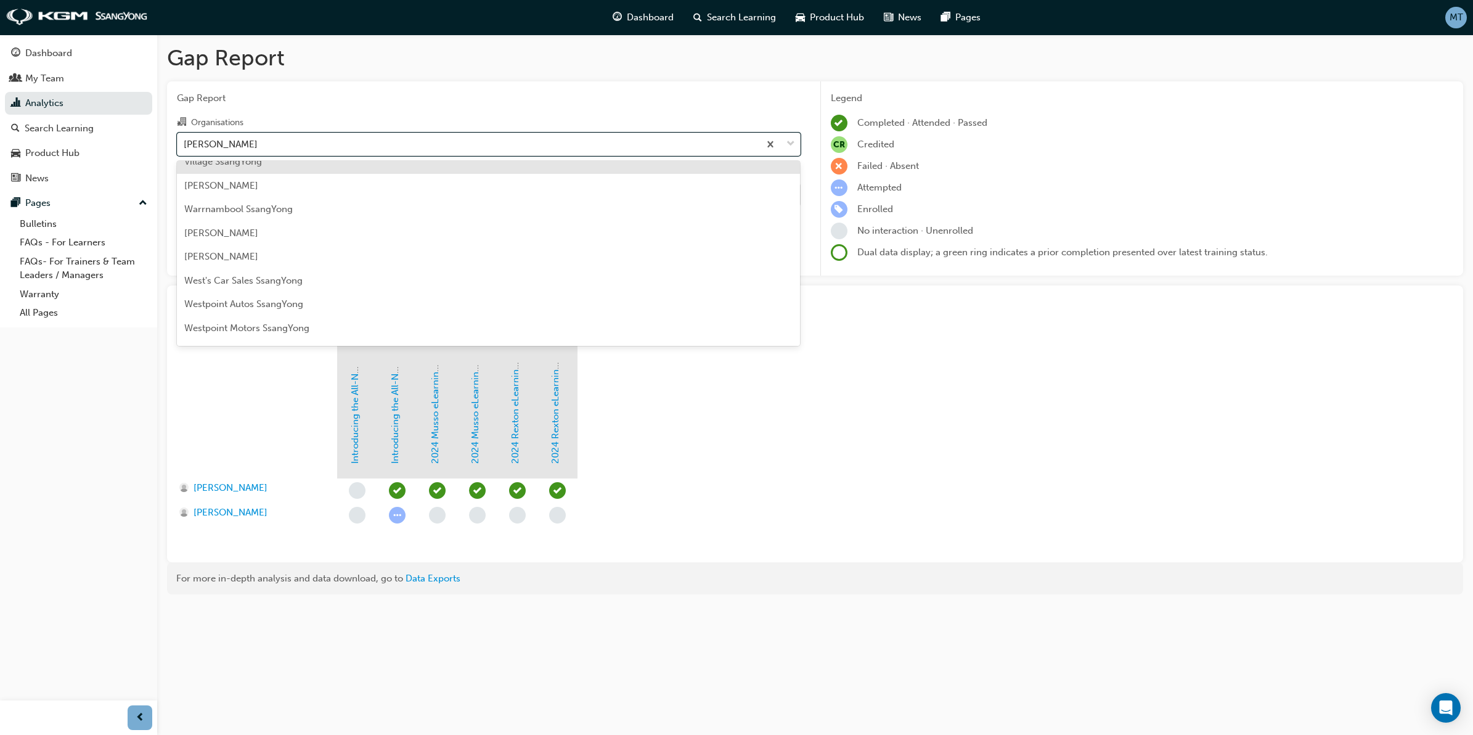
scroll to position [1551, 0]
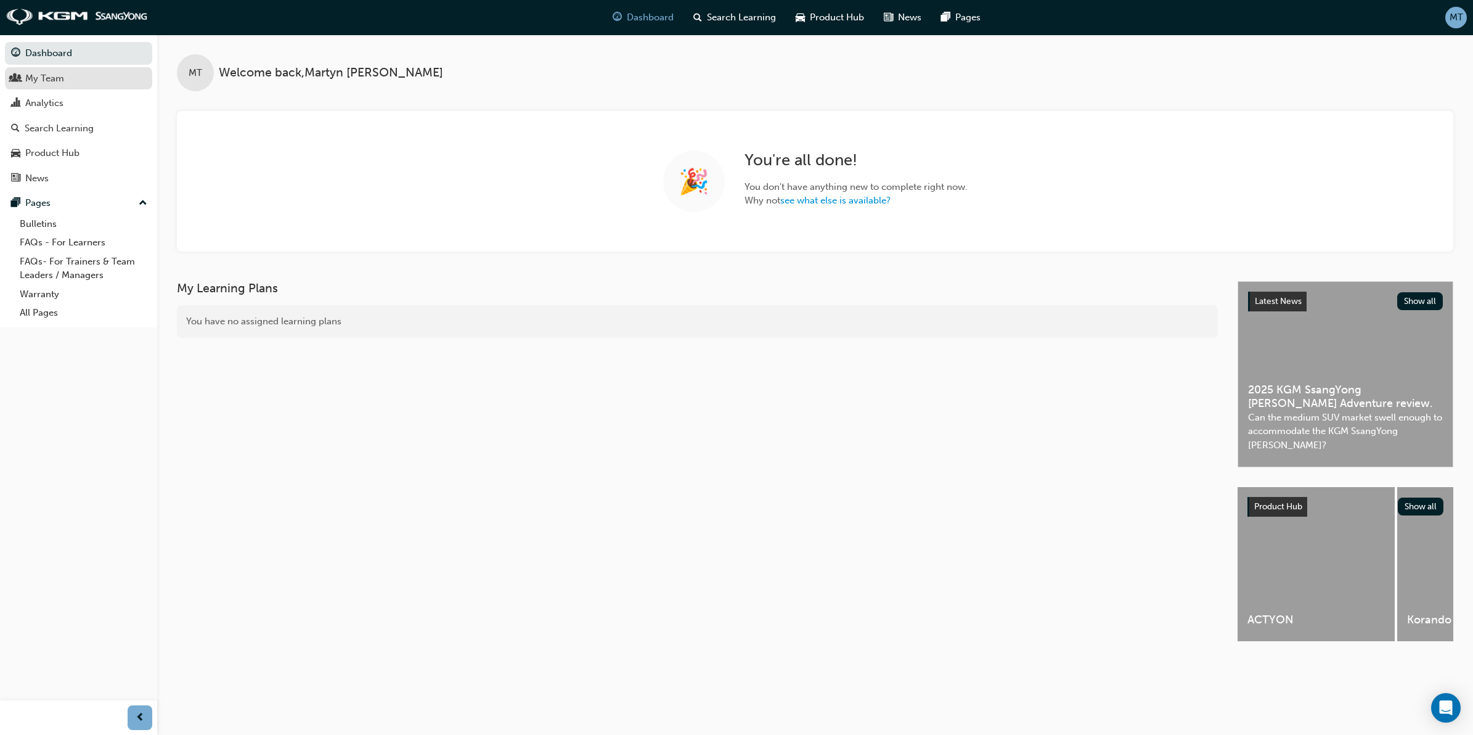
click at [39, 78] on div "My Team" at bounding box center [44, 79] width 39 height 14
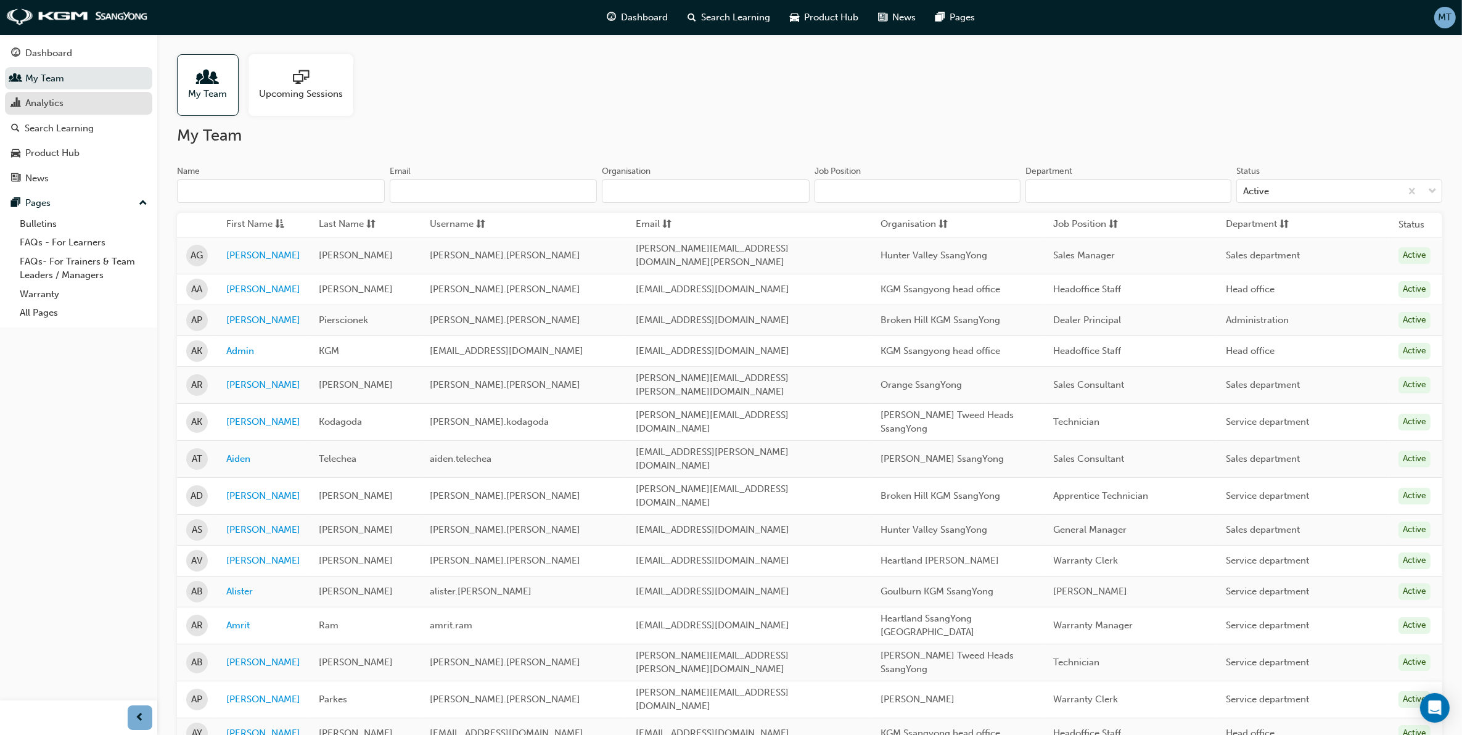
click at [44, 108] on div "Analytics" at bounding box center [44, 103] width 38 height 14
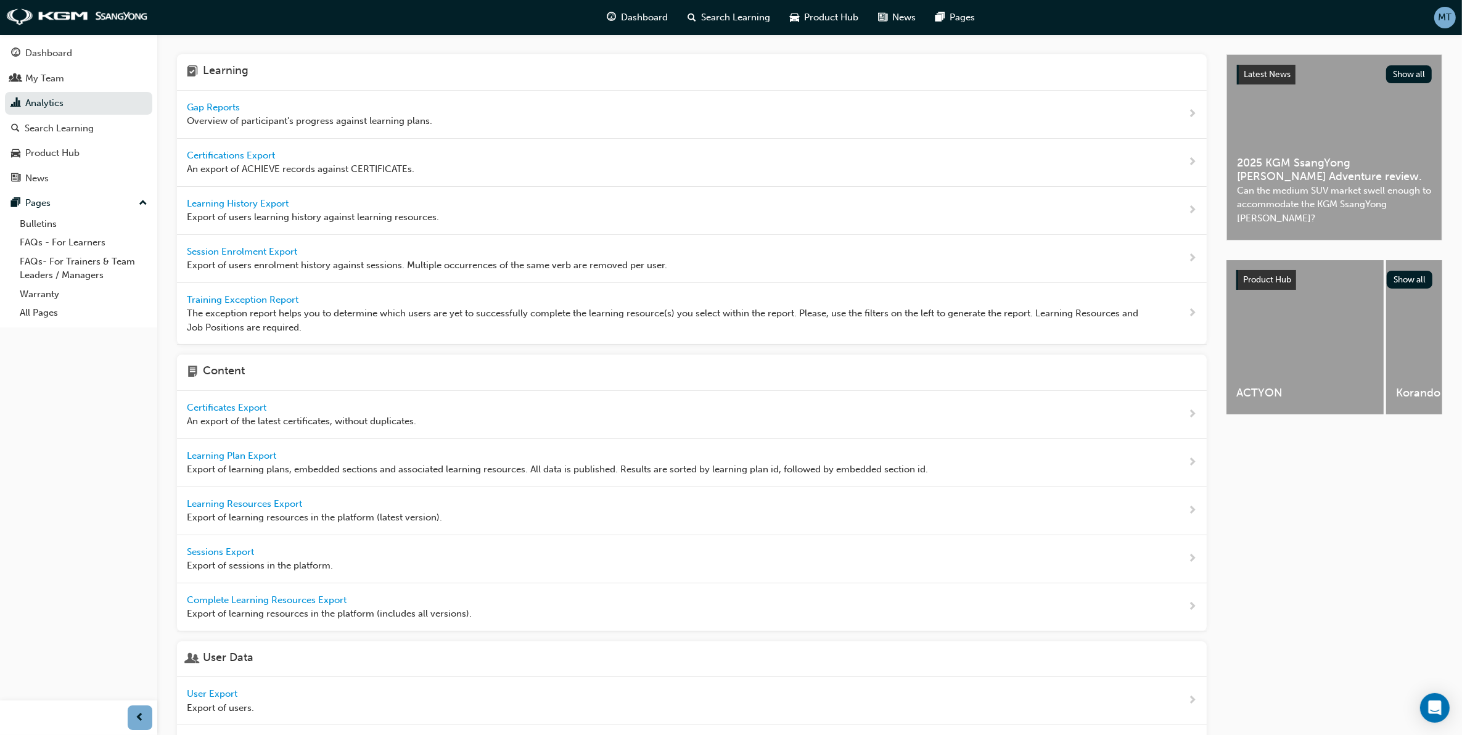
click at [211, 105] on span "Gap Reports" at bounding box center [214, 107] width 55 height 11
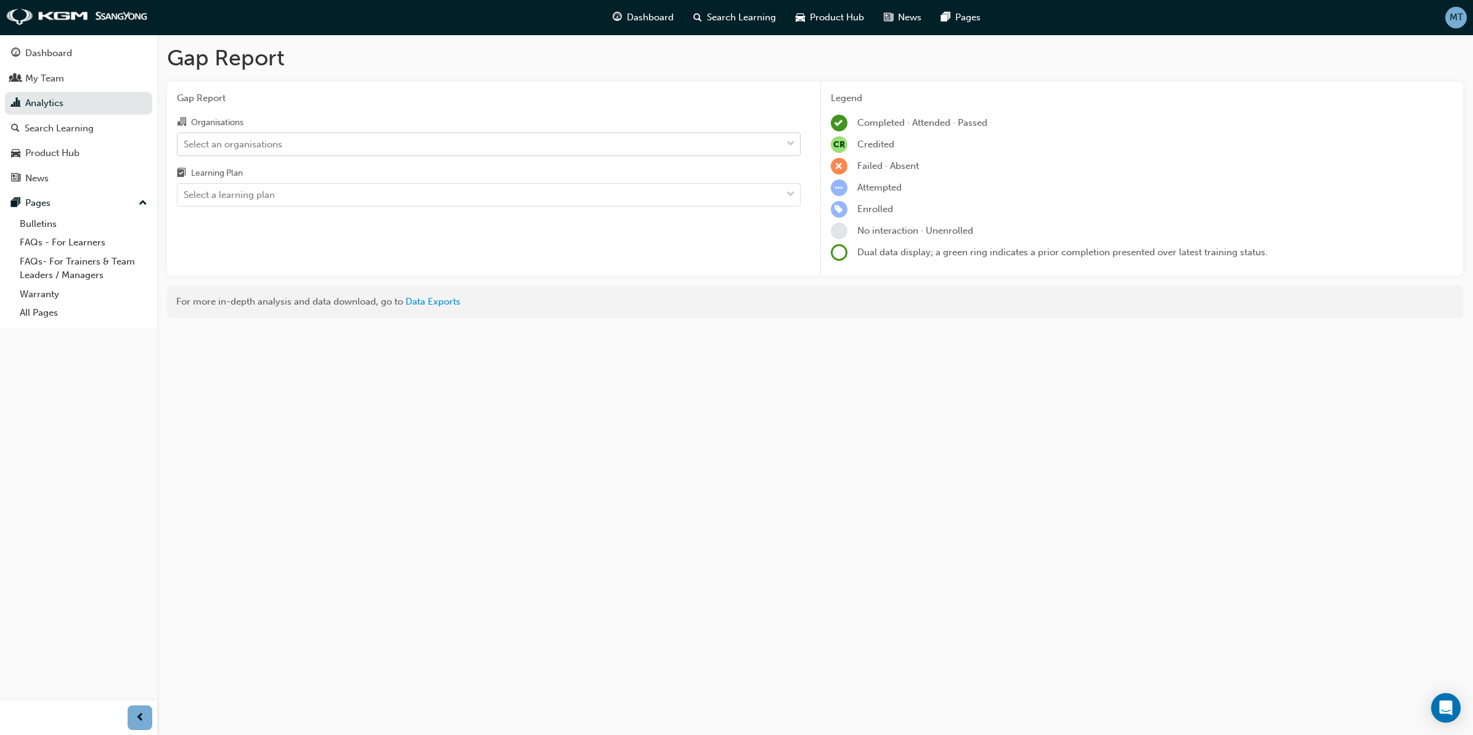
click at [319, 147] on div "Select an organisations" at bounding box center [480, 144] width 604 height 22
click at [185, 147] on input "Organisations Select an organisations" at bounding box center [184, 143] width 1 height 10
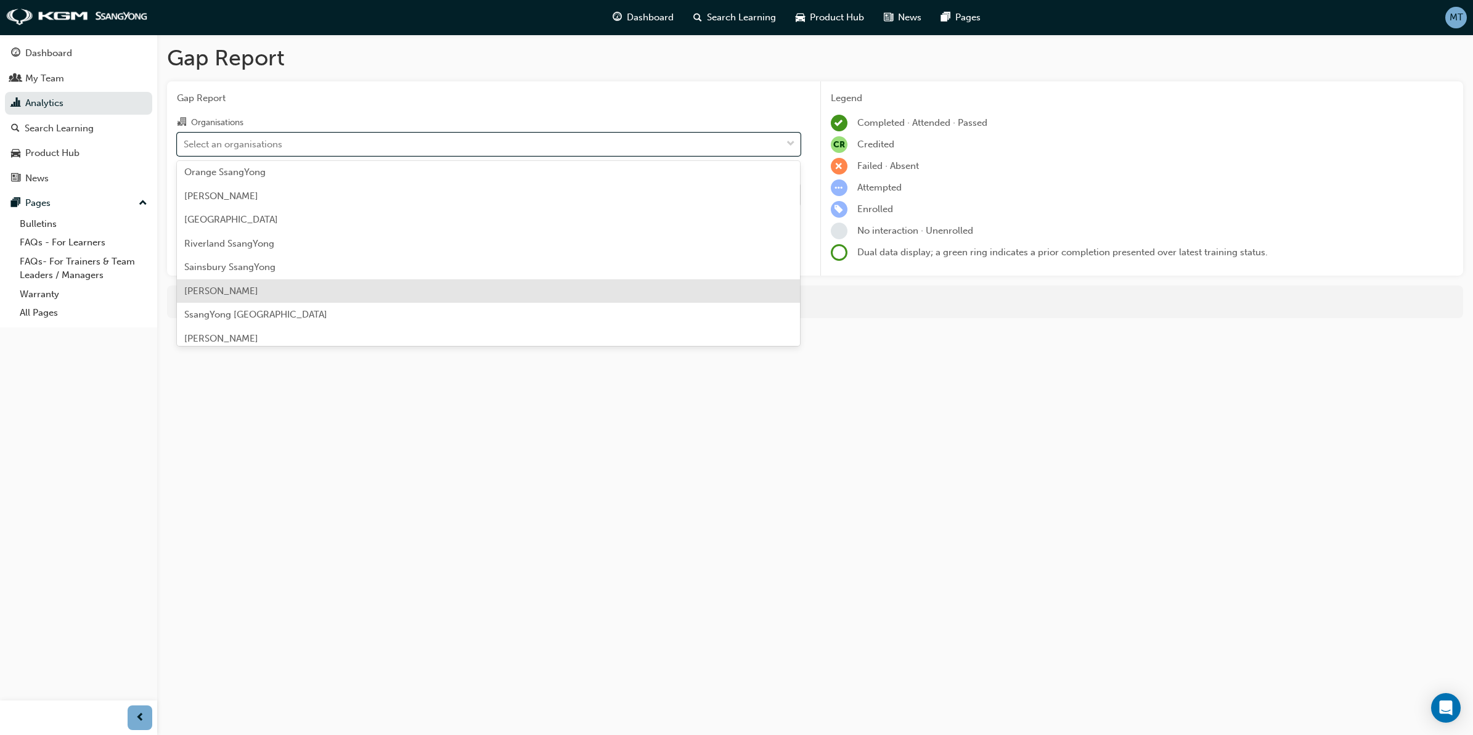
scroll to position [1089, 0]
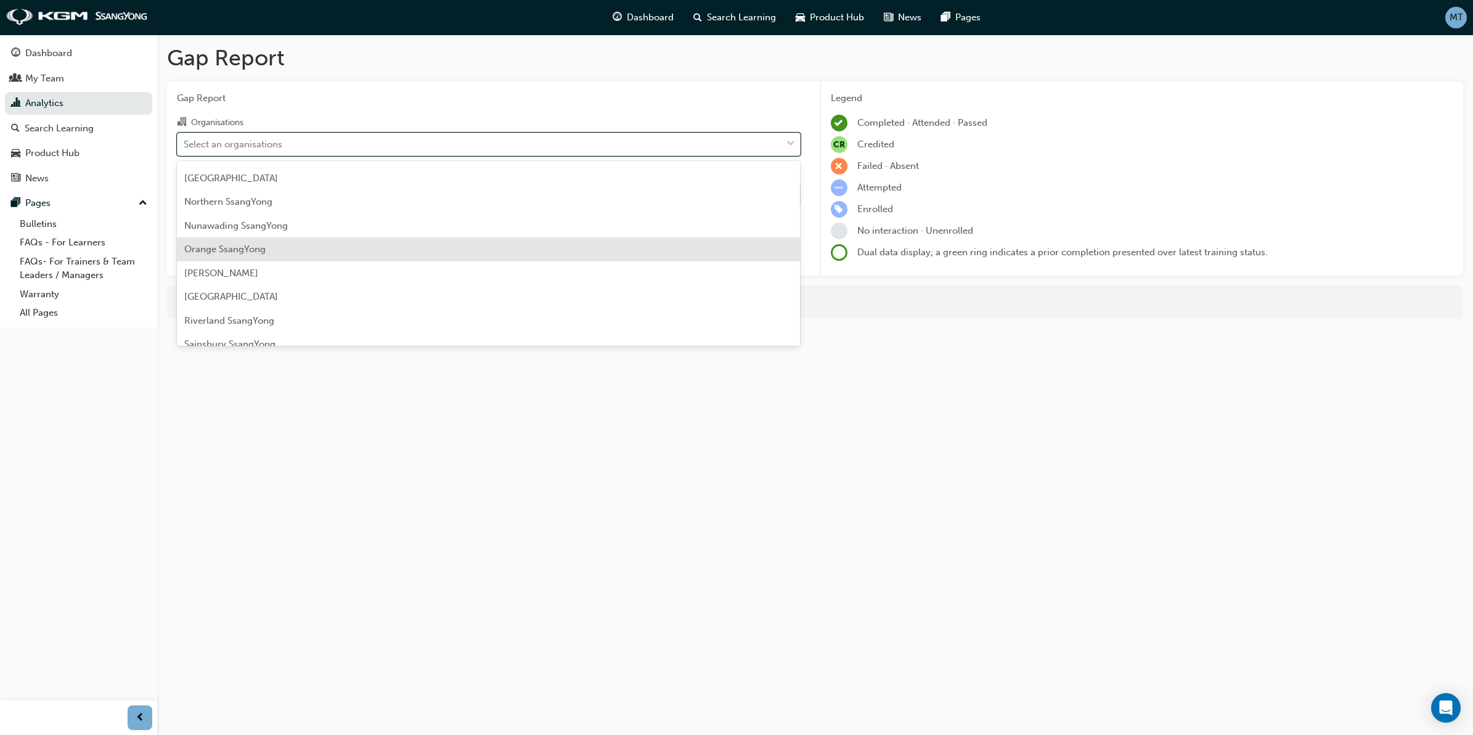
click at [222, 255] on div "Orange SsangYong" at bounding box center [489, 249] width 624 height 24
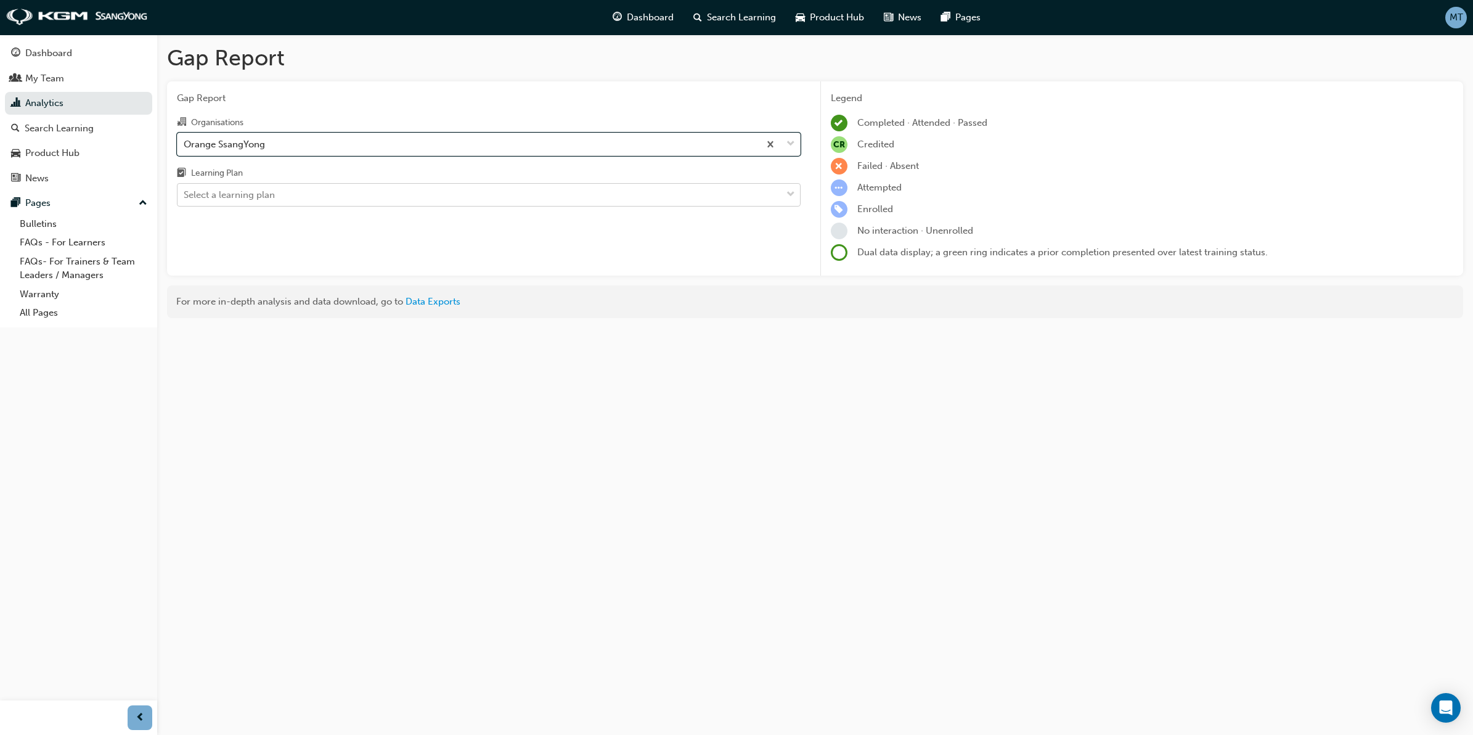
drag, startPoint x: 701, startPoint y: 196, endPoint x: 685, endPoint y: 198, distance: 16.1
click at [701, 196] on div "Select a learning plan" at bounding box center [480, 195] width 604 height 22
click at [185, 196] on input "Learning Plan Select a learning plan" at bounding box center [184, 194] width 1 height 10
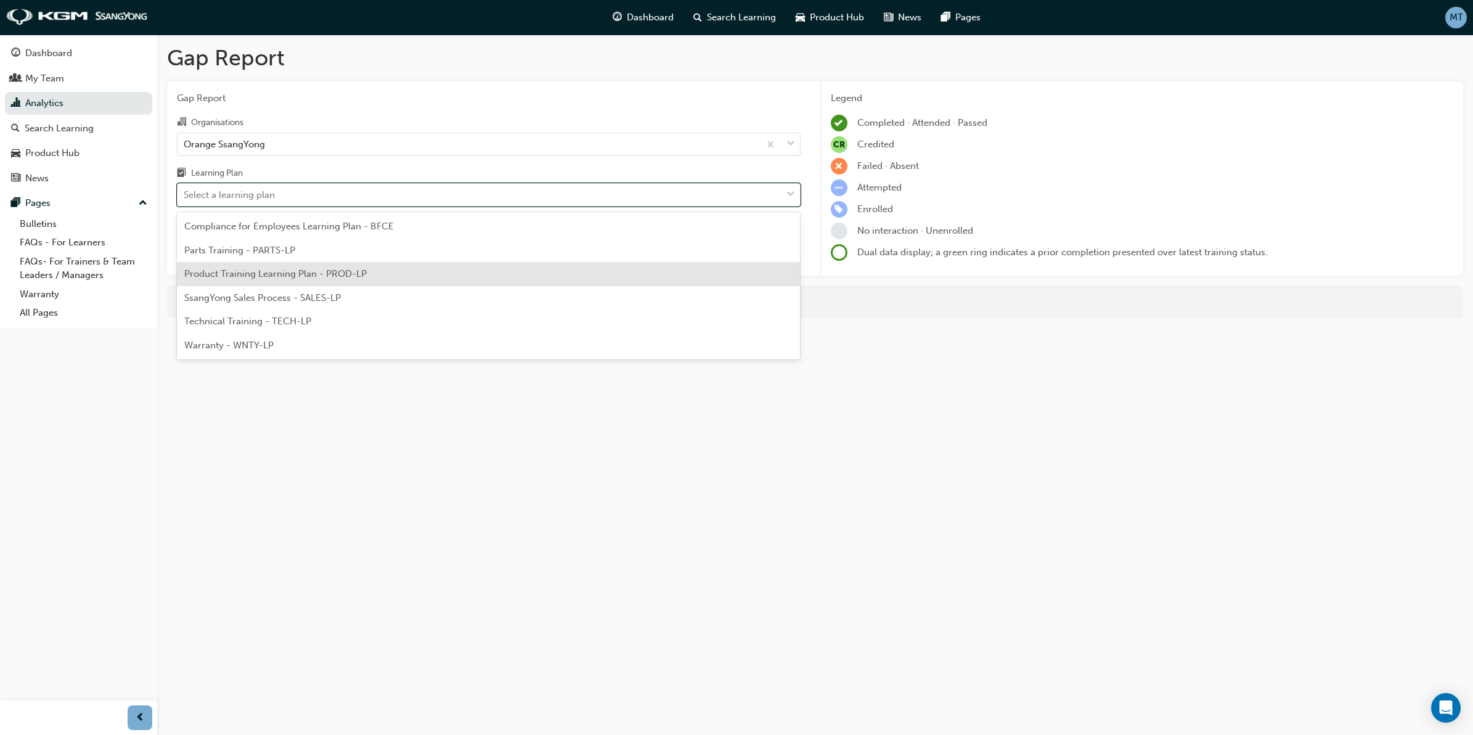
click at [291, 275] on span "Product Training Learning Plan - PROD-LP" at bounding box center [275, 273] width 182 height 11
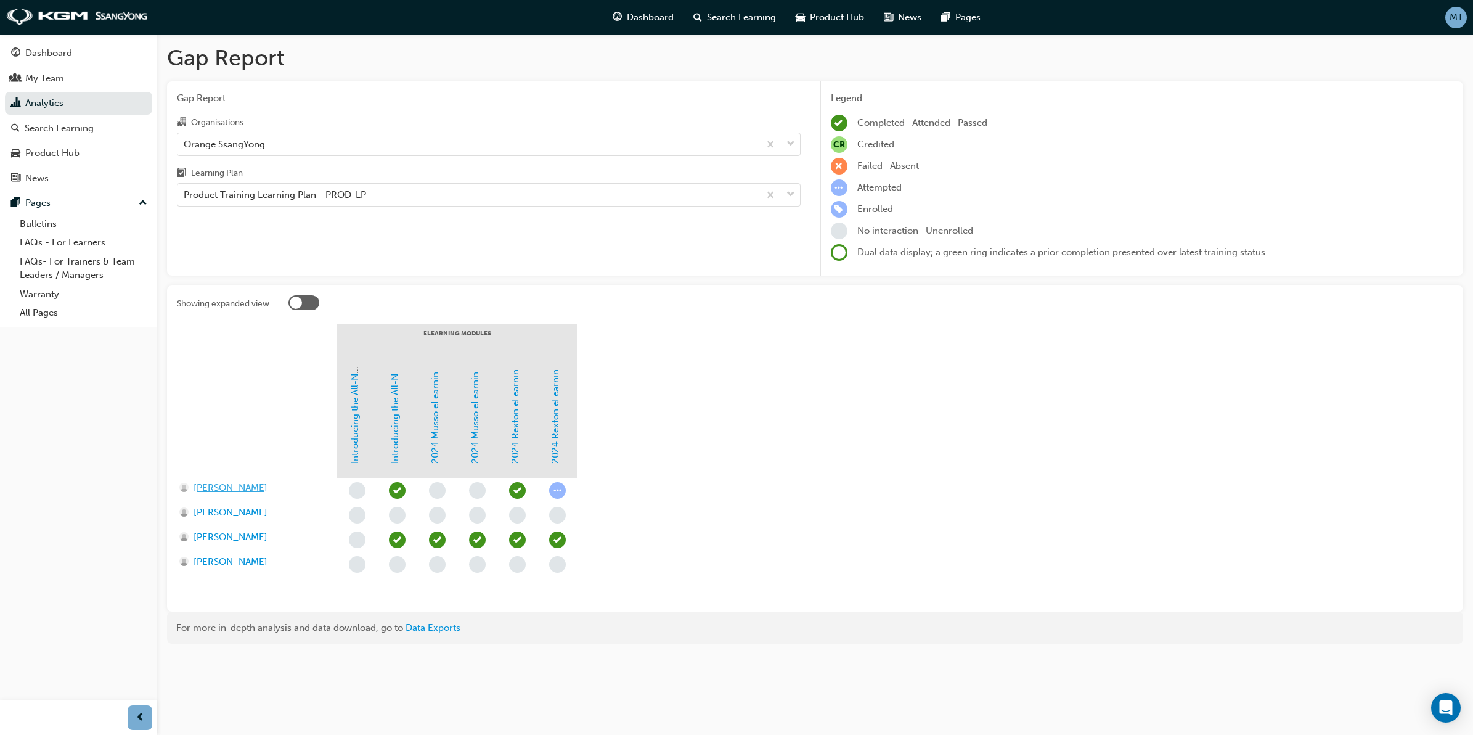
click at [214, 484] on span "[PERSON_NAME]" at bounding box center [231, 488] width 74 height 14
